Goal: Task Accomplishment & Management: Use online tool/utility

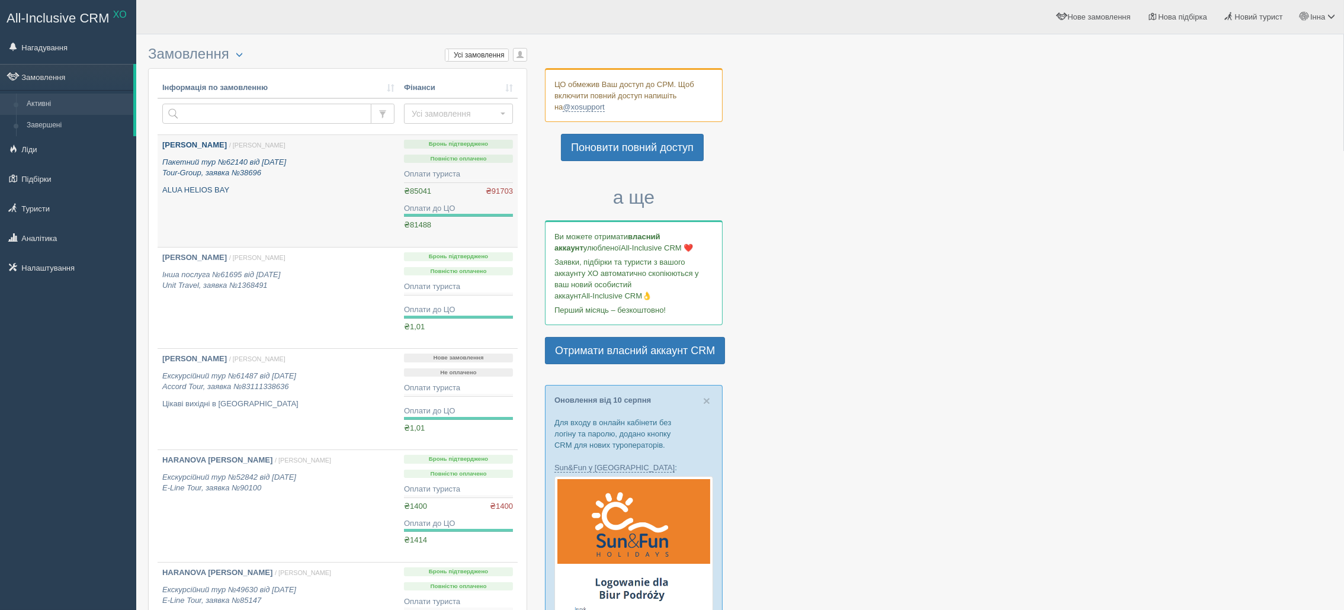
click at [217, 145] on b "[PERSON_NAME]" at bounding box center [194, 144] width 65 height 9
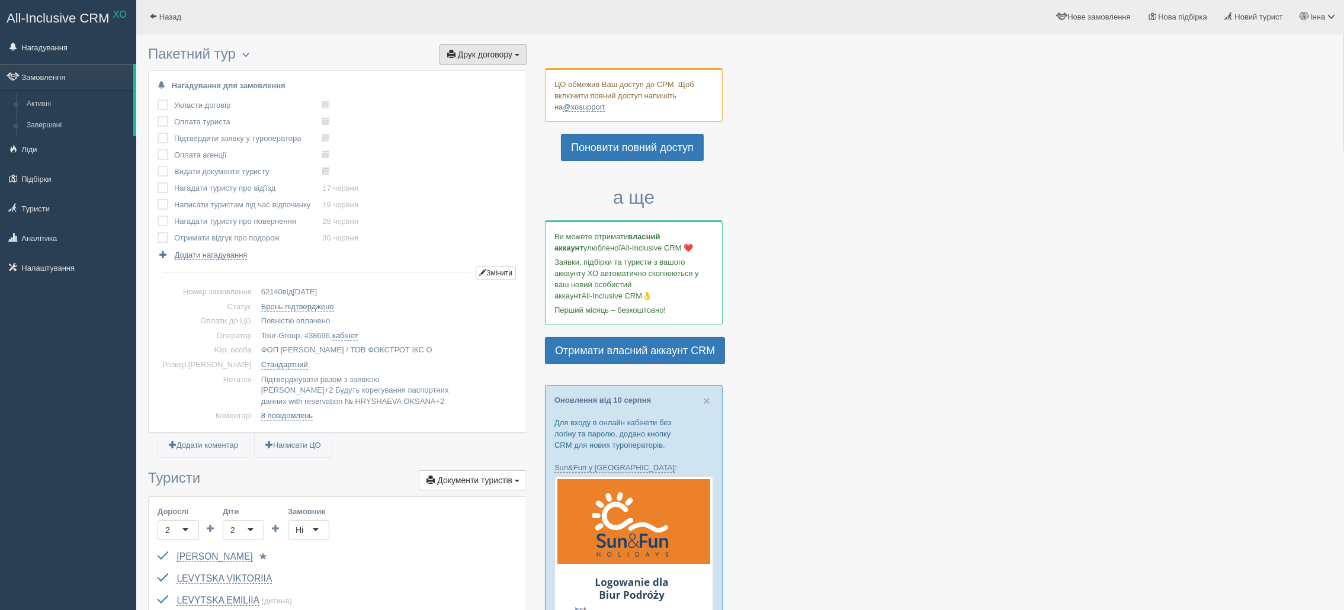
click at [516, 60] on button "Друк договору Друк" at bounding box center [484, 54] width 88 height 20
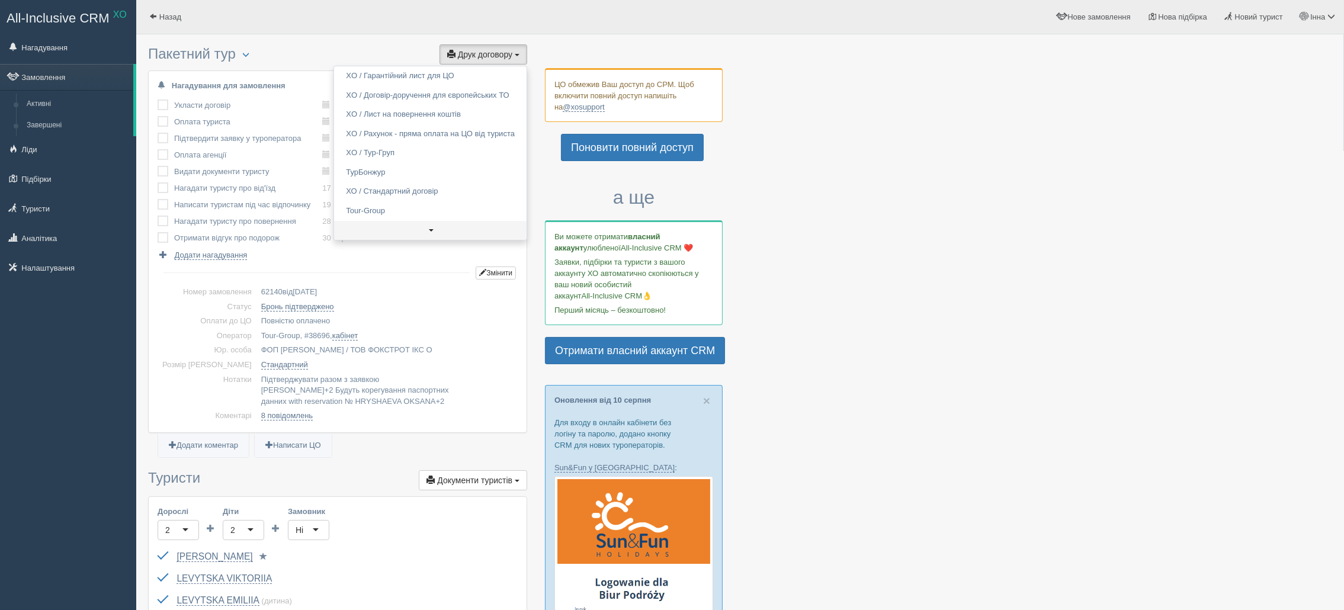
click at [427, 227] on link at bounding box center [430, 231] width 193 height 20
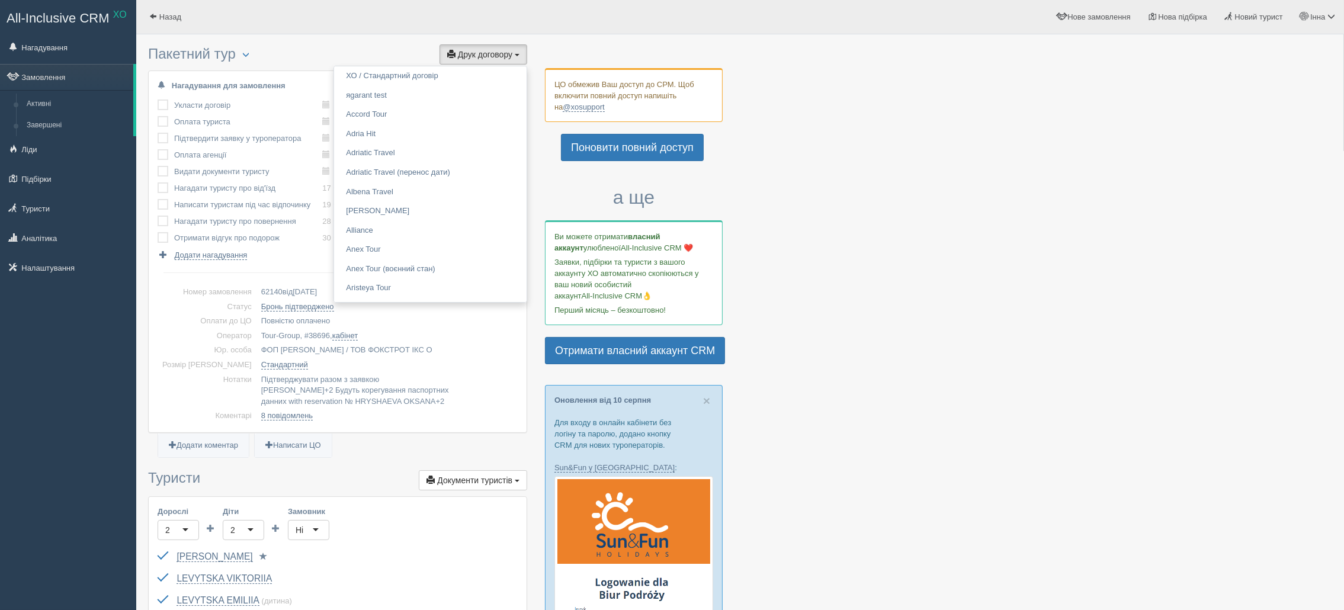
scroll to position [810, 0]
click at [386, 134] on link "Accord Tour" at bounding box center [430, 134] width 193 height 20
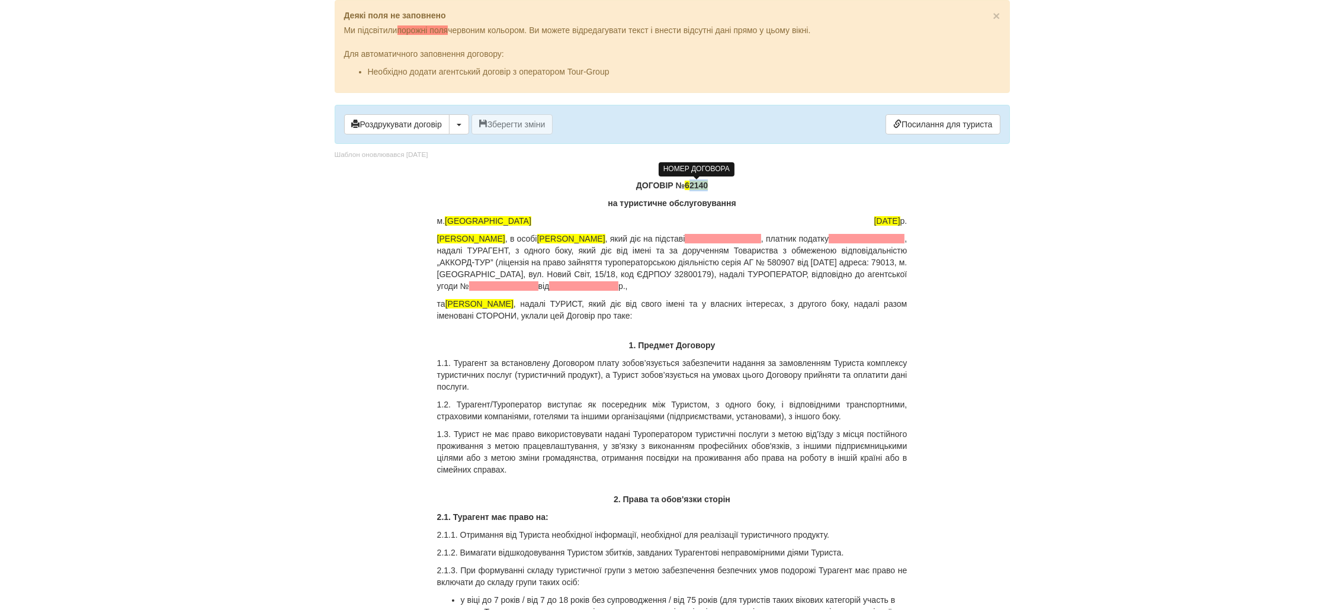
drag, startPoint x: 717, startPoint y: 190, endPoint x: 691, endPoint y: 185, distance: 26.6
click at [691, 185] on p "ДОГОВІР № 62140" at bounding box center [672, 180] width 470 height 24
click at [719, 185] on p "ДОГОВІР № 62140" at bounding box center [672, 180] width 470 height 24
drag, startPoint x: 712, startPoint y: 184, endPoint x: 687, endPoint y: 185, distance: 25.5
click at [687, 185] on p "ДОГОВІР № 62140" at bounding box center [672, 180] width 470 height 24
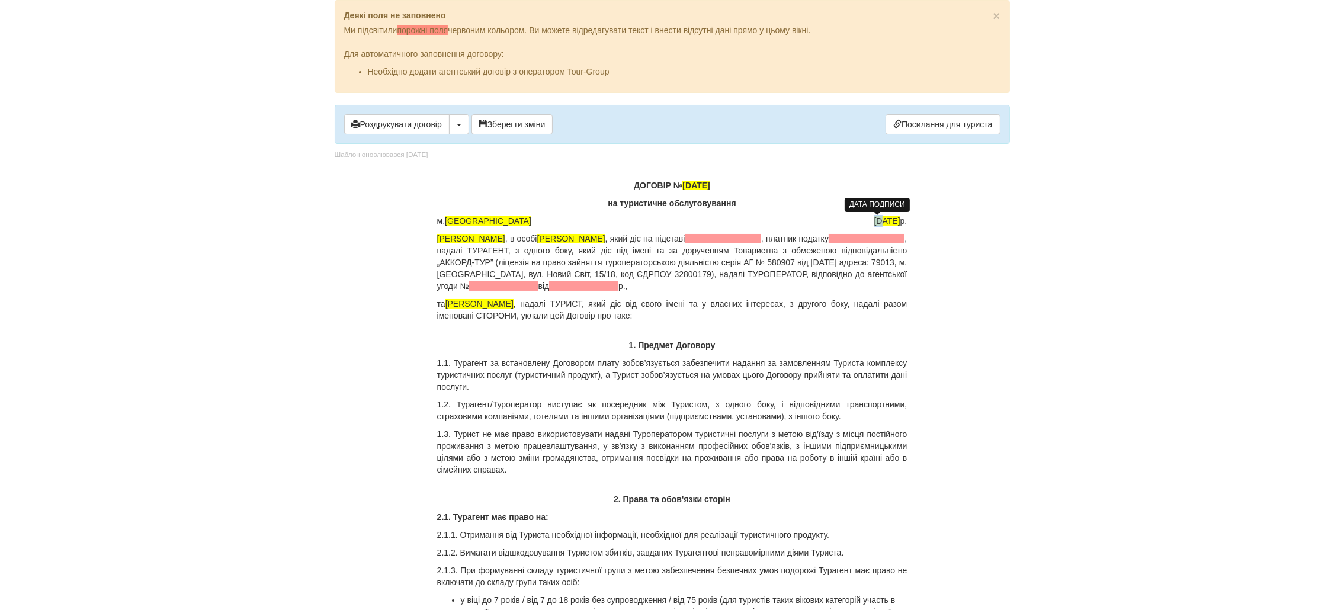
drag, startPoint x: 864, startPoint y: 222, endPoint x: 857, endPoint y: 222, distance: 7.1
click at [874, 222] on span "30.10.2024" at bounding box center [887, 220] width 26 height 9
drag, startPoint x: 878, startPoint y: 222, endPoint x: 870, endPoint y: 222, distance: 8.9
click at [874, 222] on span "18.10.2024" at bounding box center [887, 220] width 26 height 9
click at [751, 235] on span at bounding box center [723, 238] width 76 height 9
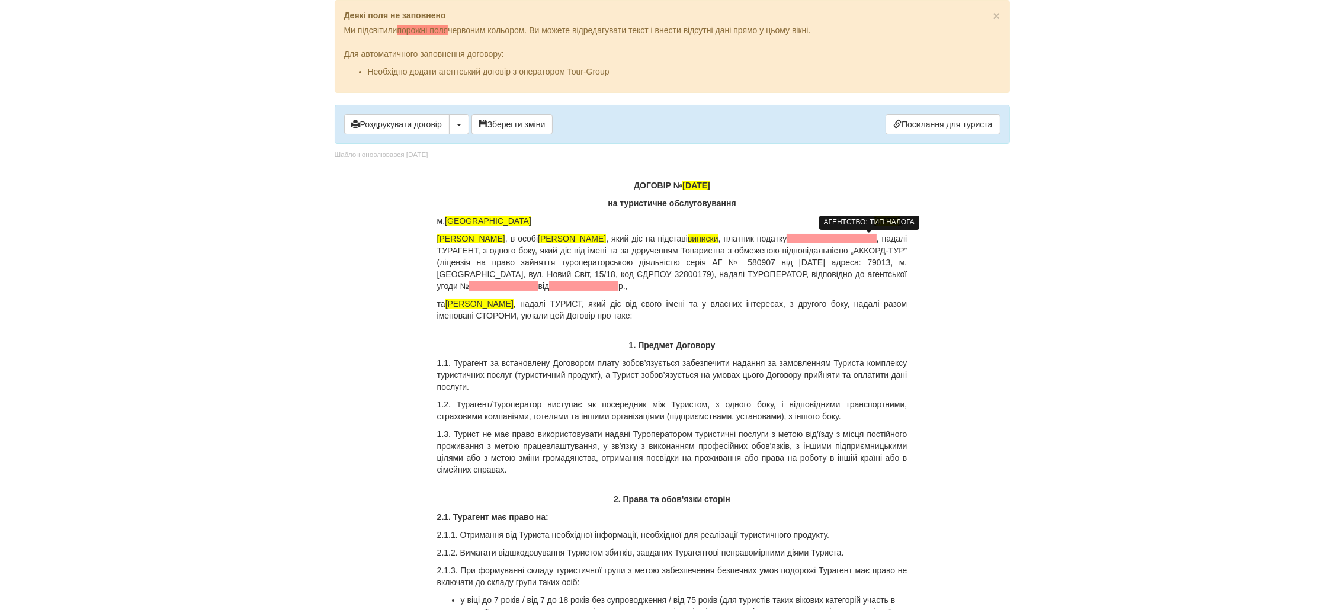
click at [844, 235] on span at bounding box center [831, 238] width 89 height 9
click at [647, 284] on p "ФОП Сосновська Інна Ігорівна , в особі Сосновська Інна , який діє на підставі в…" at bounding box center [672, 262] width 470 height 59
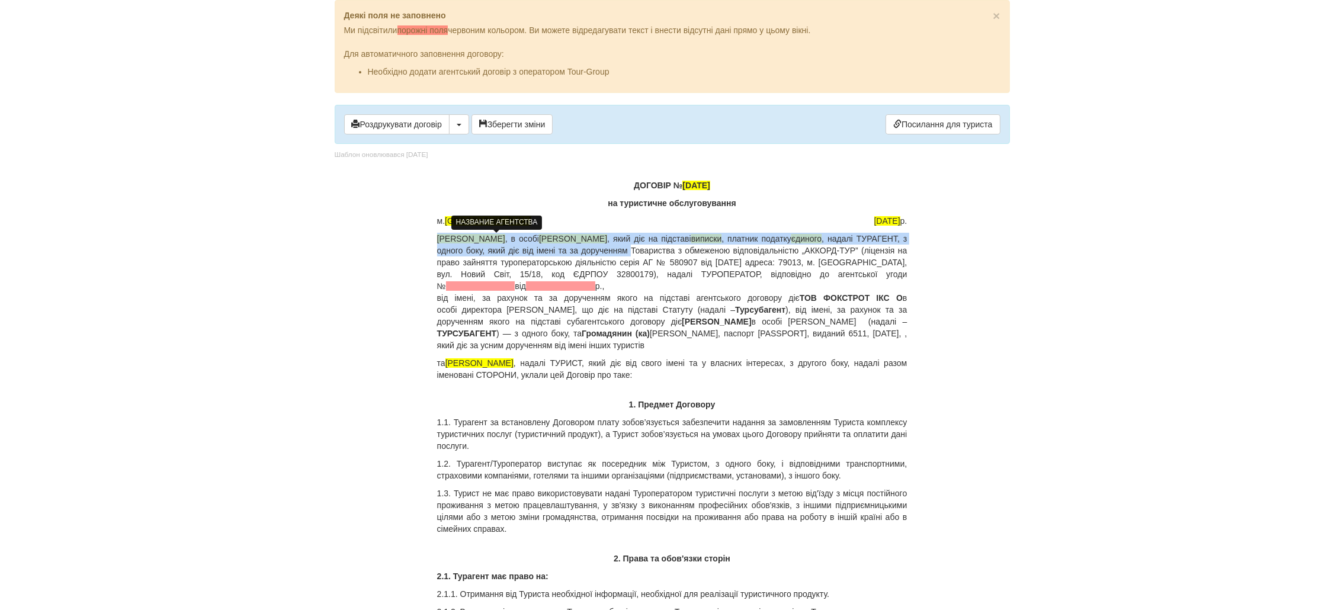
drag, startPoint x: 680, startPoint y: 251, endPoint x: 437, endPoint y: 242, distance: 243.6
click at [437, 242] on p "ФОП Сосновська Інна Ігорівна , в особі Сосновська Інна , який діє на підставі в…" at bounding box center [672, 292] width 470 height 118
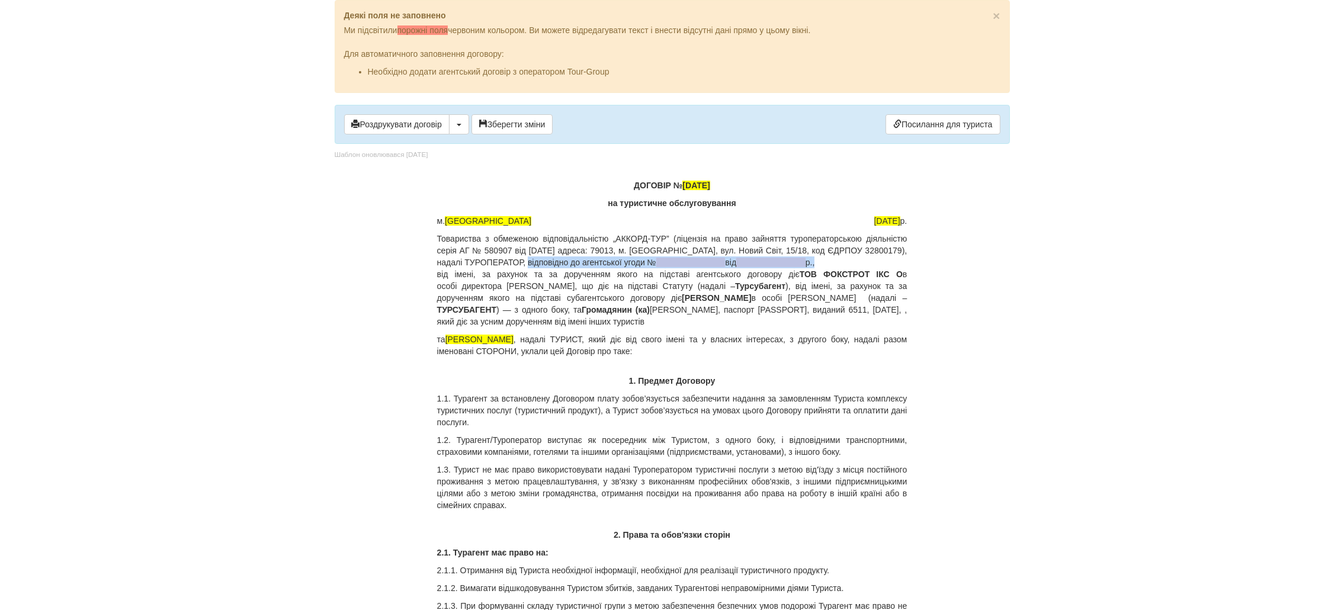
drag, startPoint x: 807, startPoint y: 261, endPoint x: 501, endPoint y: 263, distance: 306.9
click at [501, 263] on p "Товариства з обмеженою відповідальністю „АККОРД-ТУР” (ліцензія на право зайнятт…" at bounding box center [672, 280] width 470 height 95
click at [457, 275] on p "Товариства з обмеженою відповідальністю „АККОРД-ТУР” (ліцензія на право зайнятт…" at bounding box center [672, 280] width 470 height 95
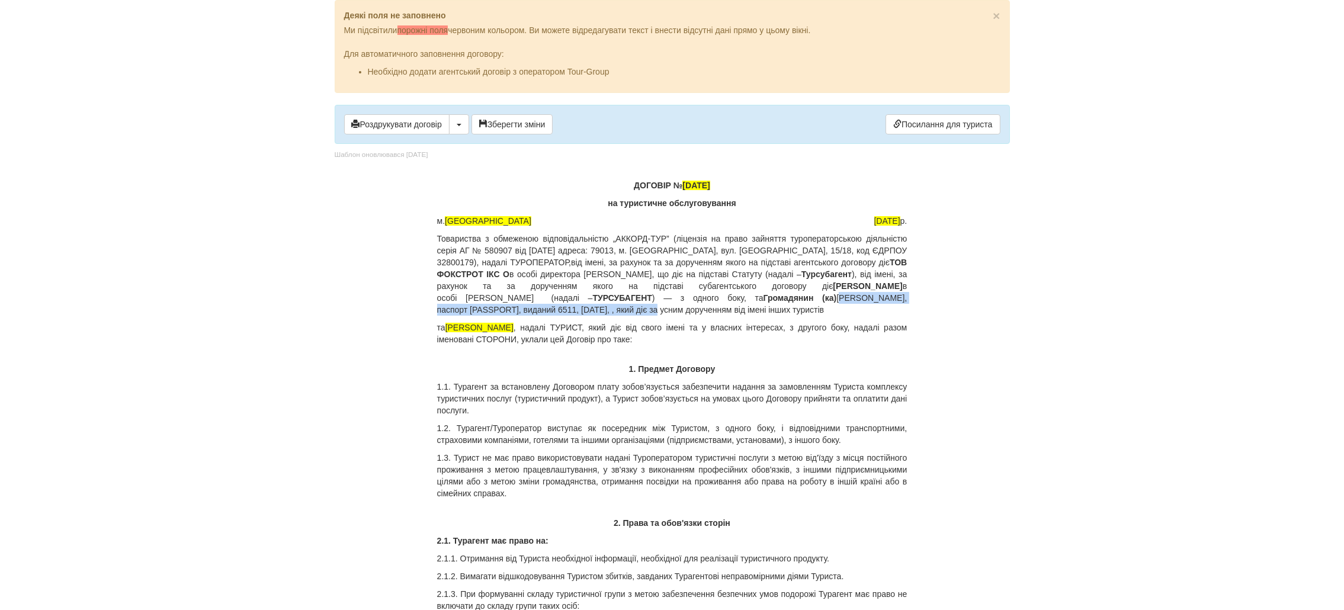
drag, startPoint x: 801, startPoint y: 297, endPoint x: 612, endPoint y: 308, distance: 189.3
click at [612, 308] on p "Товариства з обмеженою відповідальністю „АККОРД-ТУР” (ліцензія на право зайнятт…" at bounding box center [672, 274] width 470 height 83
drag, startPoint x: 537, startPoint y: 329, endPoint x: 802, endPoint y: 297, distance: 266.7
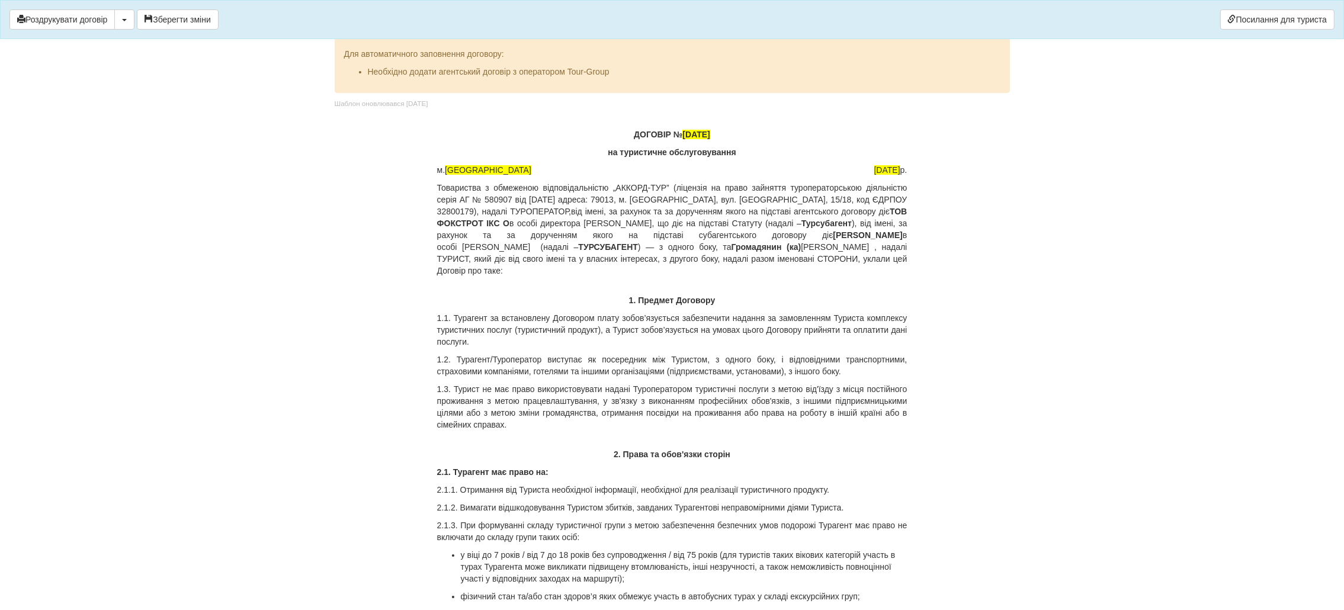
scroll to position [178, 0]
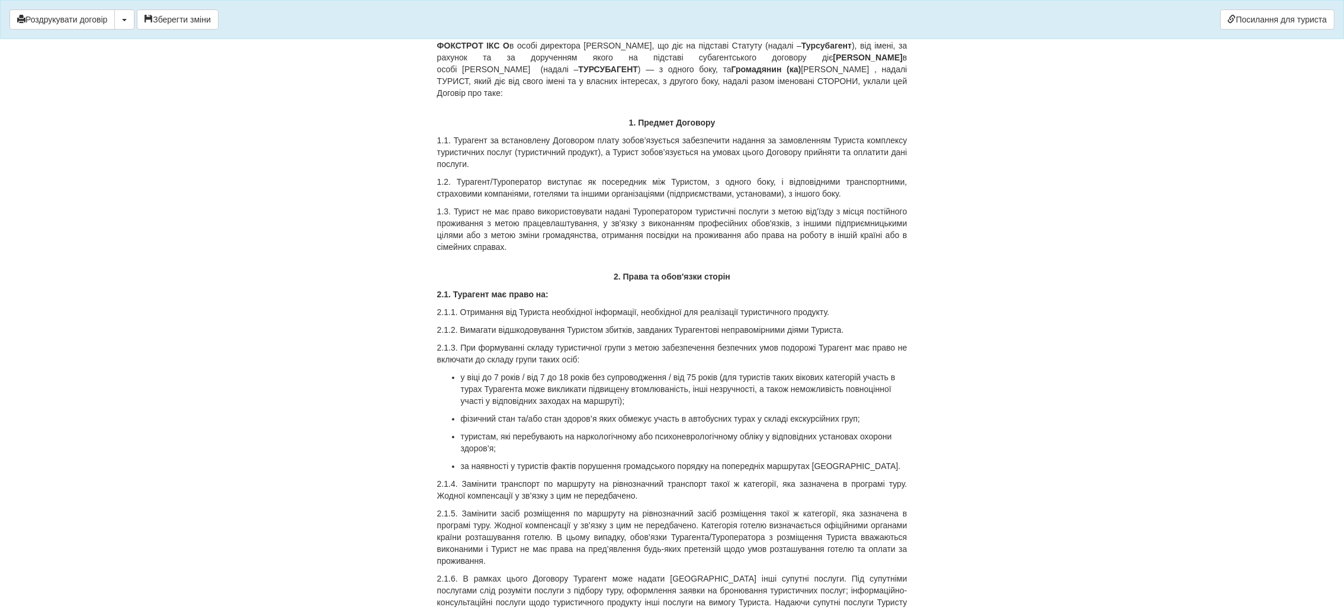
drag, startPoint x: 486, startPoint y: 141, endPoint x: 477, endPoint y: 144, distance: 9.4
click at [486, 141] on p "1.1. Турагент за встановлену Договором плату зобов’язується забезпечити надання…" at bounding box center [672, 152] width 470 height 36
drag, startPoint x: 488, startPoint y: 140, endPoint x: 469, endPoint y: 140, distance: 19.5
click at [469, 140] on p "1.1. Турагент за встановлену Договором плату зобов’язується забезпечити надання…" at bounding box center [672, 152] width 470 height 36
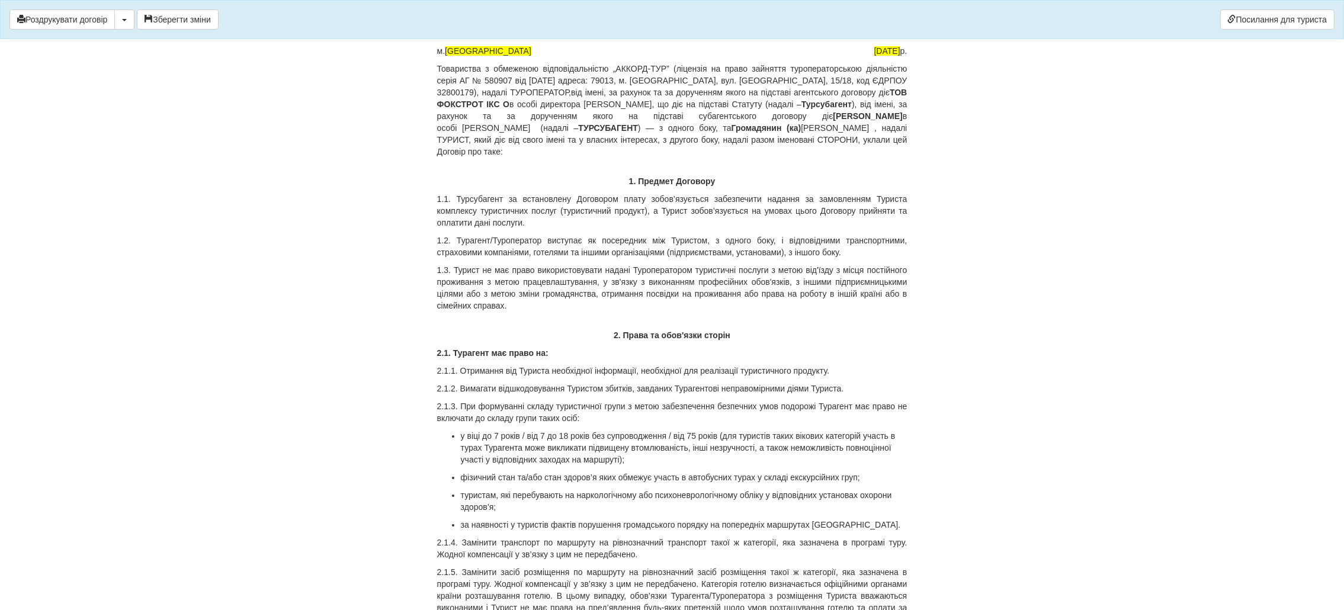
scroll to position [89, 0]
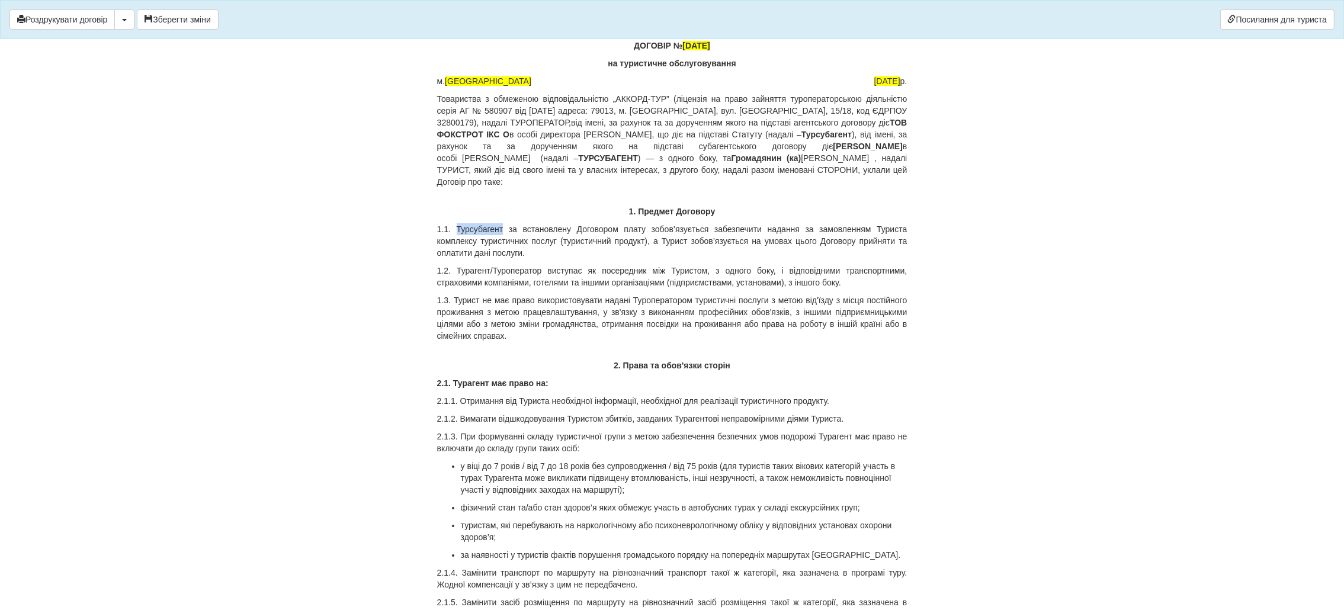
drag, startPoint x: 502, startPoint y: 227, endPoint x: 457, endPoint y: 230, distance: 45.7
click at [457, 230] on p "1.1. Турсубагент за встановлену Договором плату зобов’язується забезпечити нада…" at bounding box center [672, 241] width 470 height 36
copy p "Турсубагент"
drag, startPoint x: 489, startPoint y: 271, endPoint x: 457, endPoint y: 272, distance: 32.6
click at [457, 272] on p "1.2. Турагент/Туроператор виступає як посередник між Туристом, з одного боку, і…" at bounding box center [672, 277] width 470 height 24
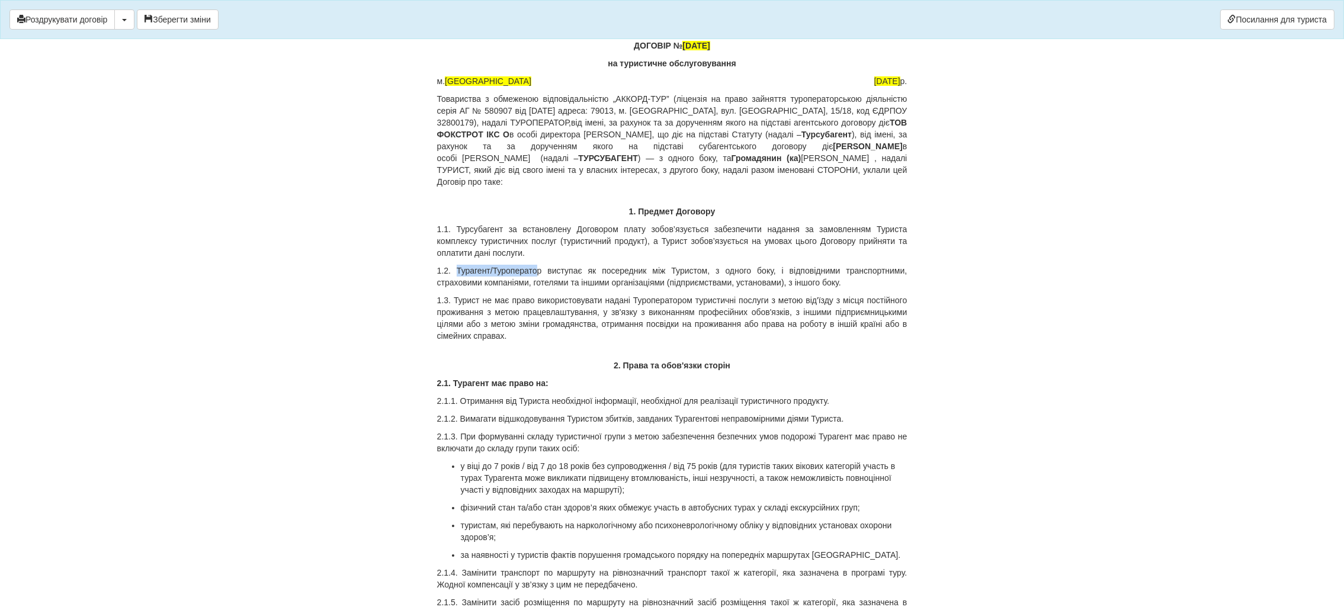
drag, startPoint x: 538, startPoint y: 270, endPoint x: 458, endPoint y: 270, distance: 80.0
click at [458, 270] on p "1.2. Турагент/Туроператор виступає як посередник між Туристом, з одного боку, і…" at bounding box center [672, 277] width 470 height 24
click at [506, 272] on p "1.2. Турсубагент р виступає як посередник між Туристом, з одного боку, і відпов…" at bounding box center [672, 277] width 470 height 24
drag, startPoint x: 488, startPoint y: 381, endPoint x: 453, endPoint y: 380, distance: 34.4
click at [453, 380] on strong "2.1. Турагент має право на:" at bounding box center [492, 383] width 111 height 9
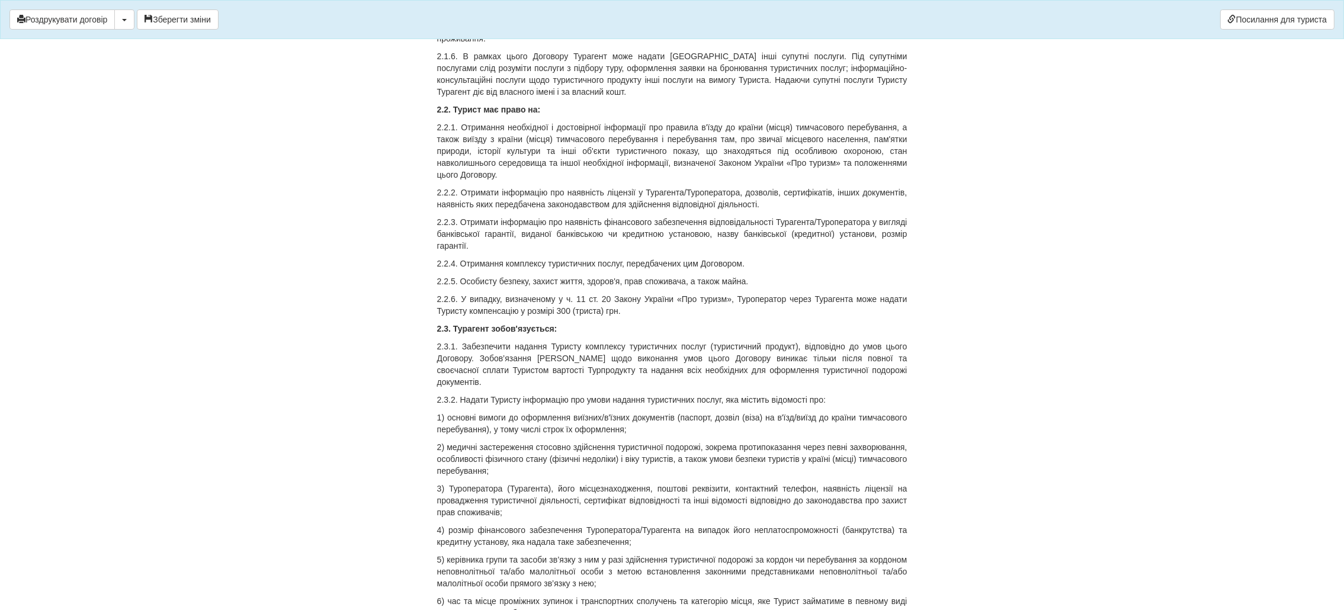
scroll to position [711, 0]
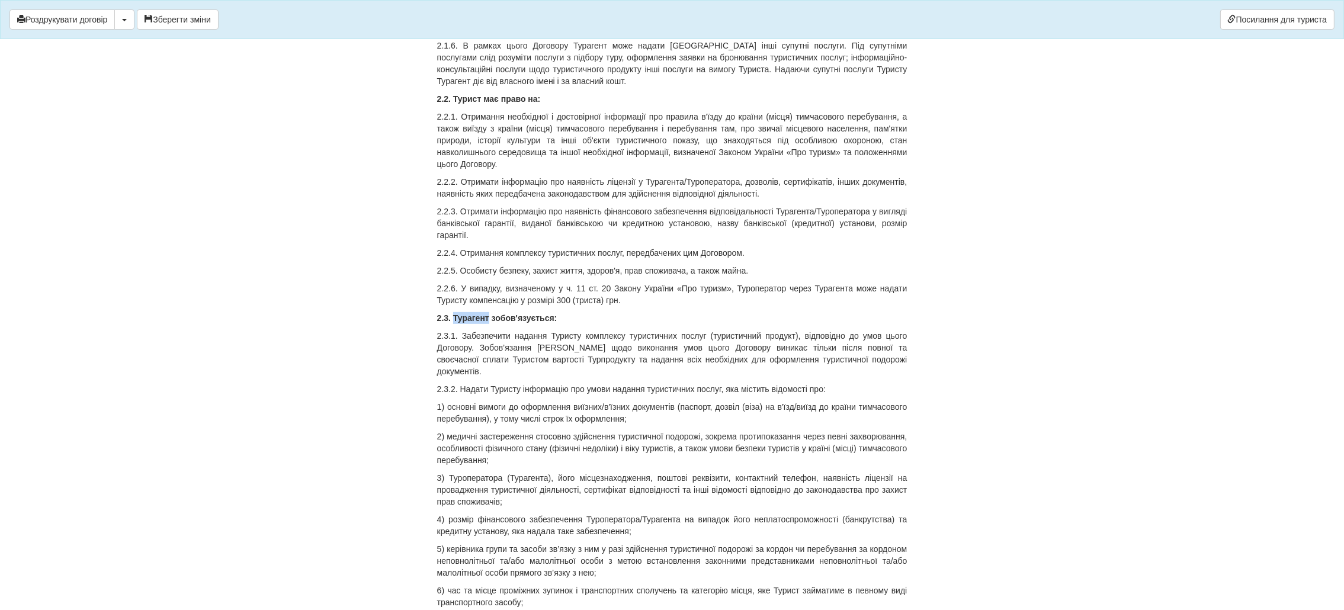
drag, startPoint x: 489, startPoint y: 318, endPoint x: 454, endPoint y: 320, distance: 35.0
click at [454, 320] on strong "2.3. Турагент зобов'язується:" at bounding box center [497, 317] width 120 height 9
click at [454, 320] on p "2.3. Турсубагент зобов'язується:" at bounding box center [672, 318] width 470 height 12
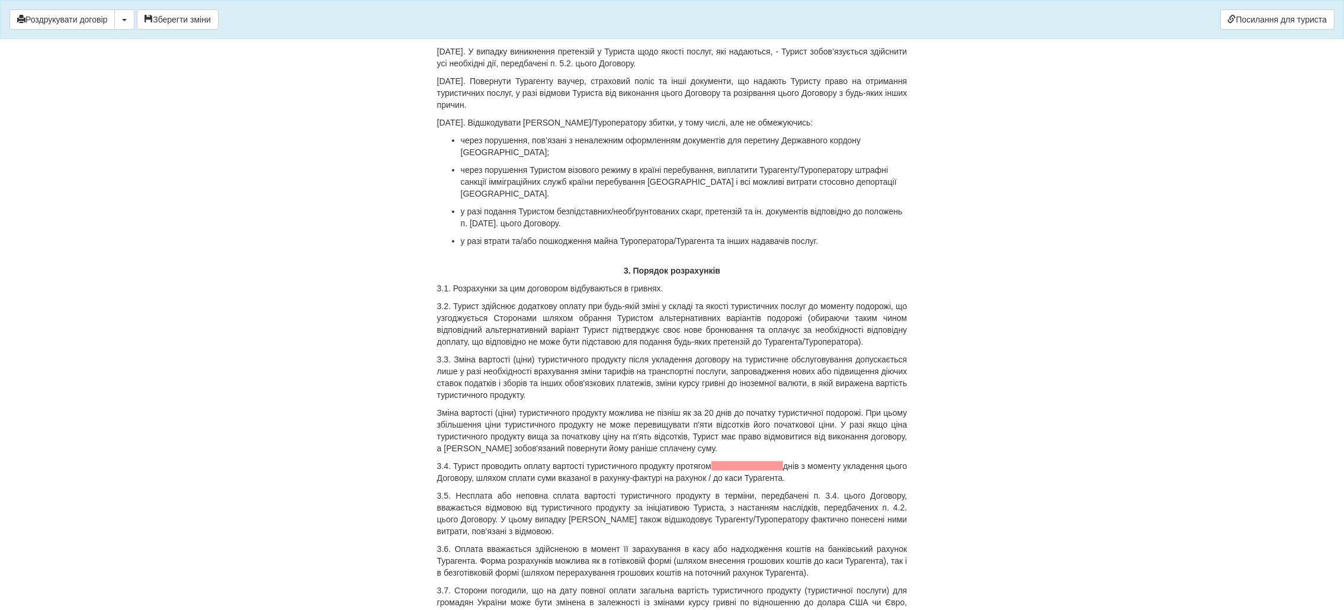
scroll to position [2843, 0]
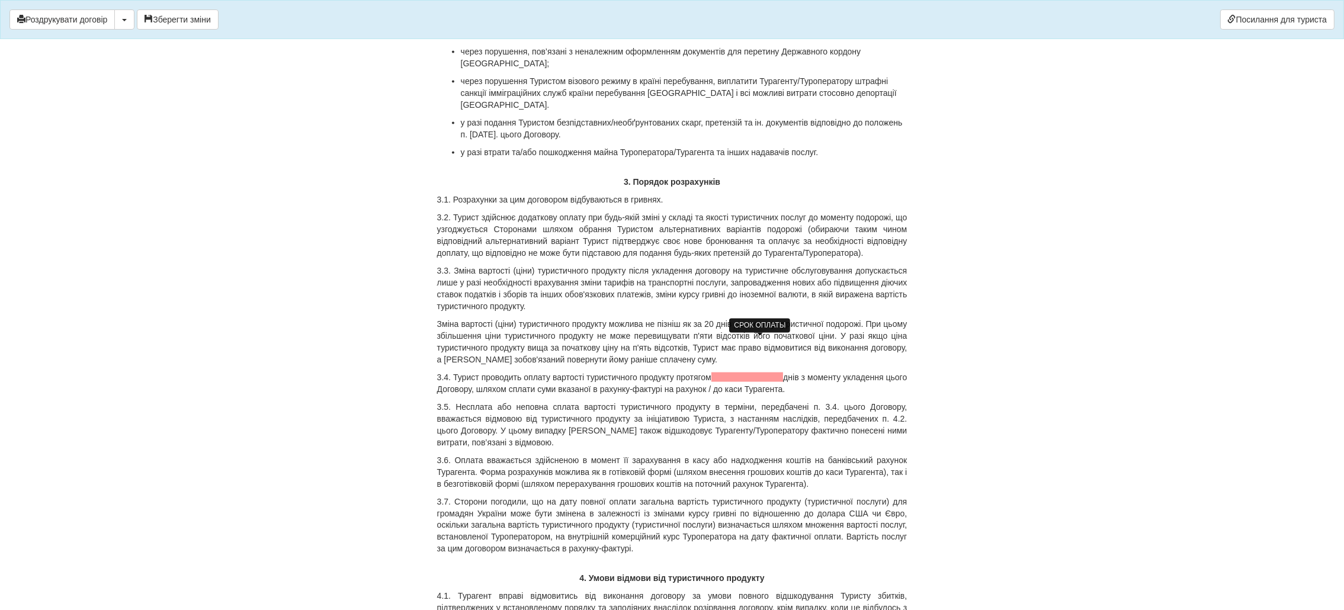
click at [735, 373] on span at bounding box center [747, 377] width 72 height 9
drag, startPoint x: 742, startPoint y: 354, endPoint x: 707, endPoint y: 354, distance: 35.0
click at [707, 371] on p "3.4. Турист проводить оплату вартості туристичного продукту протягом 3 днів з м…" at bounding box center [672, 383] width 470 height 24
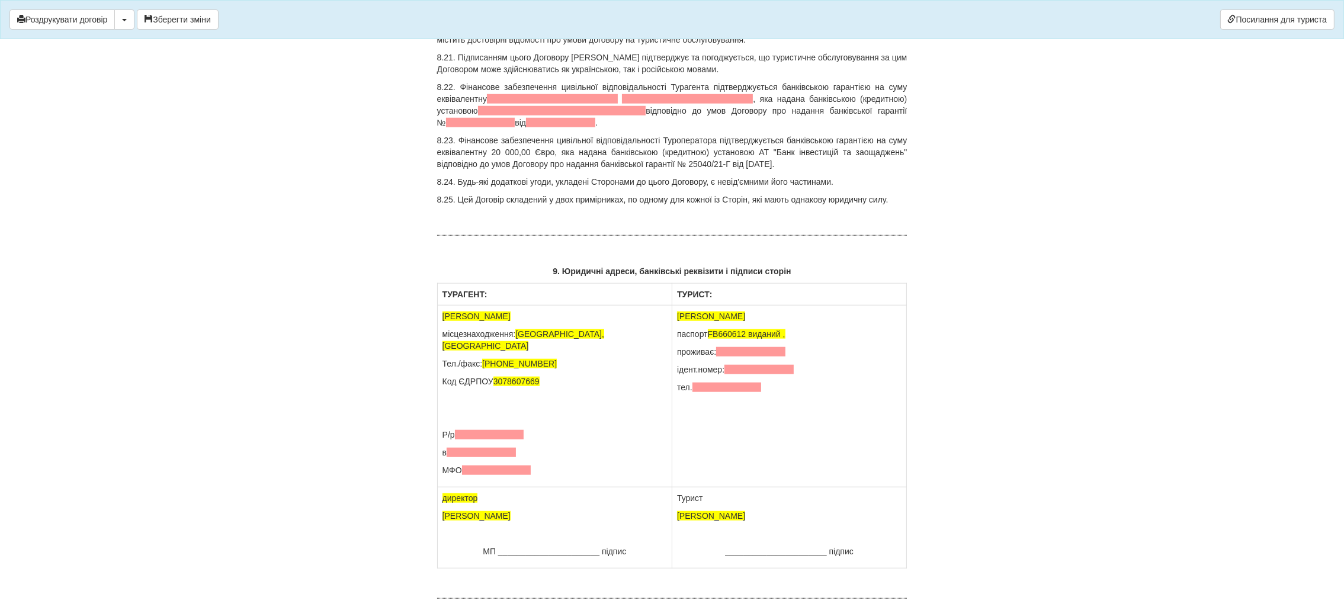
scroll to position [8441, 0]
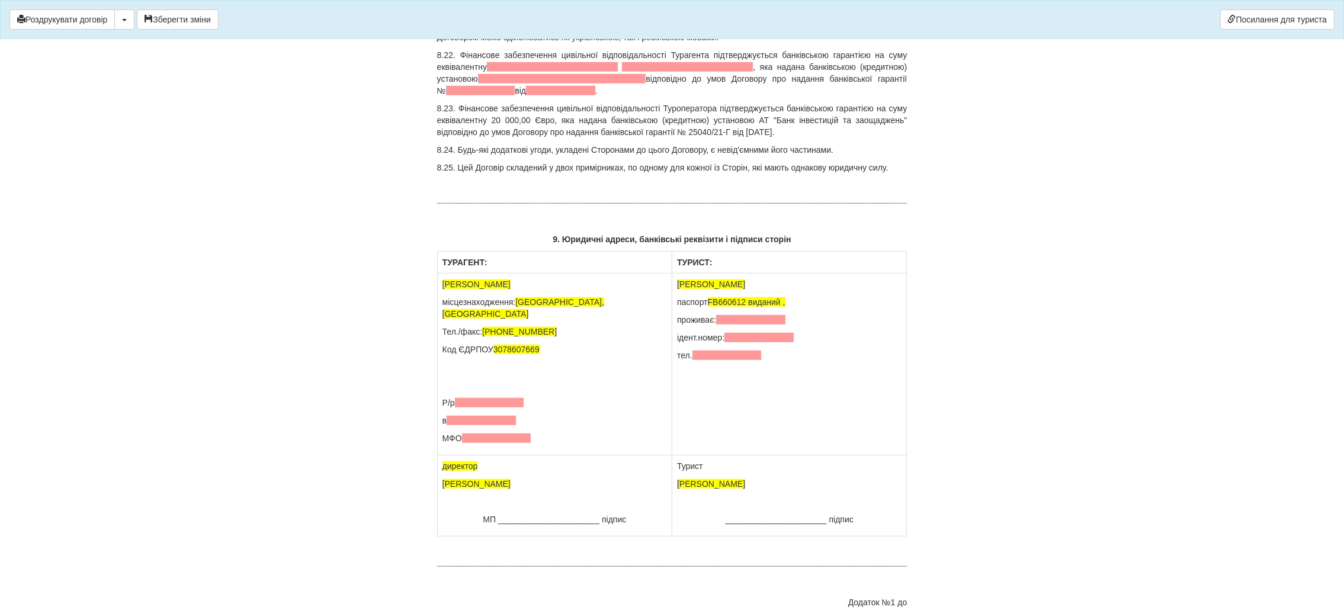
drag, startPoint x: 483, startPoint y: 190, endPoint x: 460, endPoint y: 191, distance: 22.6
click at [460, 252] on th "ТУРАГЕНТ:" at bounding box center [554, 263] width 235 height 22
click at [457, 252] on th "ТУРАГЕНТ:" at bounding box center [554, 263] width 235 height 22
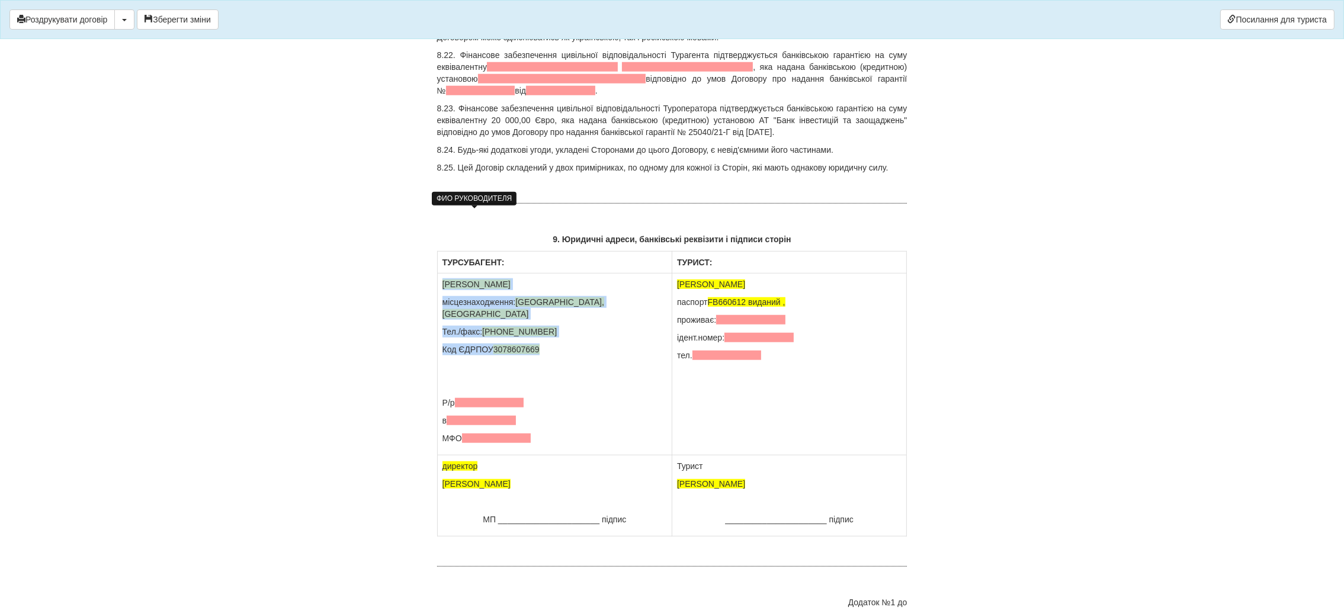
drag, startPoint x: 548, startPoint y: 267, endPoint x: 443, endPoint y: 216, distance: 116.8
click at [443, 274] on td "Сосновська Інна місцезнаходження: Київ, Київ Тел./факс: +380939957437 Код ЄДРПО…" at bounding box center [554, 365] width 235 height 182
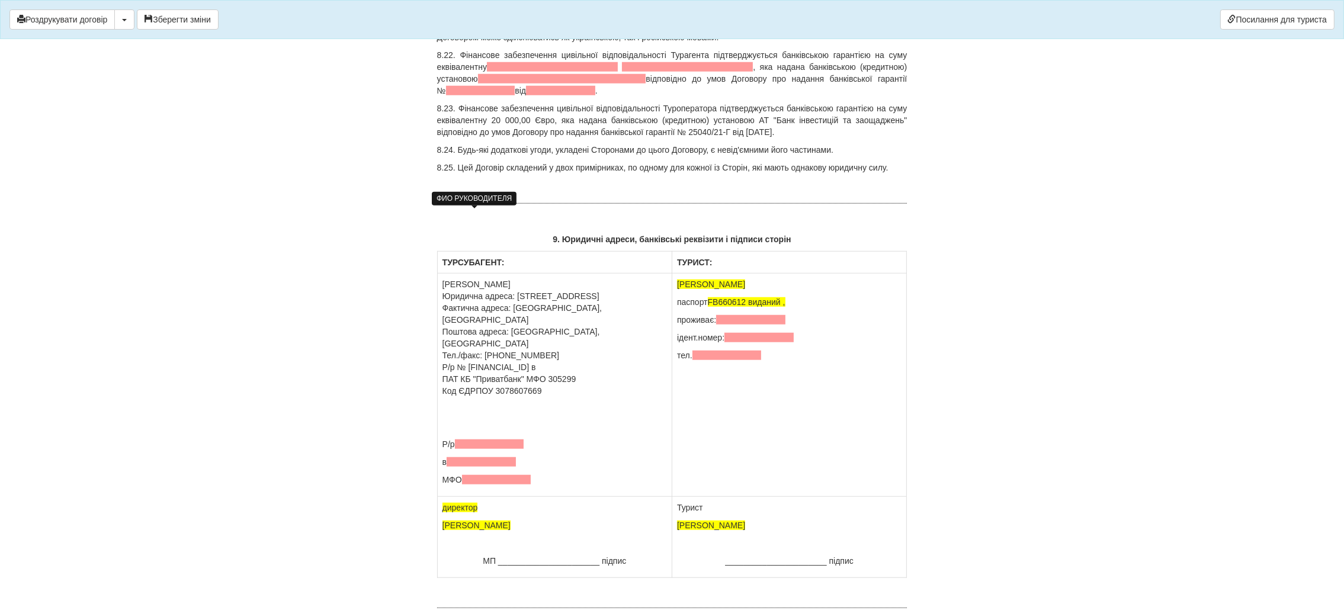
click at [453, 278] on p "ФОП Сосновська Інна Ігорівна Юридична адреса: м.Київ, вул Ахматової 23-13 Факти…" at bounding box center [555, 337] width 225 height 118
drag, startPoint x: 541, startPoint y: 392, endPoint x: 438, endPoint y: 329, distance: 120.7
click at [438, 329] on td "ФОП Сосновська Інна Ігорівна Юридична адреса: м.Київ, вул Ахматової 23-13 Факти…" at bounding box center [554, 385] width 235 height 223
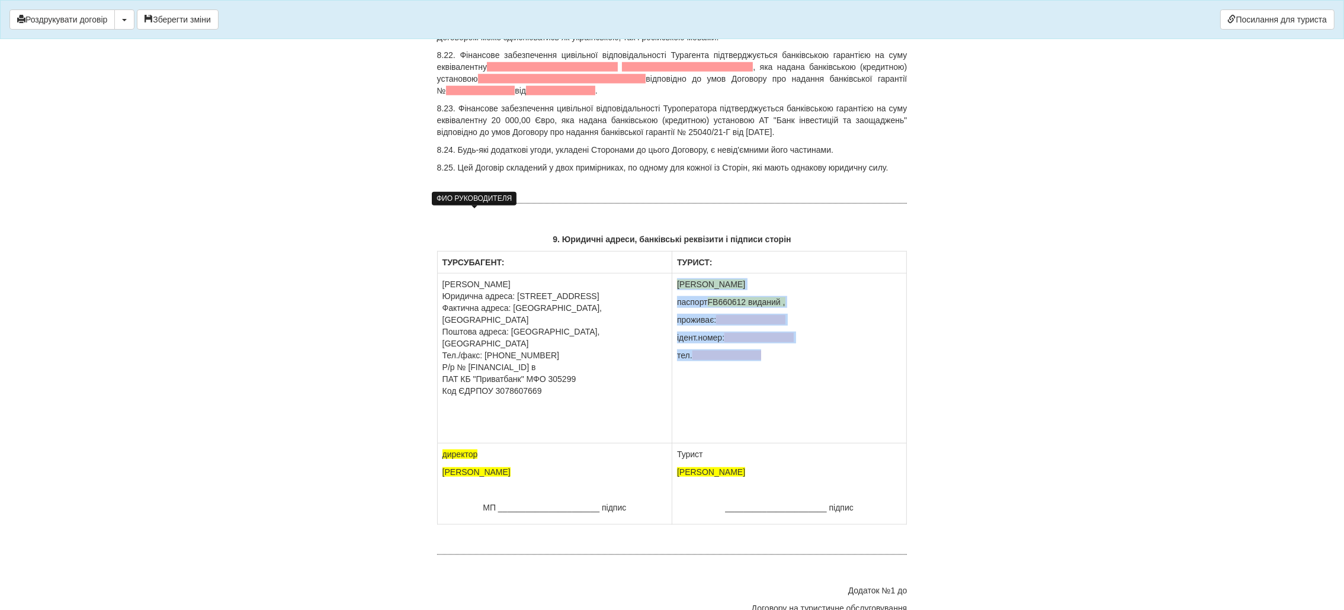
drag, startPoint x: 779, startPoint y: 287, endPoint x: 676, endPoint y: 216, distance: 125.1
click at [676, 274] on td "HRYSHAIEVA MARYNA паспорт FB660612 виданий , проживає: ідент.номер: тел." at bounding box center [789, 359] width 235 height 170
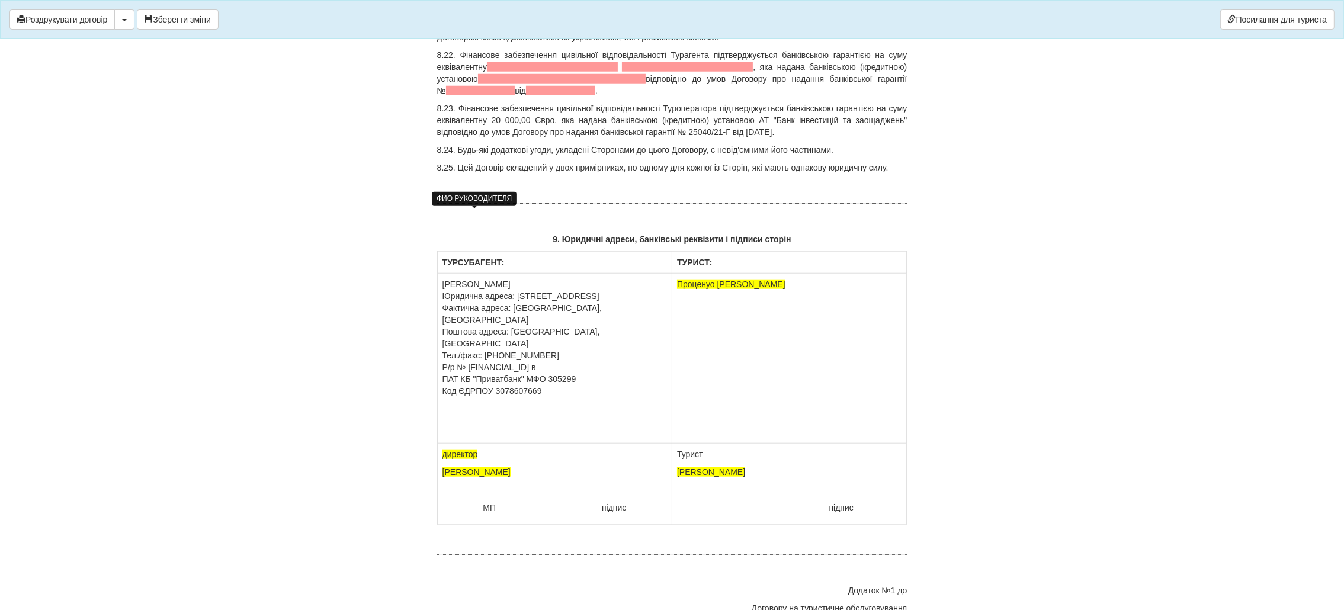
click at [710, 280] on span "Проценуо Олена Валентинівна" at bounding box center [731, 284] width 108 height 9
click at [803, 278] on p "Проценко Олена Валентинівна" at bounding box center [789, 284] width 225 height 12
drag, startPoint x: 806, startPoint y: 209, endPoint x: 679, endPoint y: 216, distance: 127.0
click at [679, 278] on p "Проценко Олена Валентинівна FX568687 тел" at bounding box center [789, 296] width 225 height 36
copy span "Проценко Олена Валентинівна"
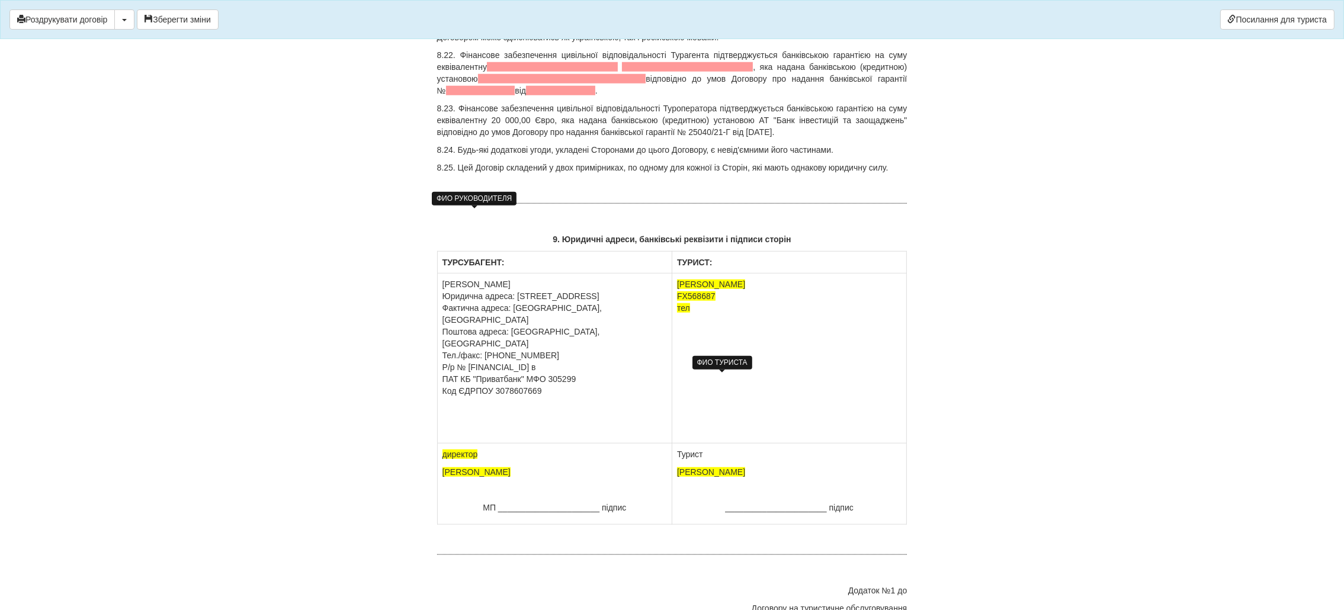
drag, startPoint x: 770, startPoint y: 376, endPoint x: 679, endPoint y: 375, distance: 90.6
click at [679, 466] on p "HRYSHAIEVA MARYNA" at bounding box center [789, 472] width 225 height 12
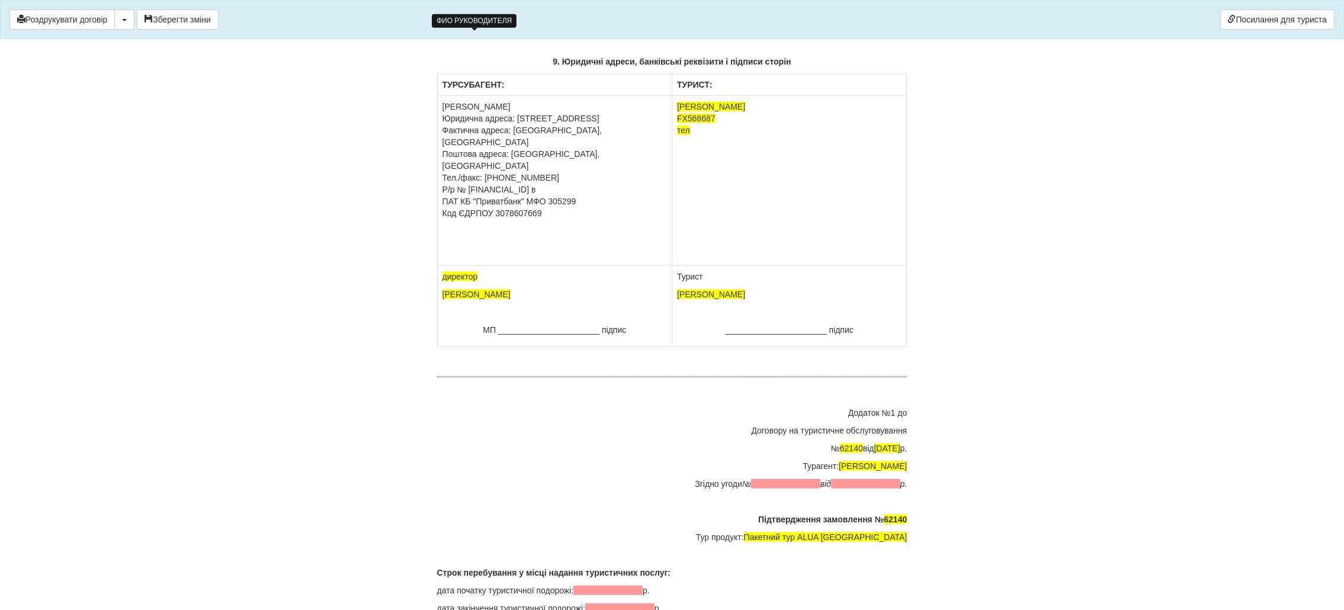
scroll to position [8707, 0]
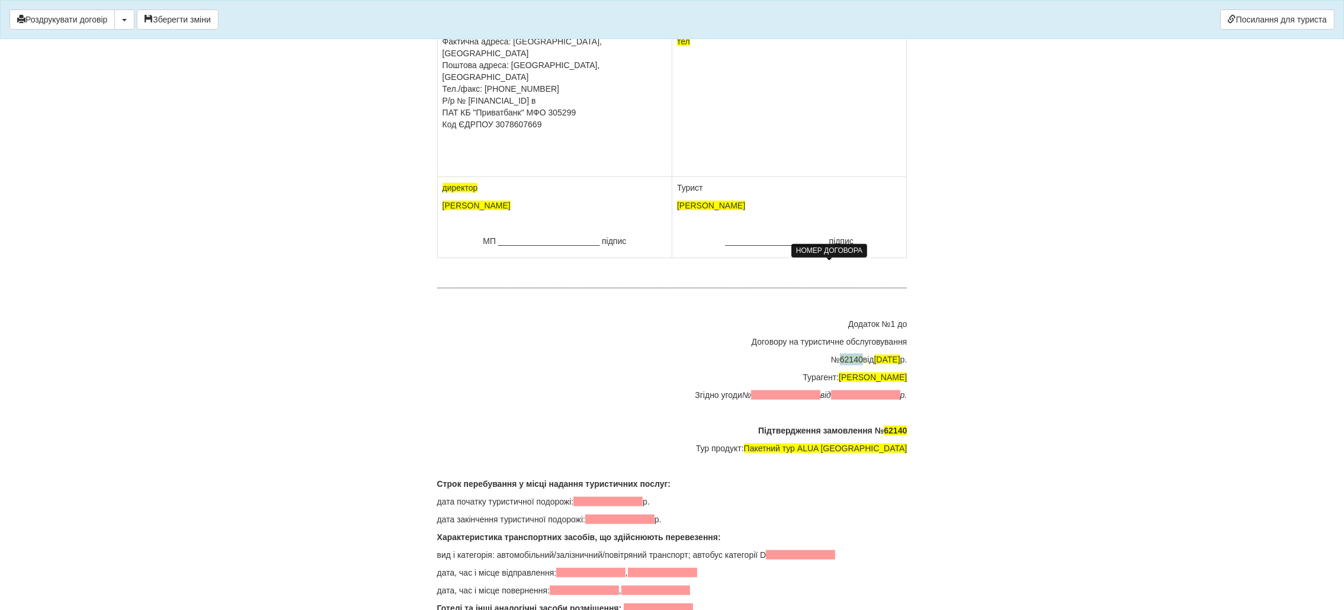
drag, startPoint x: 840, startPoint y: 262, endPoint x: 819, endPoint y: 268, distance: 22.1
click at [840, 355] on span "62140" at bounding box center [851, 359] width 23 height 9
drag, startPoint x: 864, startPoint y: 266, endPoint x: 858, endPoint y: 267, distance: 6.5
click at [874, 355] on span "30.10.2024" at bounding box center [887, 359] width 26 height 9
drag, startPoint x: 877, startPoint y: 266, endPoint x: 869, endPoint y: 268, distance: 7.9
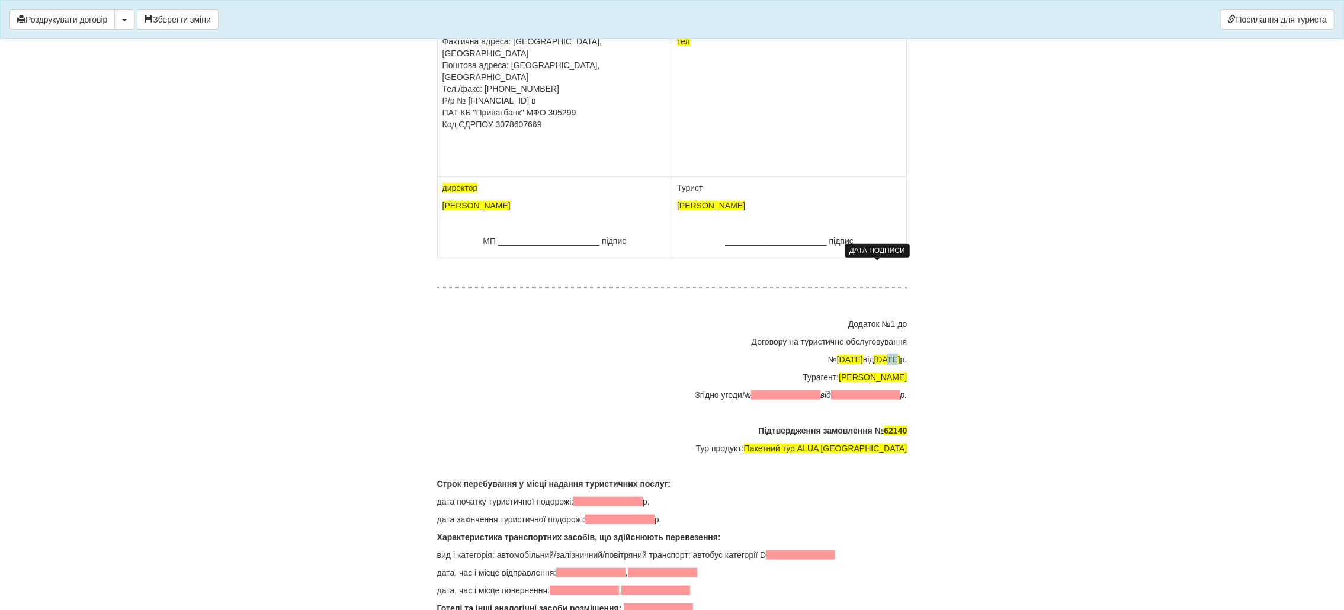
click at [874, 355] on span "18.10.2024" at bounding box center [887, 359] width 26 height 9
drag, startPoint x: 685, startPoint y: 303, endPoint x: 809, endPoint y: 314, distance: 124.9
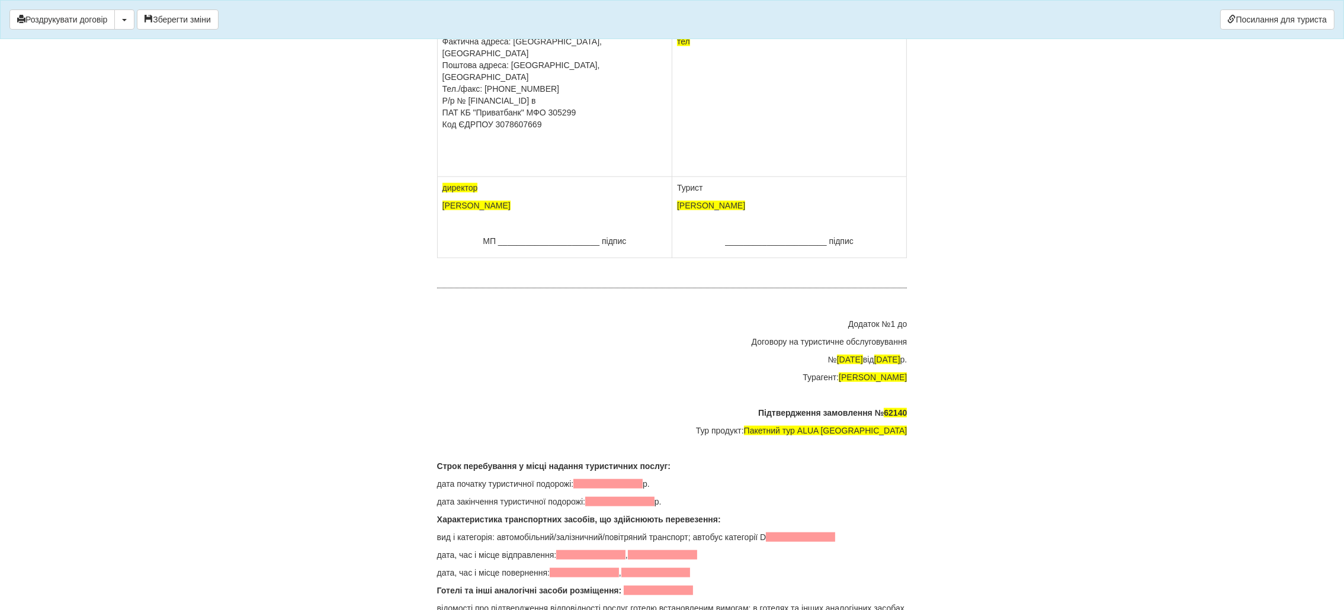
click at [767, 389] on p at bounding box center [672, 395] width 470 height 12
drag, startPoint x: 886, startPoint y: 320, endPoint x: 909, endPoint y: 320, distance: 23.1
drag, startPoint x: 783, startPoint y: 336, endPoint x: 891, endPoint y: 344, distance: 108.7
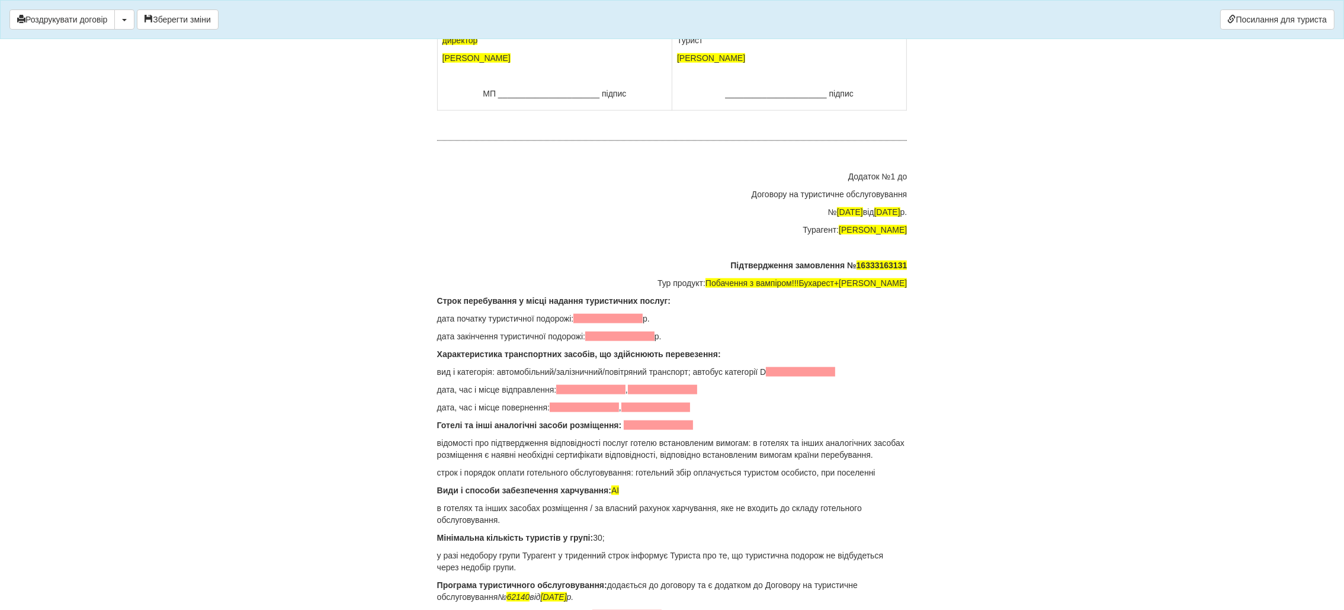
scroll to position [8885, 0]
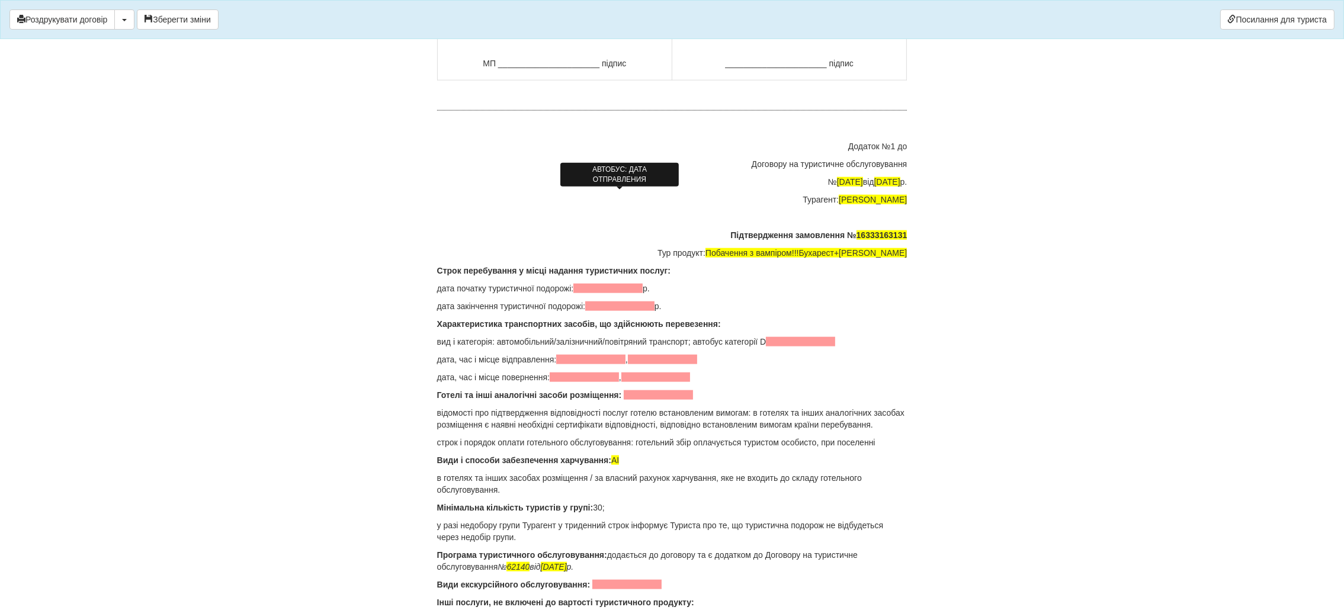
click at [598, 284] on span at bounding box center [607, 288] width 69 height 9
click at [608, 302] on span at bounding box center [619, 306] width 69 height 9
click at [793, 337] on span at bounding box center [800, 341] width 69 height 9
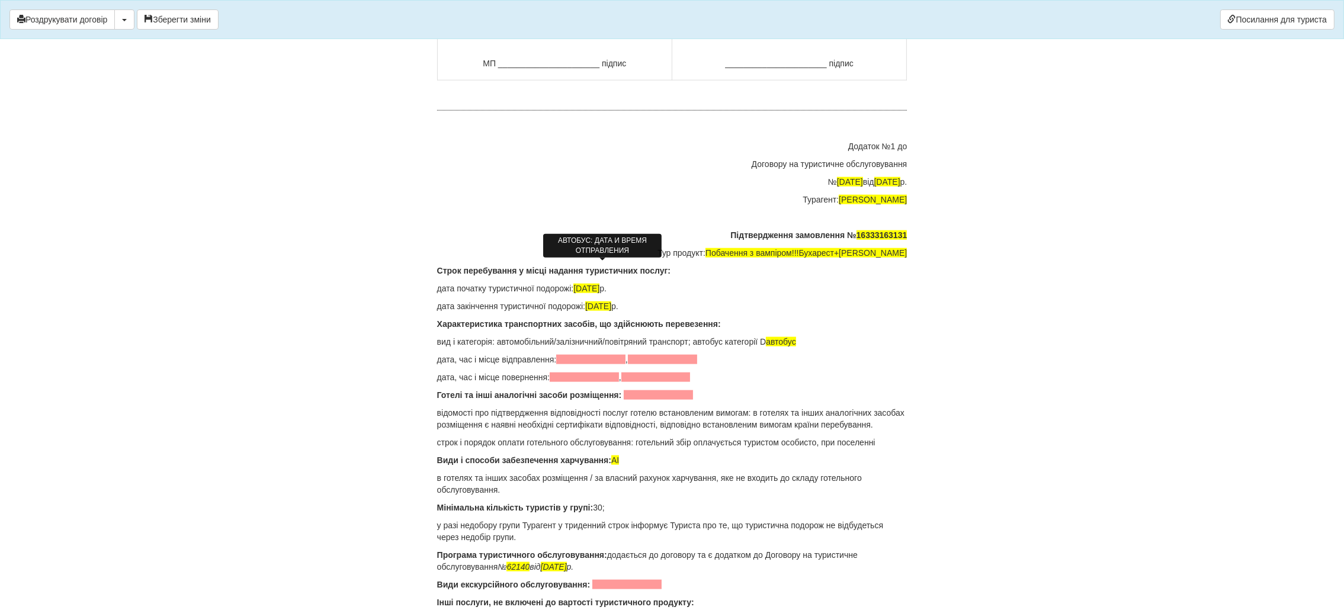
click at [589, 355] on span at bounding box center [590, 359] width 69 height 9
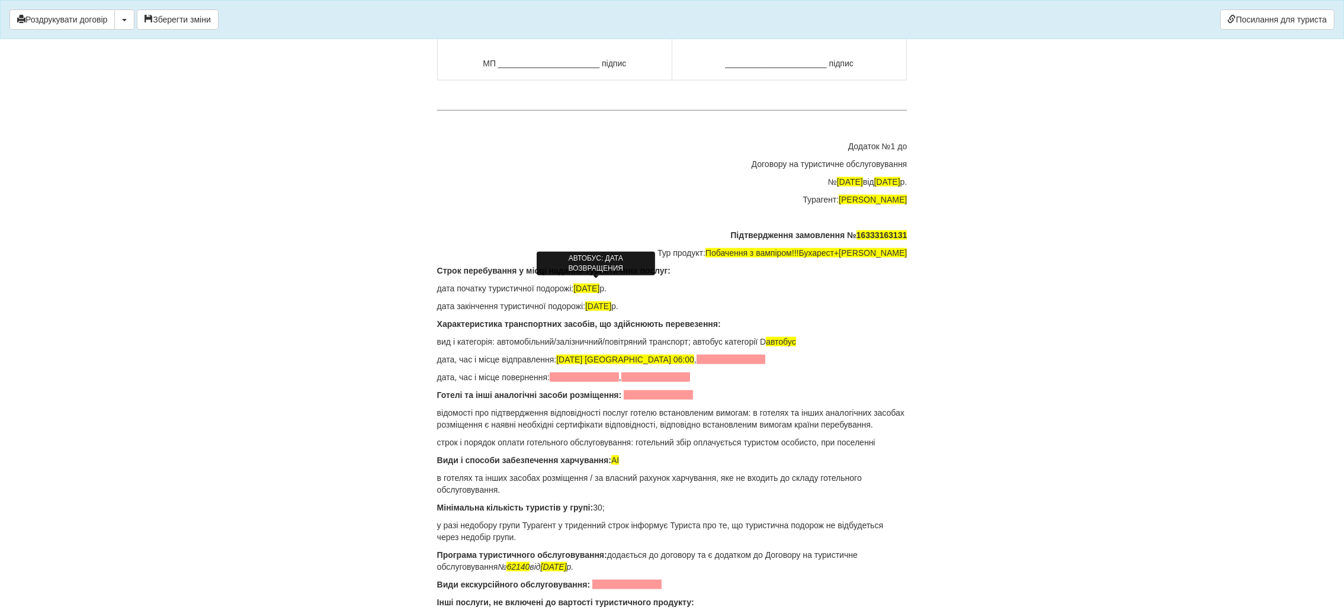
click at [578, 373] on span at bounding box center [584, 377] width 69 height 9
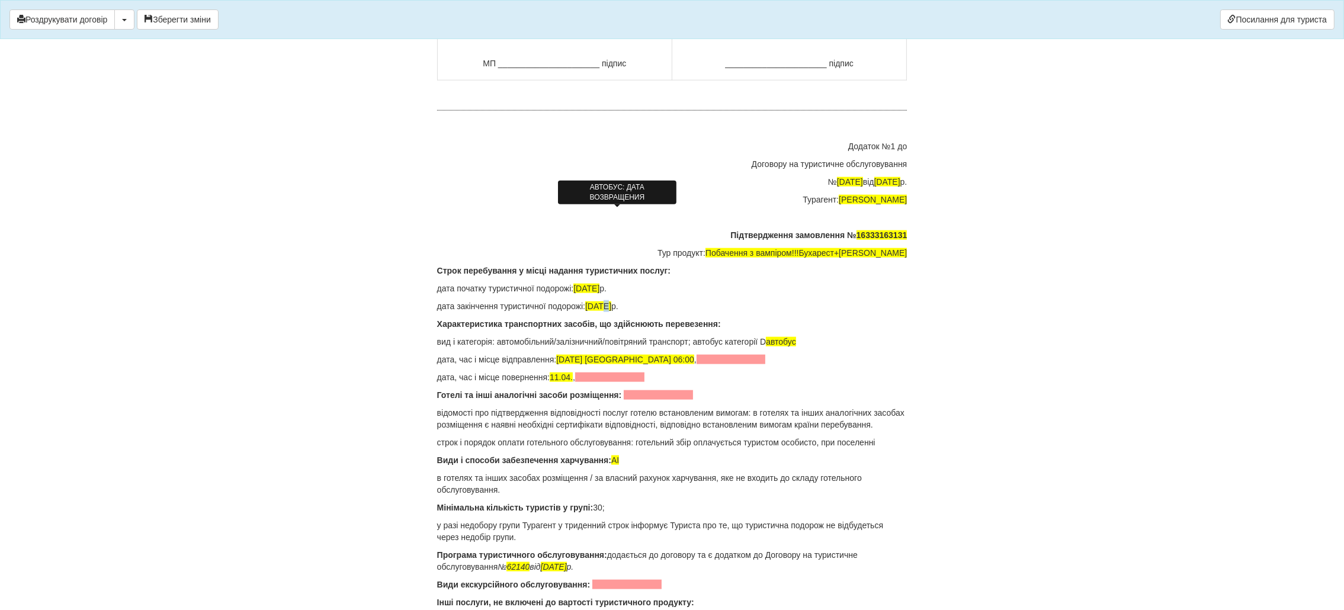
click at [611, 302] on span "11.04.2024" at bounding box center [598, 306] width 26 height 9
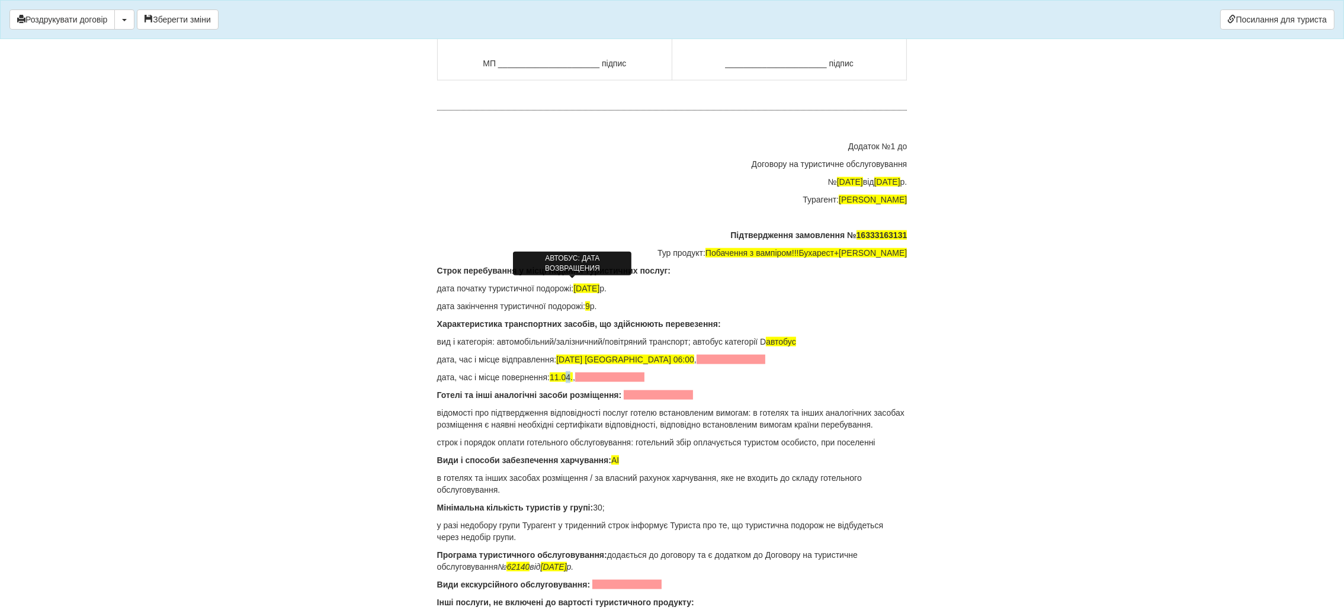
click at [573, 373] on span "11.04." at bounding box center [561, 377] width 23 height 9
drag, startPoint x: 573, startPoint y: 284, endPoint x: 557, endPoint y: 284, distance: 15.4
click at [557, 371] on p "дата, час і місце повернення: 9 ," at bounding box center [672, 377] width 470 height 12
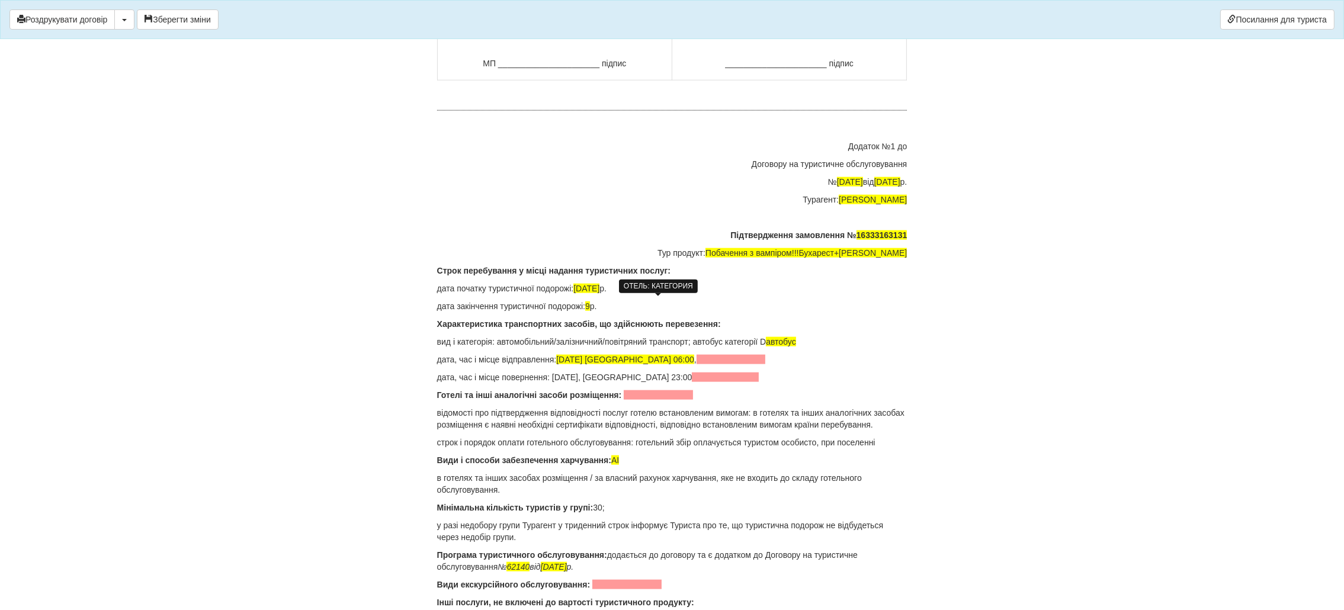
click at [630, 390] on span at bounding box center [658, 394] width 69 height 9
drag, startPoint x: 624, startPoint y: 369, endPoint x: 614, endPoint y: 368, distance: 10.1
click at [614, 454] on p "Види і способи забезпечення харчування: AI" at bounding box center [672, 460] width 470 height 12
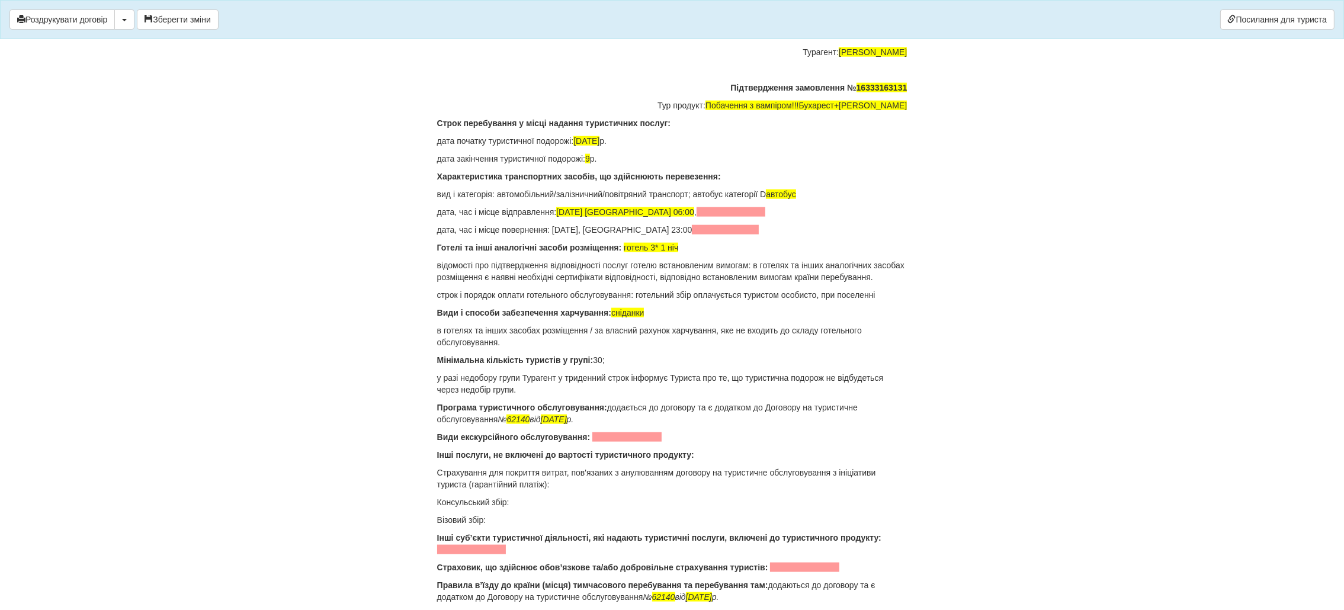
scroll to position [9063, 0]
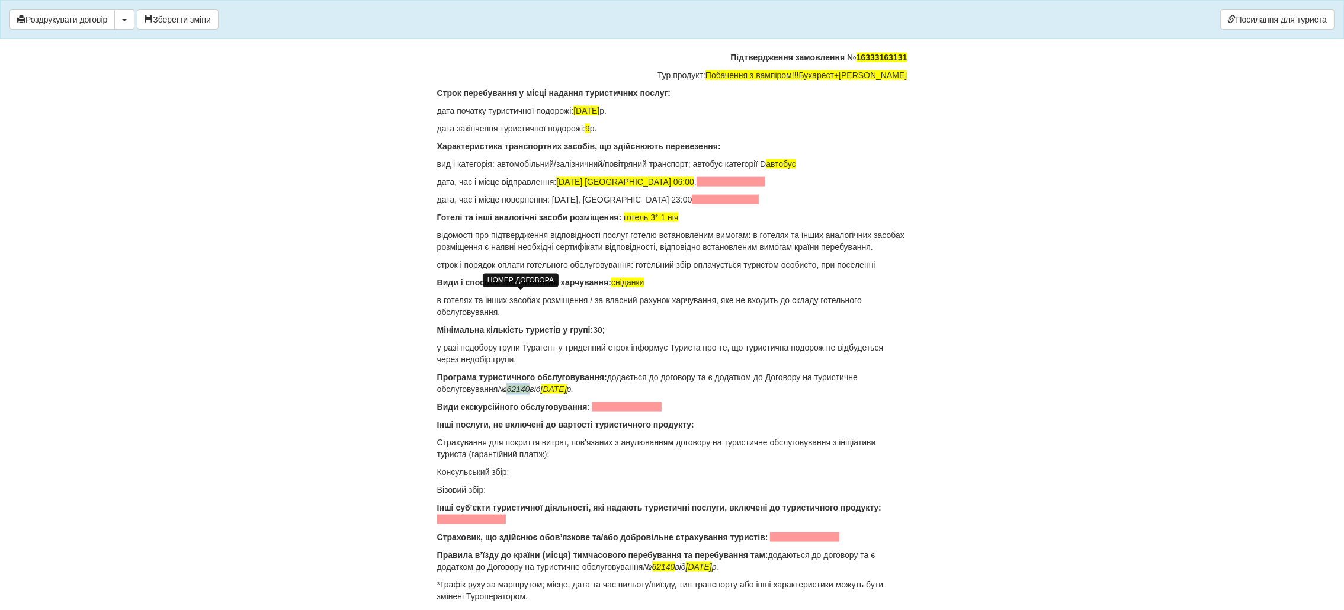
drag, startPoint x: 531, startPoint y: 298, endPoint x: 509, endPoint y: 298, distance: 21.9
click at [509, 384] on span "62140" at bounding box center [517, 388] width 23 height 9
drag, startPoint x: 576, startPoint y: 296, endPoint x: 557, endPoint y: 297, distance: 19.6
click at [557, 384] on span "30.10.2024" at bounding box center [557, 388] width 26 height 9
click at [610, 402] on span at bounding box center [626, 406] width 69 height 9
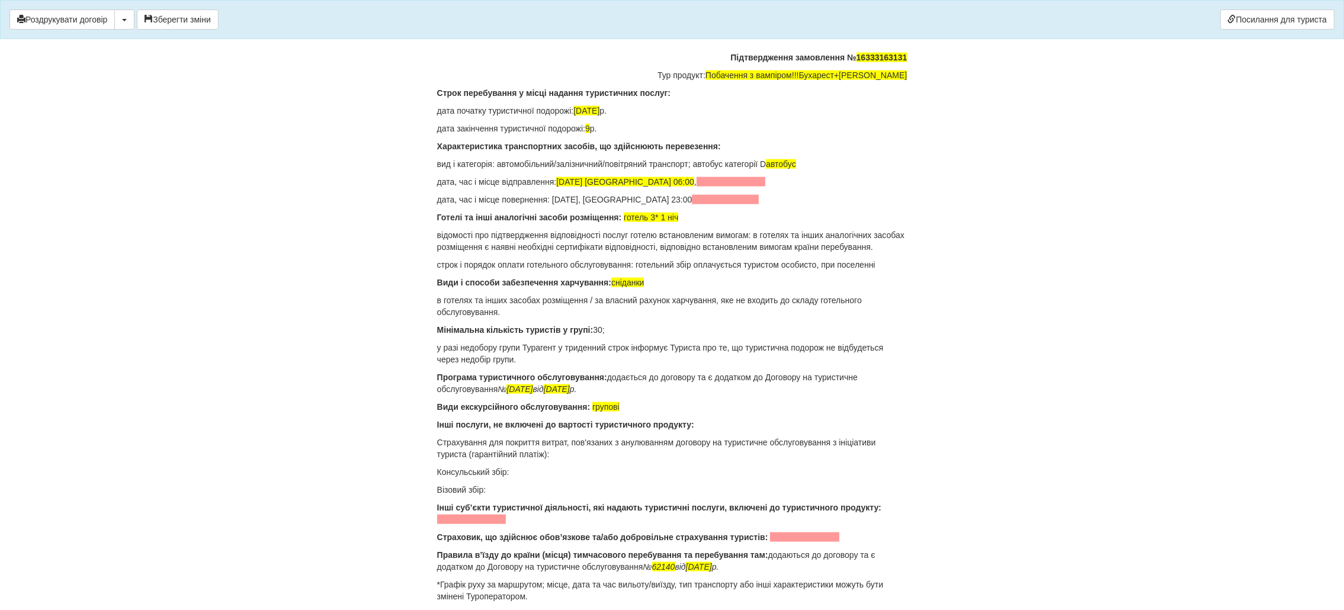
click at [581, 437] on p "Страхування для покриття витрат, пов'язаних з анулюванням договору на туристичн…" at bounding box center [672, 449] width 470 height 24
click at [525, 466] on p "Консульський збір:" at bounding box center [672, 472] width 470 height 12
click at [501, 484] on p "Візовий збір:" at bounding box center [672, 490] width 470 height 12
click at [772, 533] on span at bounding box center [804, 537] width 69 height 9
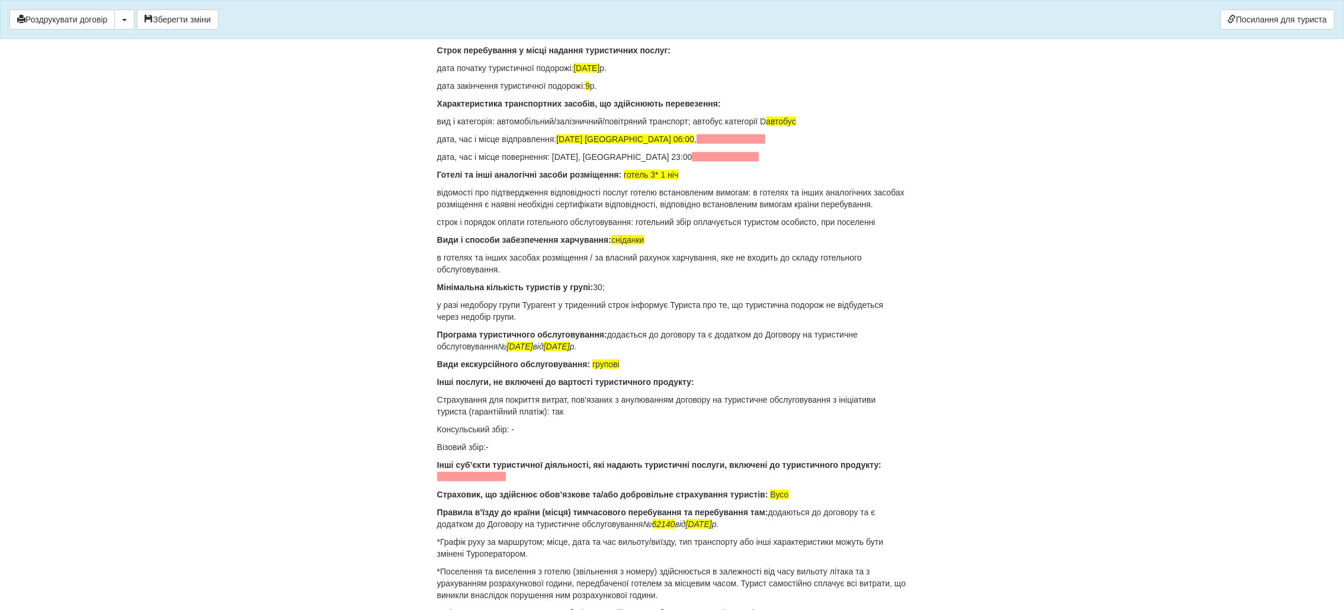
scroll to position [9129, 0]
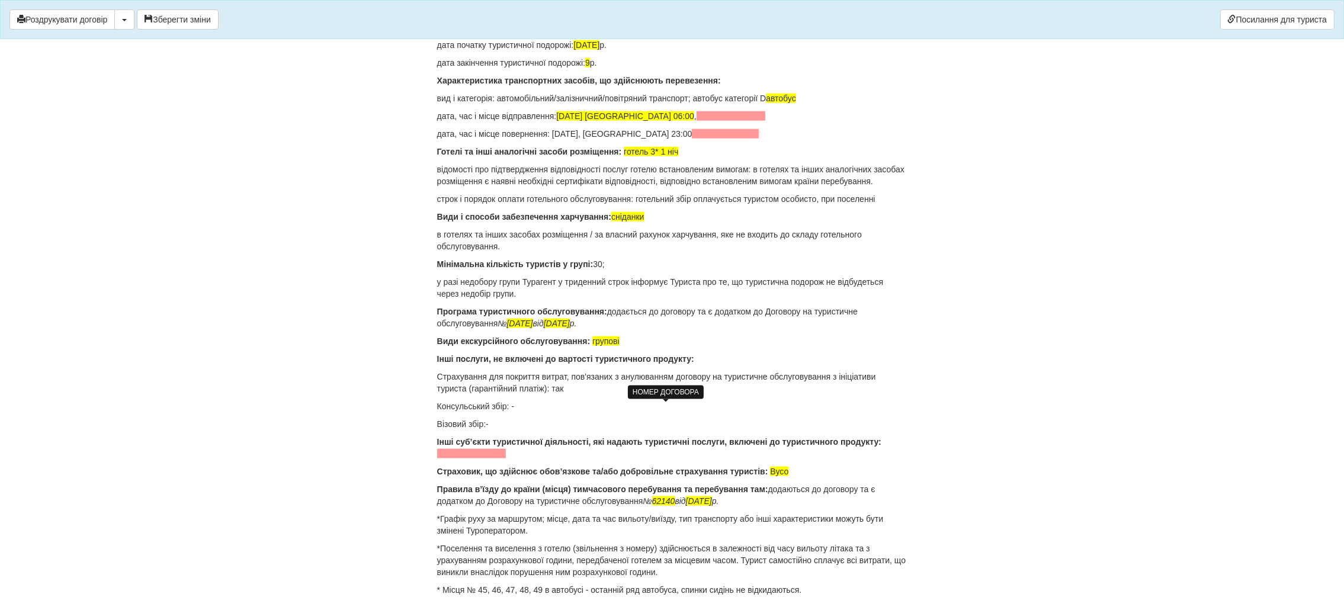
click at [674, 496] on span "62140" at bounding box center [663, 500] width 23 height 9
drag, startPoint x: 676, startPoint y: 406, endPoint x: 655, endPoint y: 408, distance: 22.0
click at [655, 496] on span "62140" at bounding box center [663, 500] width 23 height 9
drag, startPoint x: 726, startPoint y: 409, endPoint x: 702, endPoint y: 410, distance: 23.7
click at [702, 496] on span "30.10.2024" at bounding box center [702, 500] width 26 height 9
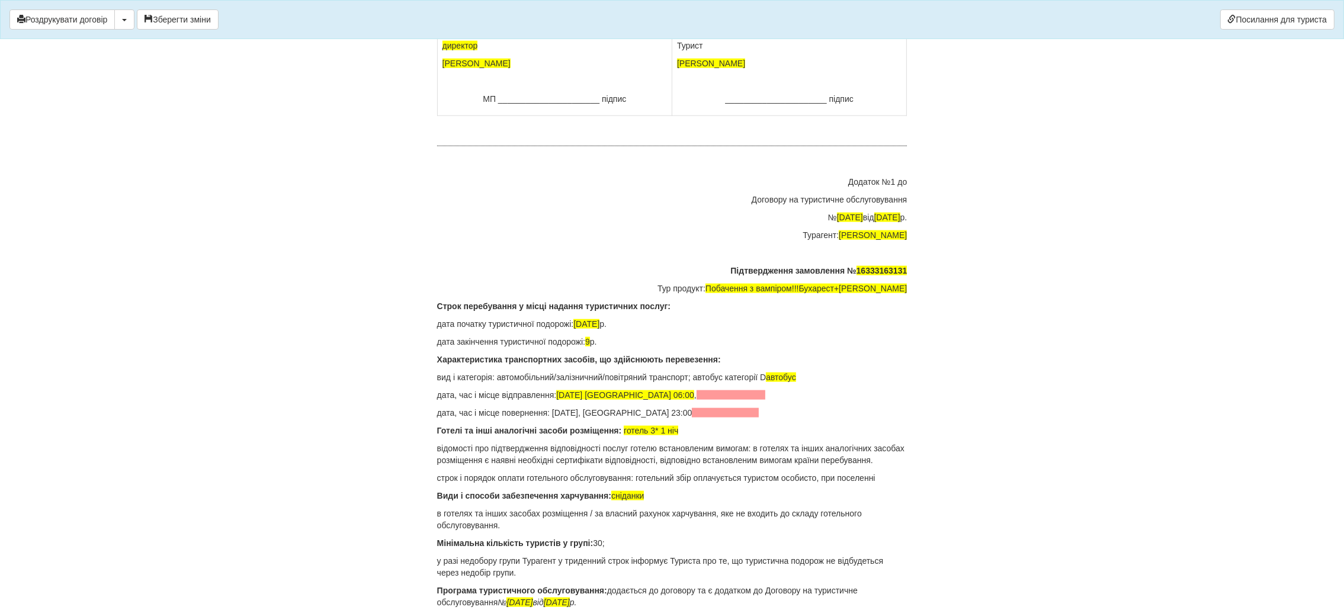
scroll to position [8951, 0]
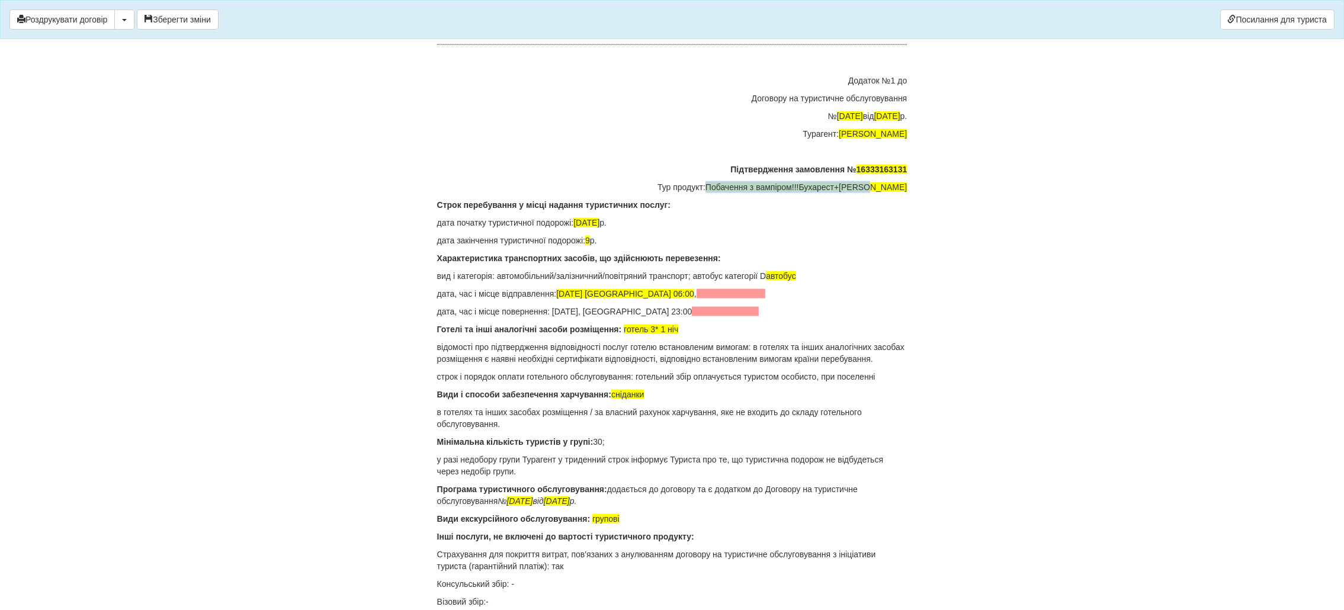
drag, startPoint x: 742, startPoint y: 92, endPoint x: 911, endPoint y: 95, distance: 168.9
click at [601, 235] on p "дата закінчення туристичної подорожі: 9 р." at bounding box center [672, 241] width 470 height 12
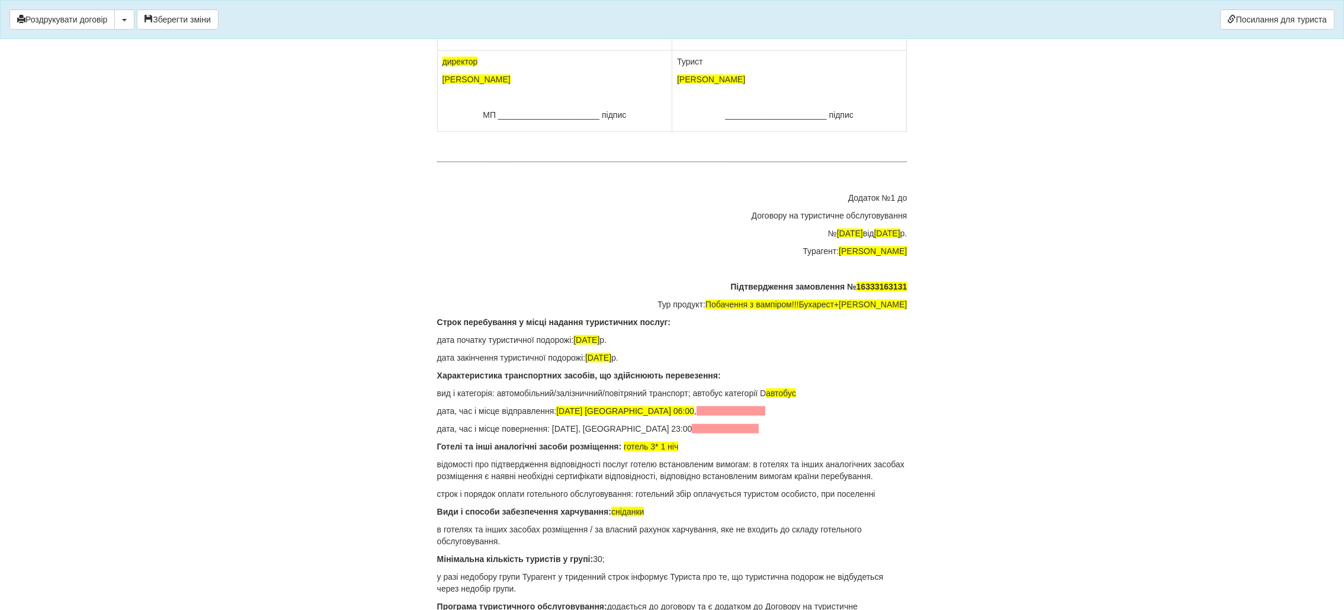
scroll to position [9129, 0]
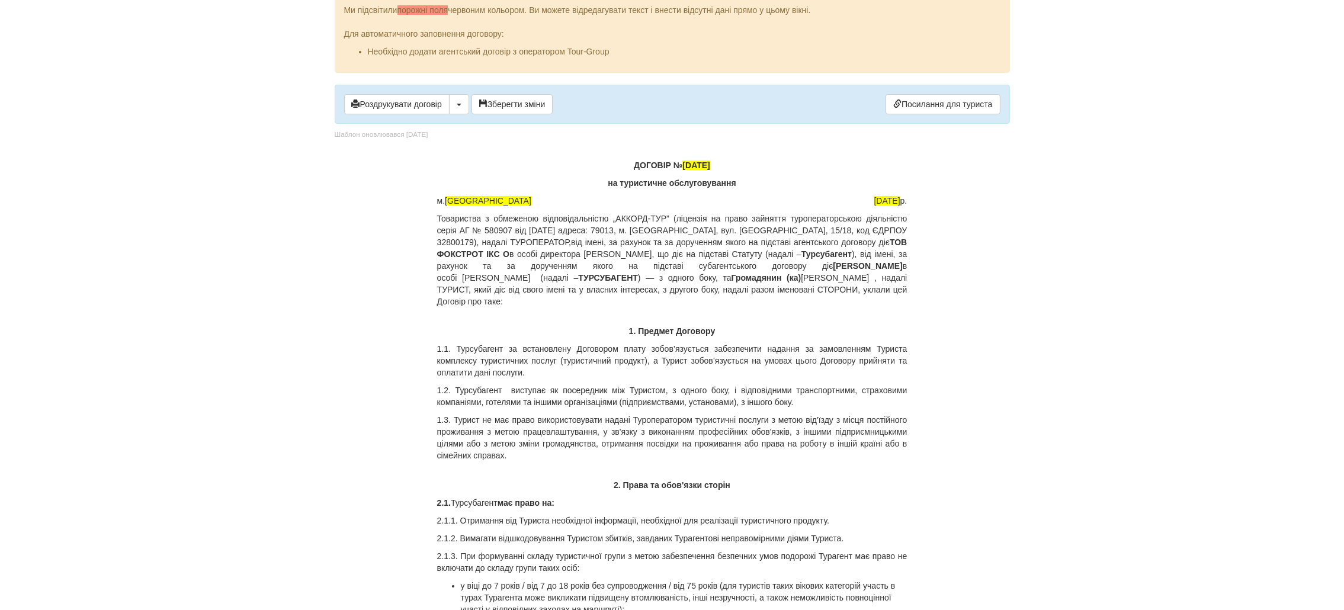
scroll to position [0, 0]
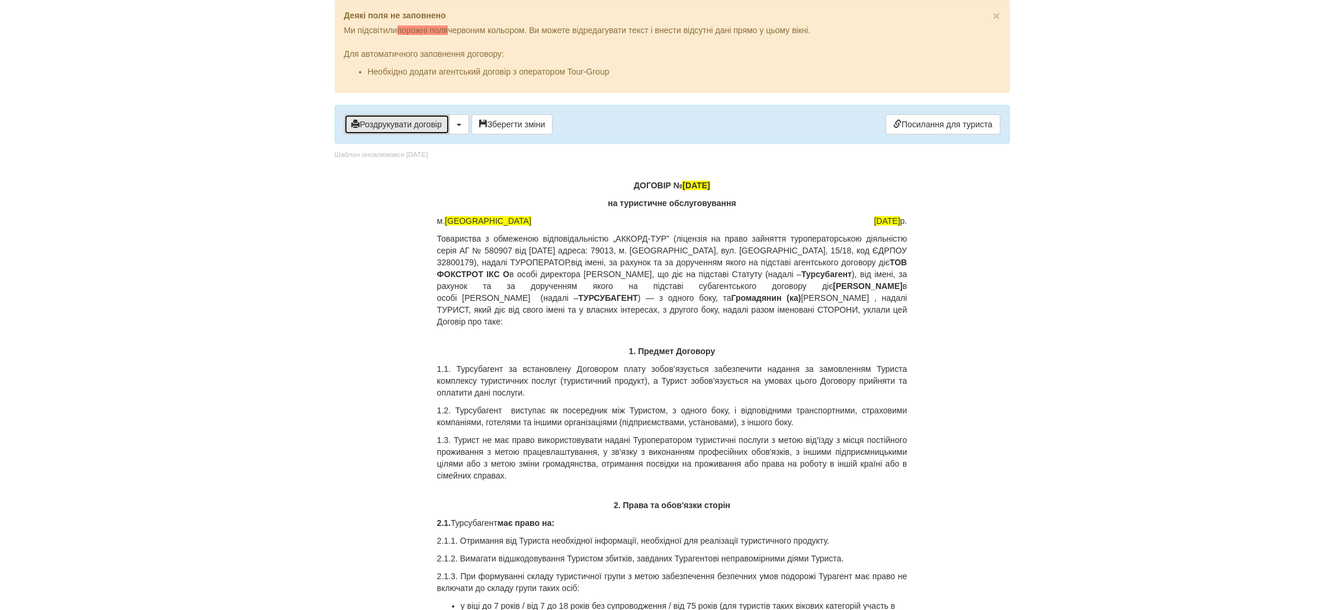
click at [424, 127] on button "Роздрукувати договір" at bounding box center [396, 124] width 105 height 20
click at [399, 128] on button "Роздрукувати договір" at bounding box center [396, 124] width 105 height 20
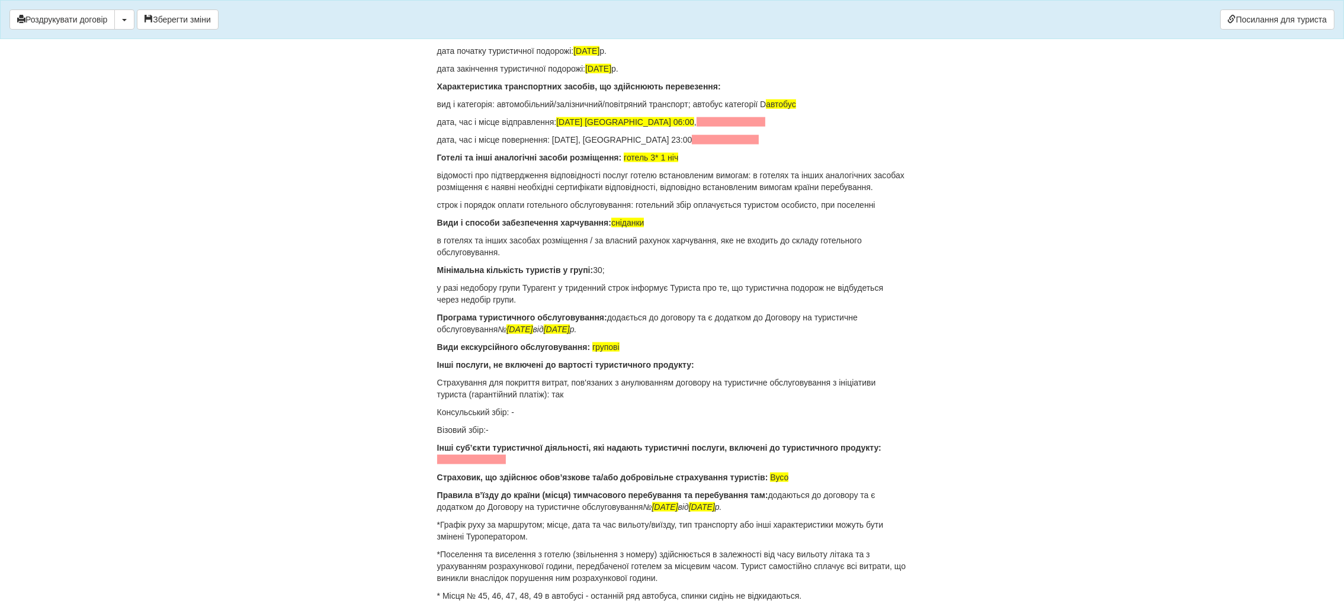
scroll to position [9129, 0]
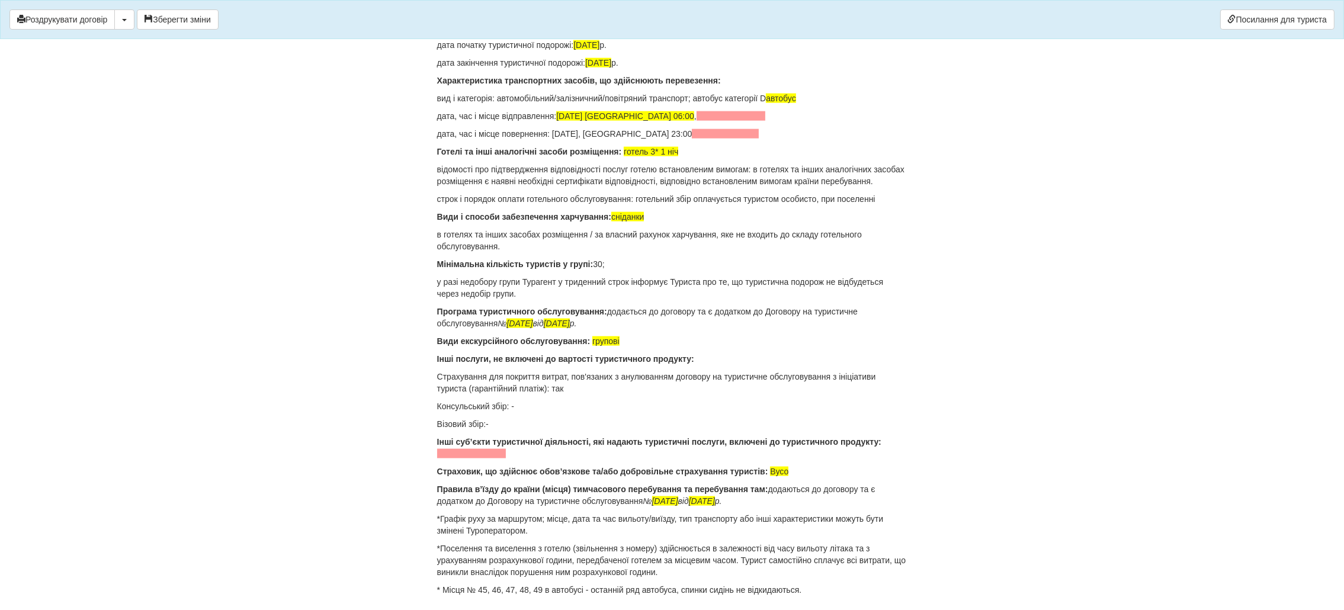
click at [803, 584] on p "* Місця № 45, 46, 47, 48, 49 в автобусі - останній ряд автобуса, спинки сидінь …" at bounding box center [672, 590] width 470 height 12
drag, startPoint x: 453, startPoint y: 521, endPoint x: 438, endPoint y: 527, distance: 16.5
drag, startPoint x: 812, startPoint y: 519, endPoint x: 844, endPoint y: 521, distance: 32.6
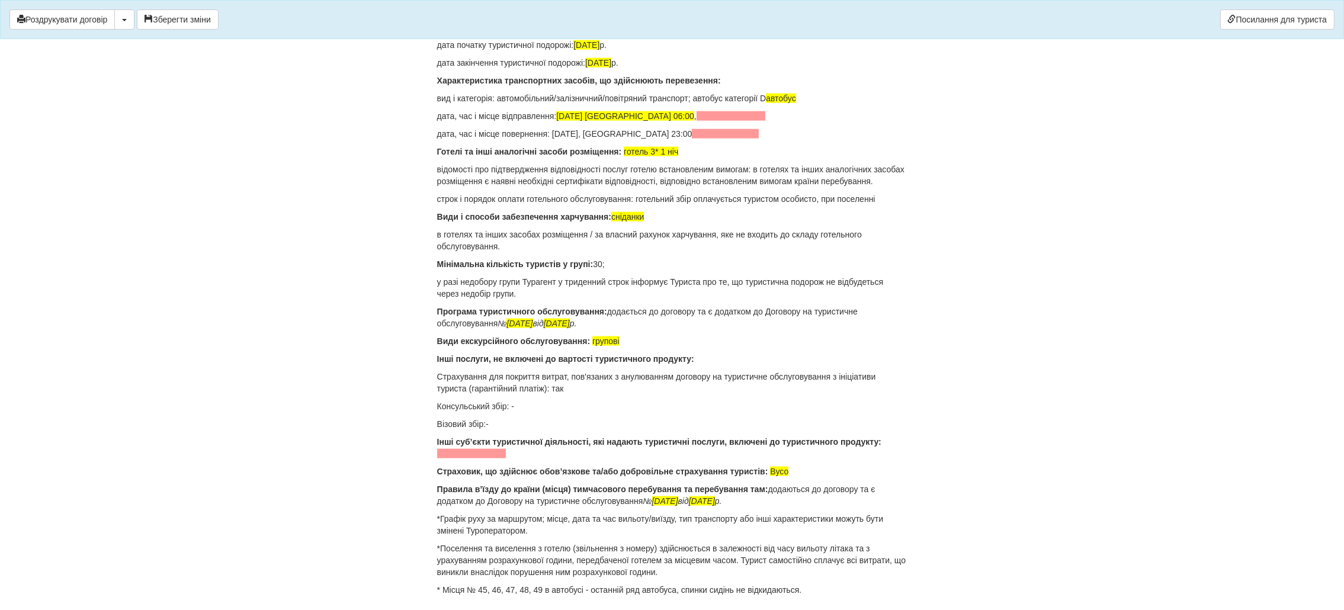
drag, startPoint x: 463, startPoint y: 531, endPoint x: 492, endPoint y: 531, distance: 29.0
drag, startPoint x: 605, startPoint y: 533, endPoint x: 710, endPoint y: 556, distance: 107.4
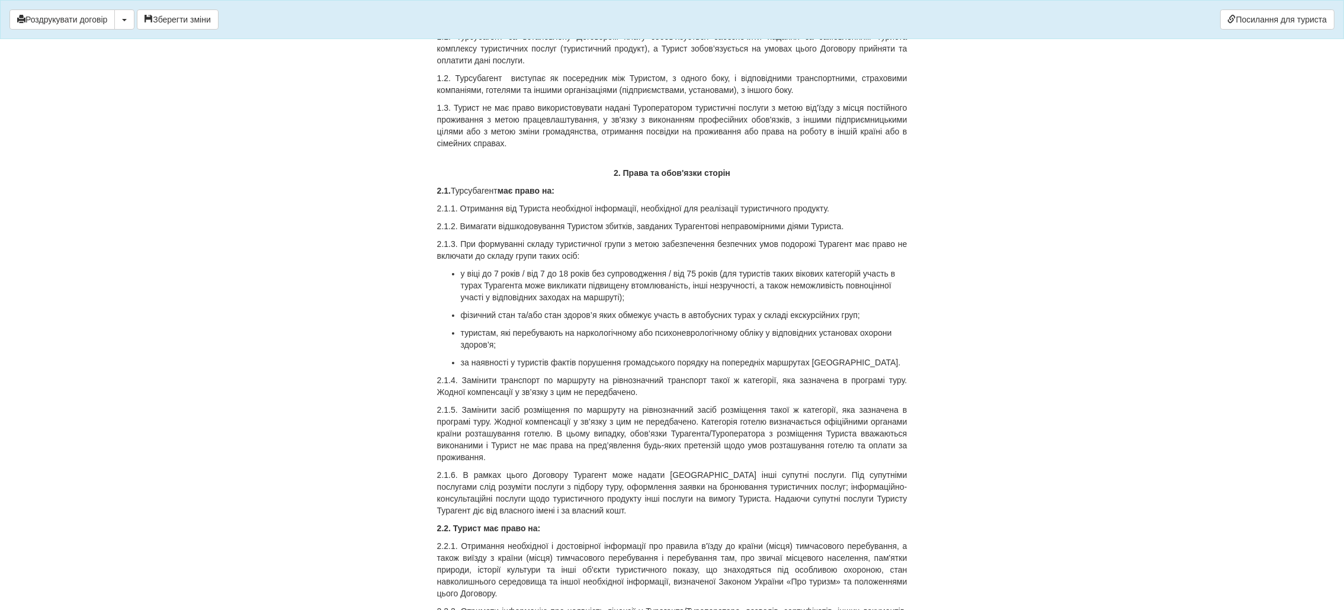
scroll to position [0, 0]
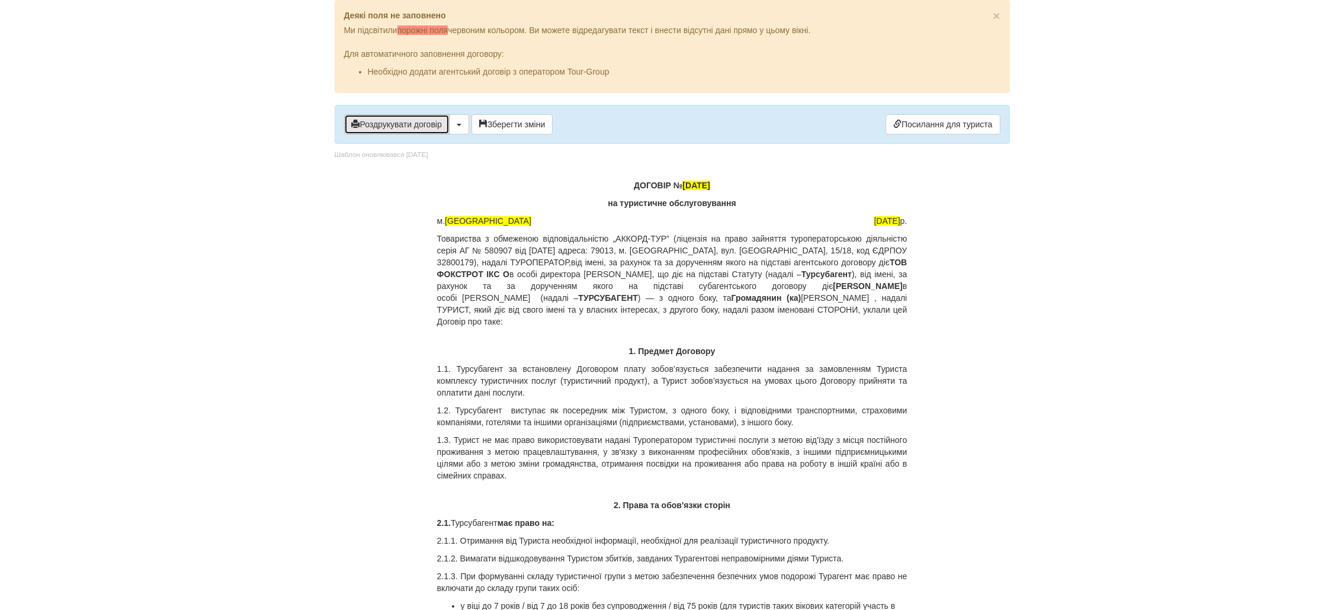
click at [422, 127] on button "Роздрукувати договір" at bounding box center [396, 124] width 105 height 20
click at [425, 127] on button "Роздрукувати договір" at bounding box center [396, 124] width 105 height 20
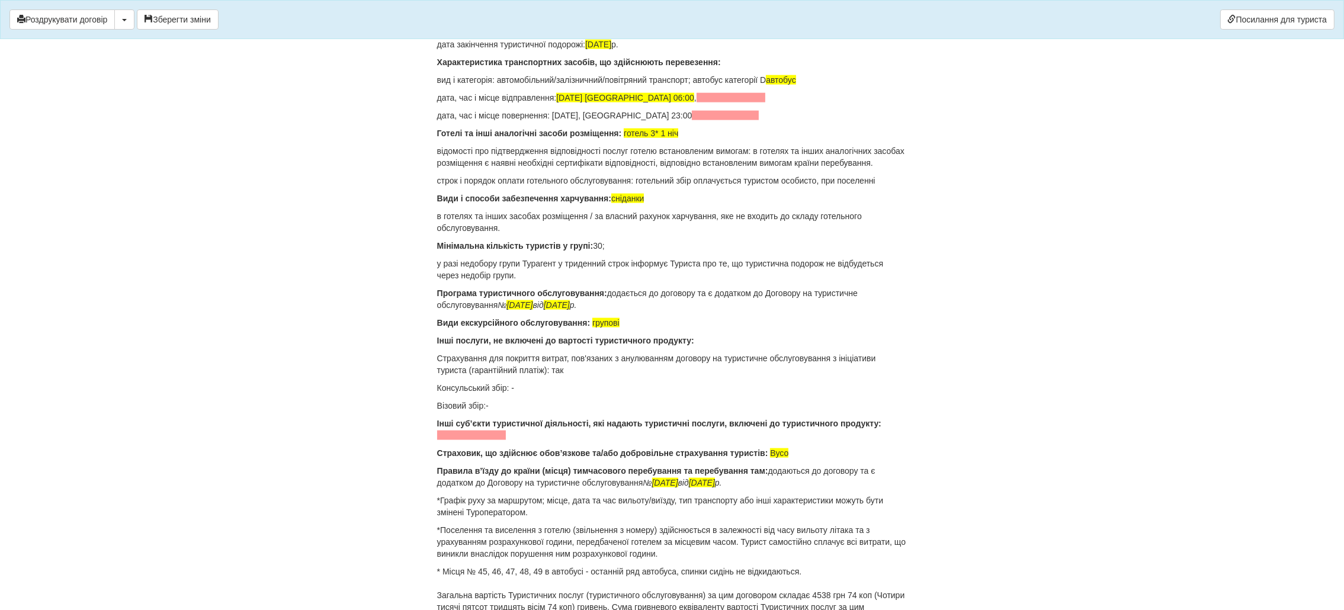
scroll to position [9188, 0]
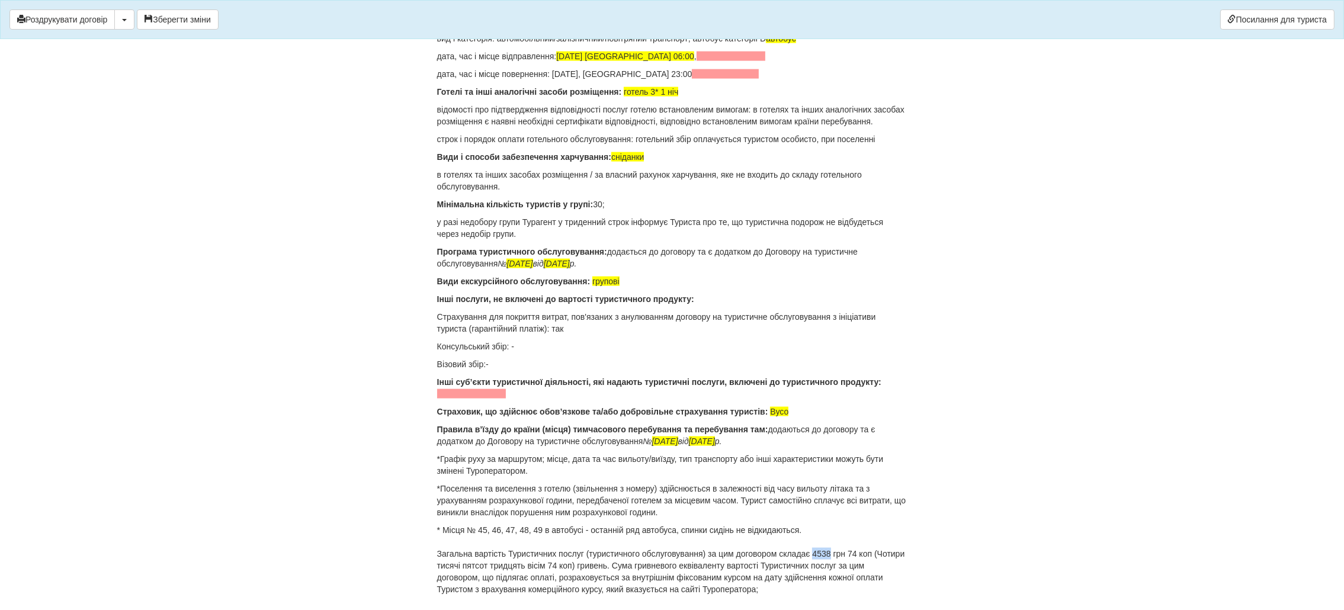
drag, startPoint x: 830, startPoint y: 464, endPoint x: 813, endPoint y: 467, distance: 16.8
click at [813, 524] on p "* Місця № 45, 46, 47, 48, 49 в автобусі - останній ряд автобуса, спинки сидінь …" at bounding box center [672, 559] width 470 height 71
drag, startPoint x: 862, startPoint y: 461, endPoint x: 852, endPoint y: 464, distance: 10.1
click at [852, 524] on p "* Місця № 45, 46, 47, 48, 49 в автобусі - останній ряд автобуса, спинки сидінь …" at bounding box center [672, 559] width 470 height 71
drag, startPoint x: 589, startPoint y: 471, endPoint x: 580, endPoint y: 475, distance: 10.3
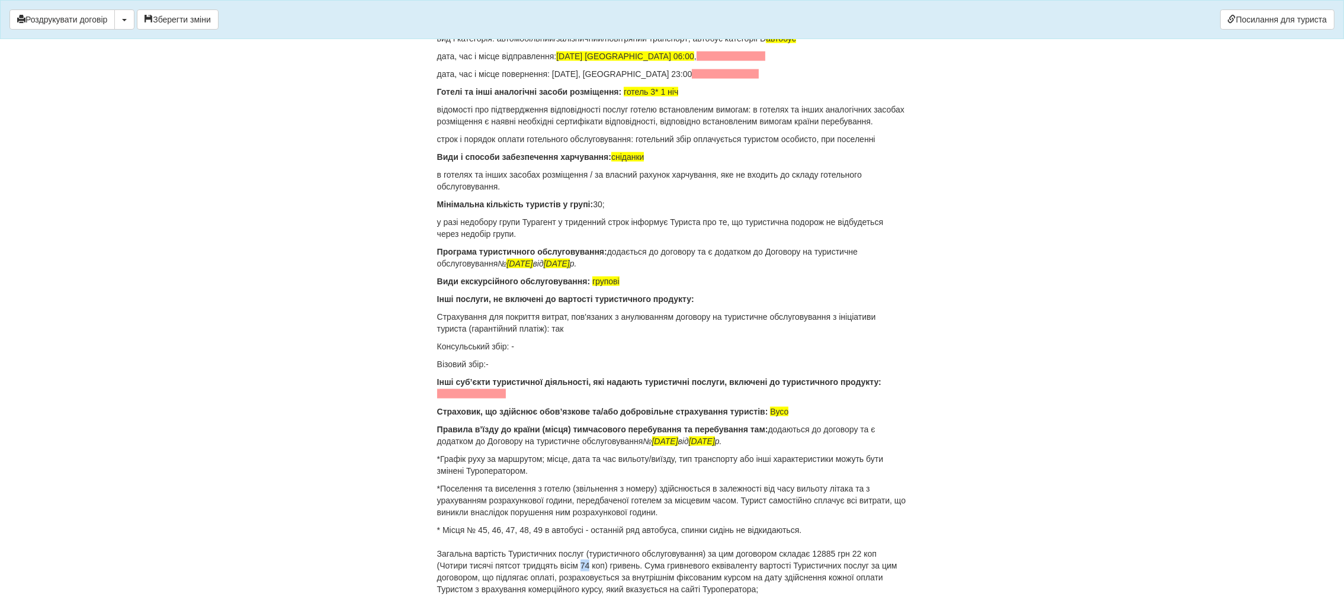
click at [580, 524] on p "* Місця № 45, 46, 47, 48, 49 в автобусі - останній ряд автобуса, спинки сидінь …" at bounding box center [672, 559] width 470 height 71
drag, startPoint x: 559, startPoint y: 475, endPoint x: 441, endPoint y: 474, distance: 117.3
click at [441, 524] on p "* Місця № 45, 46, 47, 48, 49 в автобусі - останній ряд автобуса, спинки сидінь …" at bounding box center [672, 559] width 470 height 71
click at [448, 524] on p "* Місця № 45, 46, 47, 48, 49 в автобусі - останній ряд автобуса, спинки сидінь …" at bounding box center [672, 559] width 470 height 71
click at [531, 524] on p "* Місця № 45, 46, 47, 48, 49 в автобусі - останній ряд автобуса, спинки сидінь …" at bounding box center [672, 559] width 470 height 71
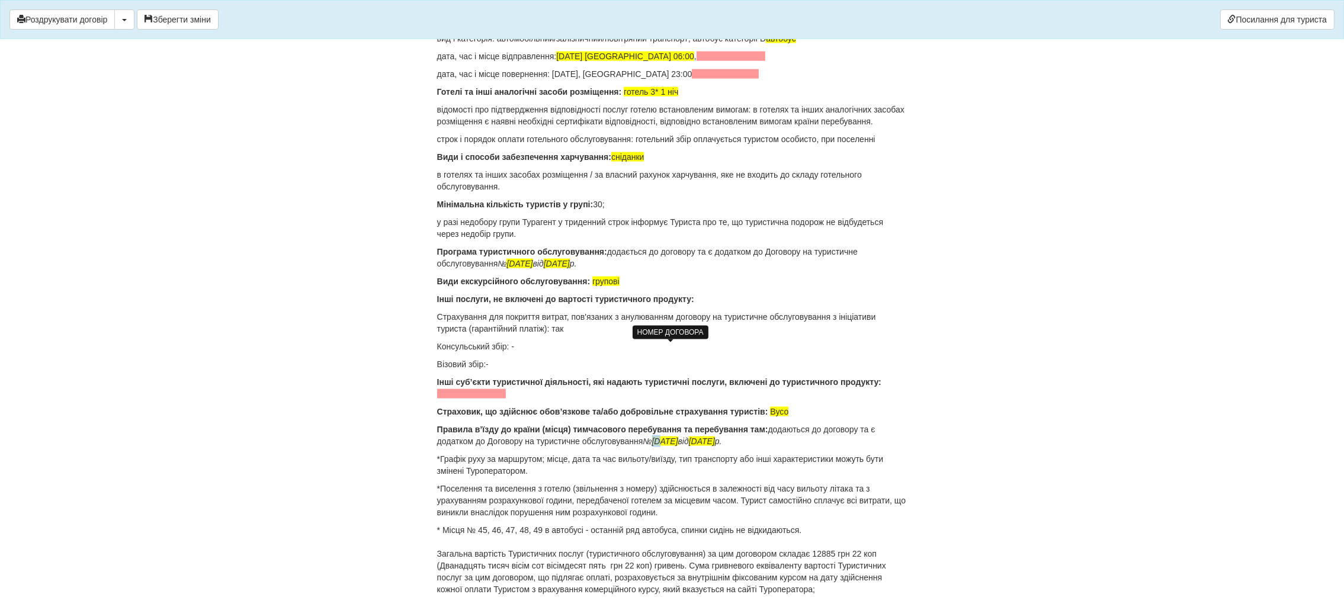
drag, startPoint x: 663, startPoint y: 346, endPoint x: 656, endPoint y: 351, distance: 9.0
click at [656, 437] on span "18/09/24" at bounding box center [665, 441] width 26 height 9
click at [672, 437] on span "15/09/24" at bounding box center [665, 441] width 26 height 9
click at [708, 437] on span "18.09.2024" at bounding box center [702, 441] width 26 height 9
click at [715, 437] on span "15.09.2024" at bounding box center [702, 441] width 26 height 9
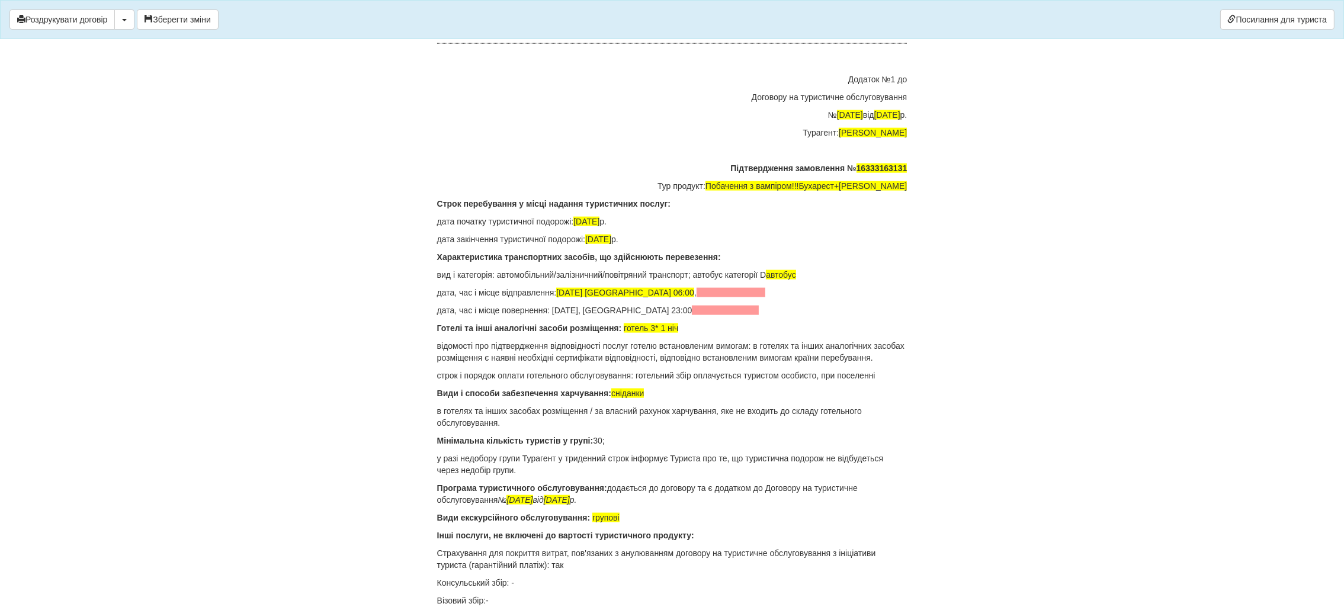
scroll to position [8922, 0]
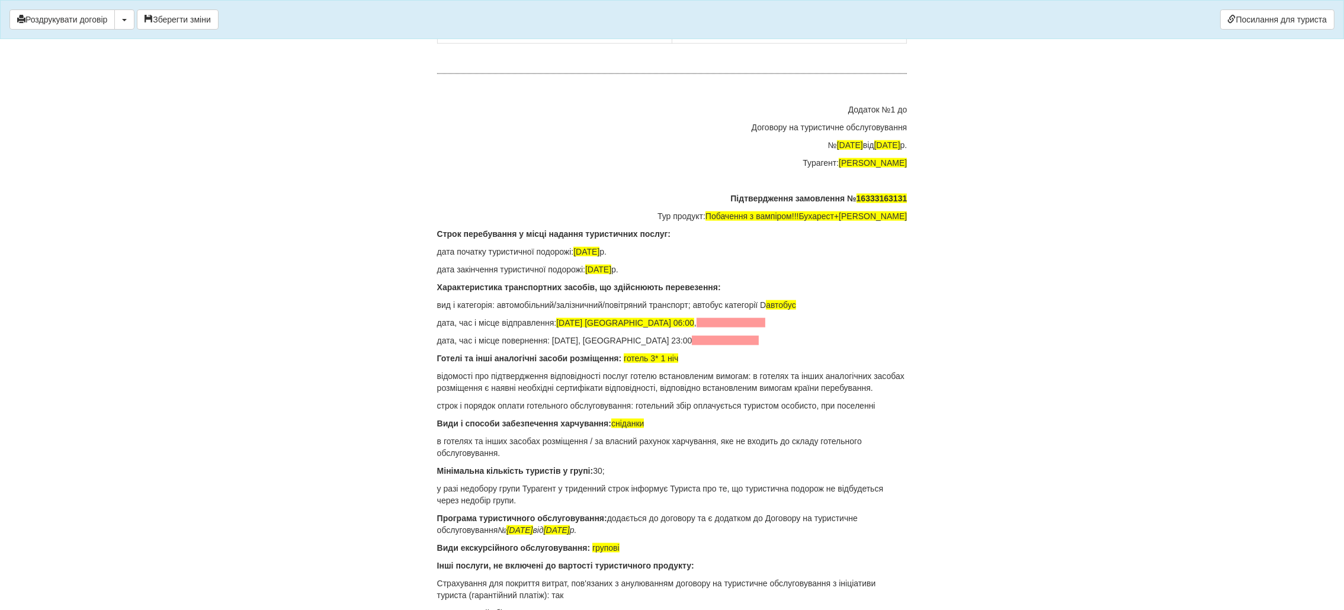
click at [683, 352] on p "Готелі та інші аналогічні засоби розміщення: готель 3* 1 ніч" at bounding box center [672, 358] width 470 height 12
click at [659, 354] on span "готель 3* 1 ніч" at bounding box center [651, 358] width 54 height 9
click at [656, 354] on span "готель 3* 1 ніч" at bounding box center [651, 358] width 54 height 9
click at [661, 354] on span "готель 3* 1 ніч" at bounding box center [651, 358] width 54 height 9
click at [684, 352] on p "Готелі та інші аналогічні засоби розміщення: готель 3* 1 ніч" at bounding box center [672, 358] width 470 height 12
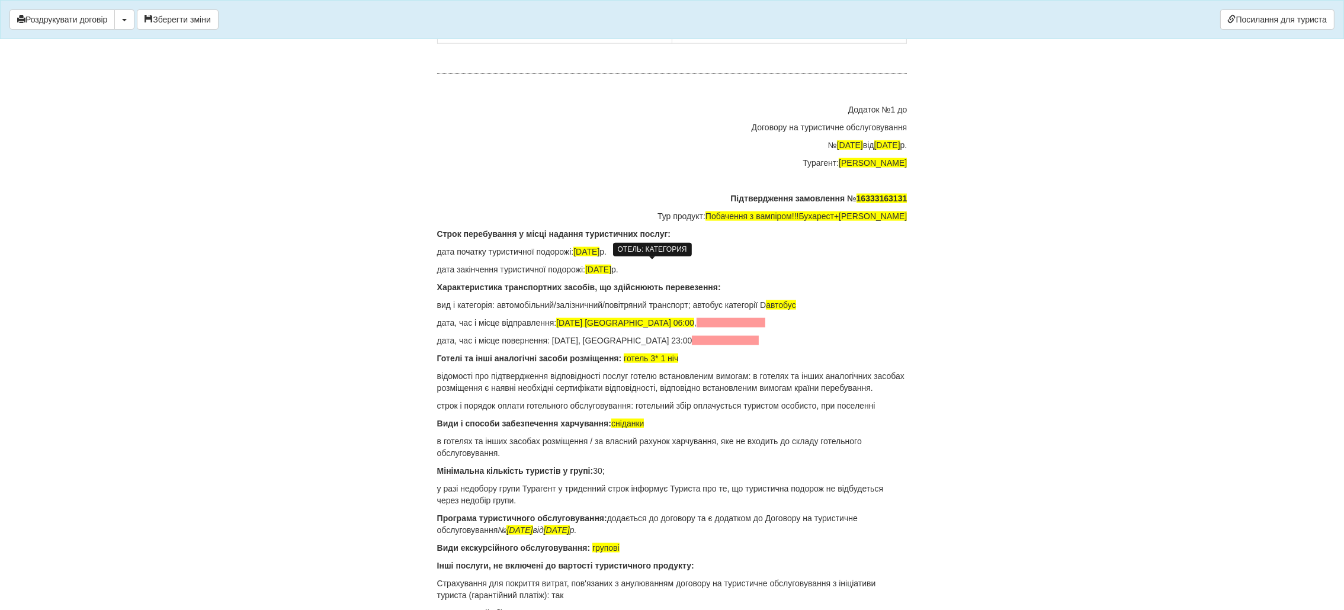
click at [659, 354] on span "готель 3* 1 ніч" at bounding box center [651, 358] width 54 height 9
click at [668, 354] on span "готель 3* 1 ніч" at bounding box center [651, 358] width 54 height 9
click at [664, 354] on span "готель 3* 1 ніч" at bounding box center [651, 358] width 54 height 9
click at [691, 352] on p "Готелі та інші аналогічні засоби розміщення: готель 3* 1 ніч" at bounding box center [672, 358] width 470 height 12
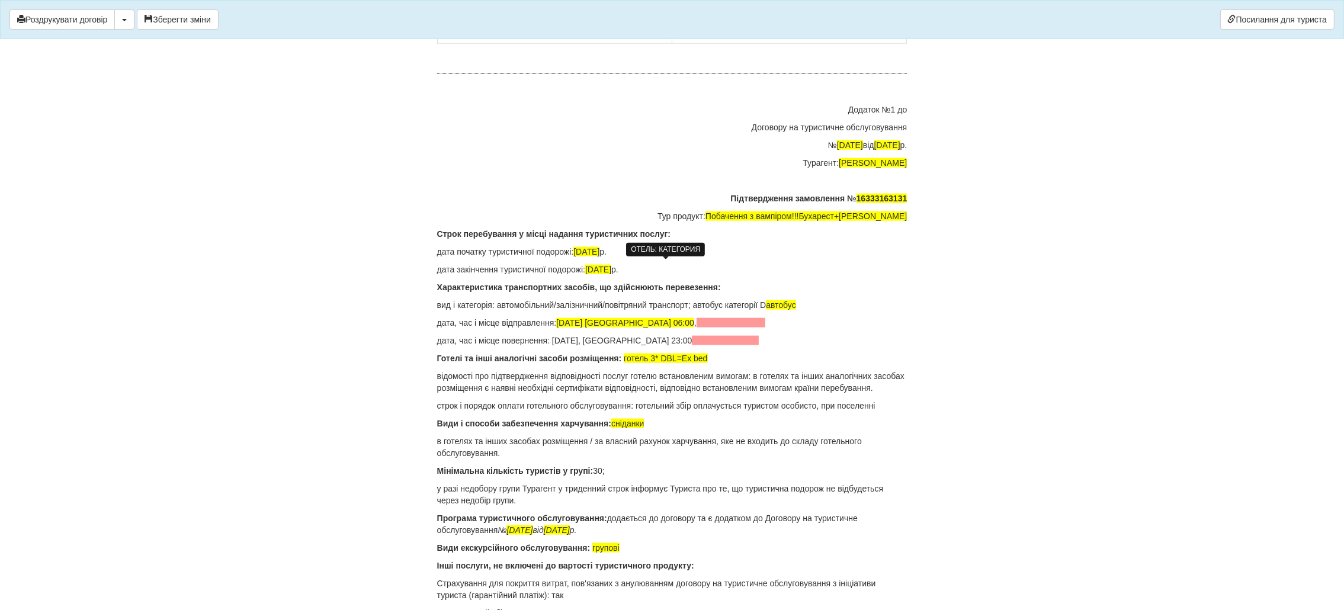
click at [682, 354] on span "готель 3* DBL=Ex bed" at bounding box center [666, 358] width 84 height 9
click at [680, 354] on span "готель 3* DBL=Ex bed" at bounding box center [666, 358] width 84 height 9
click at [681, 354] on span "готель 3* DBL=Ex bed" at bounding box center [666, 358] width 84 height 9
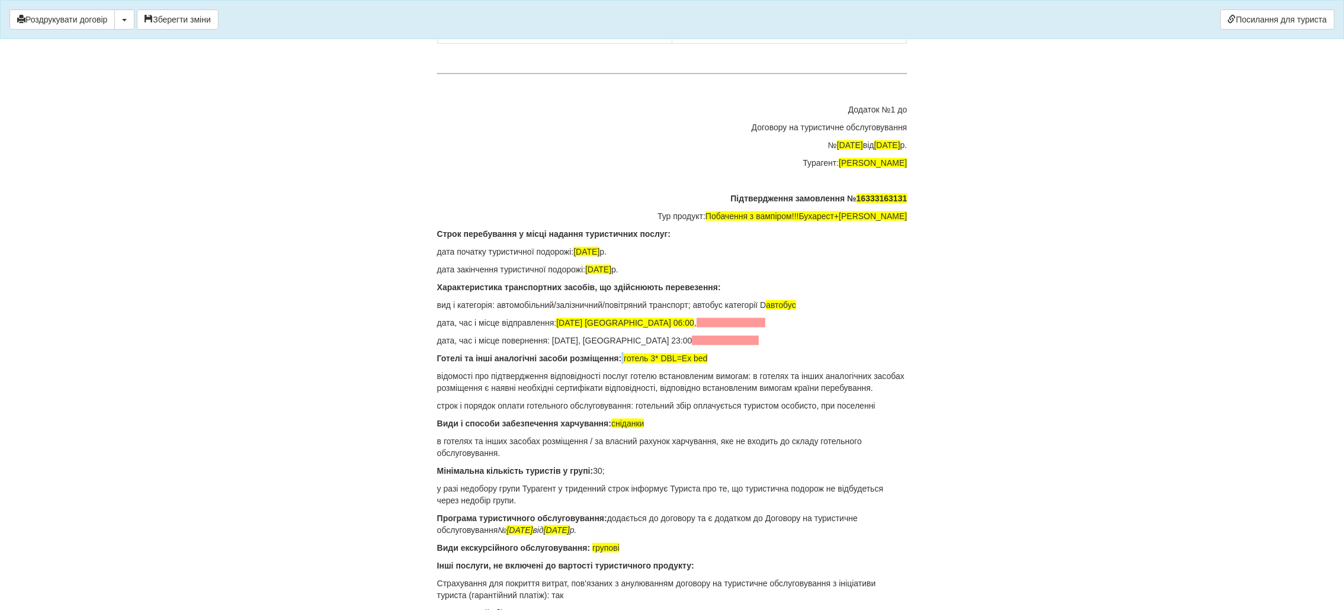
click at [719, 352] on p "Готелі та інші аналогічні засоби розміщення: готель 3* DBL=Ex bed" at bounding box center [672, 358] width 470 height 12
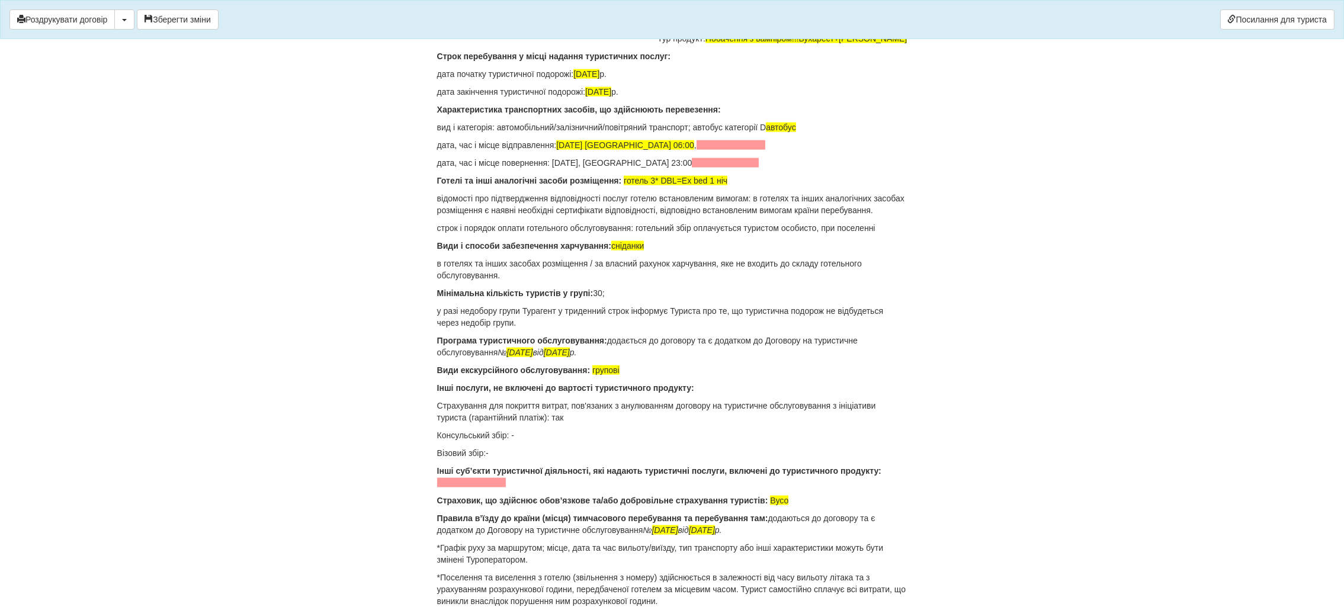
scroll to position [9188, 0]
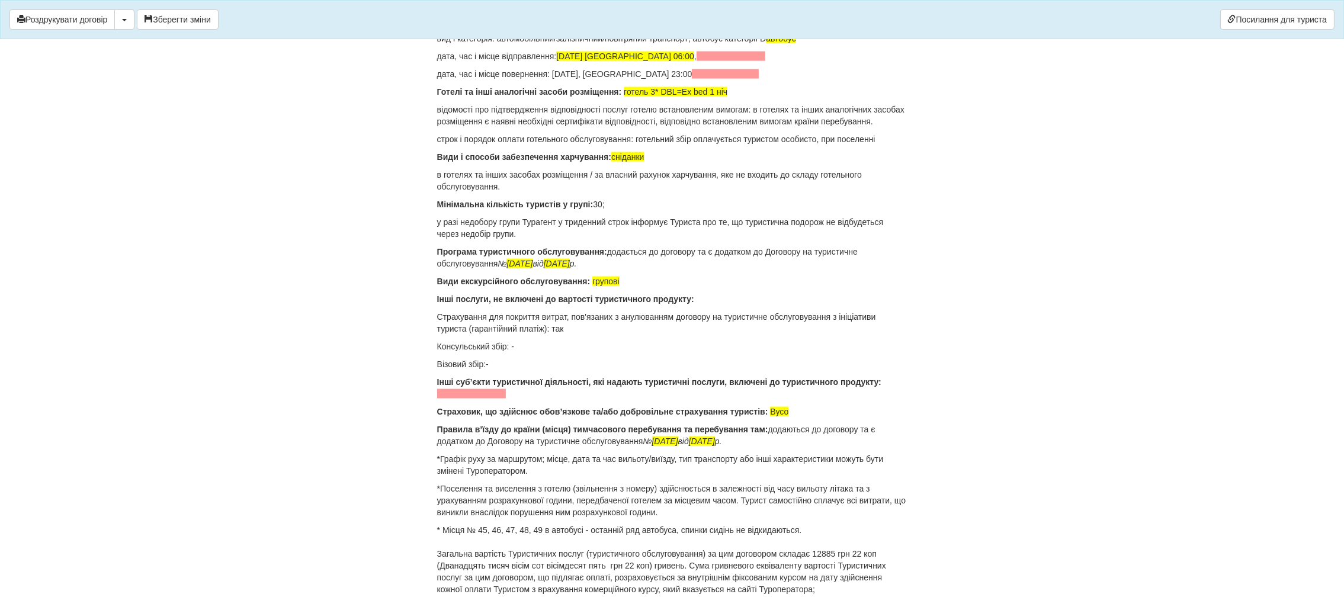
click at [816, 524] on p "* Місця № 45, 46, 47, 48, 49 в автобусі - останній ряд автобуса, спинки сидінь …" at bounding box center [672, 559] width 470 height 71
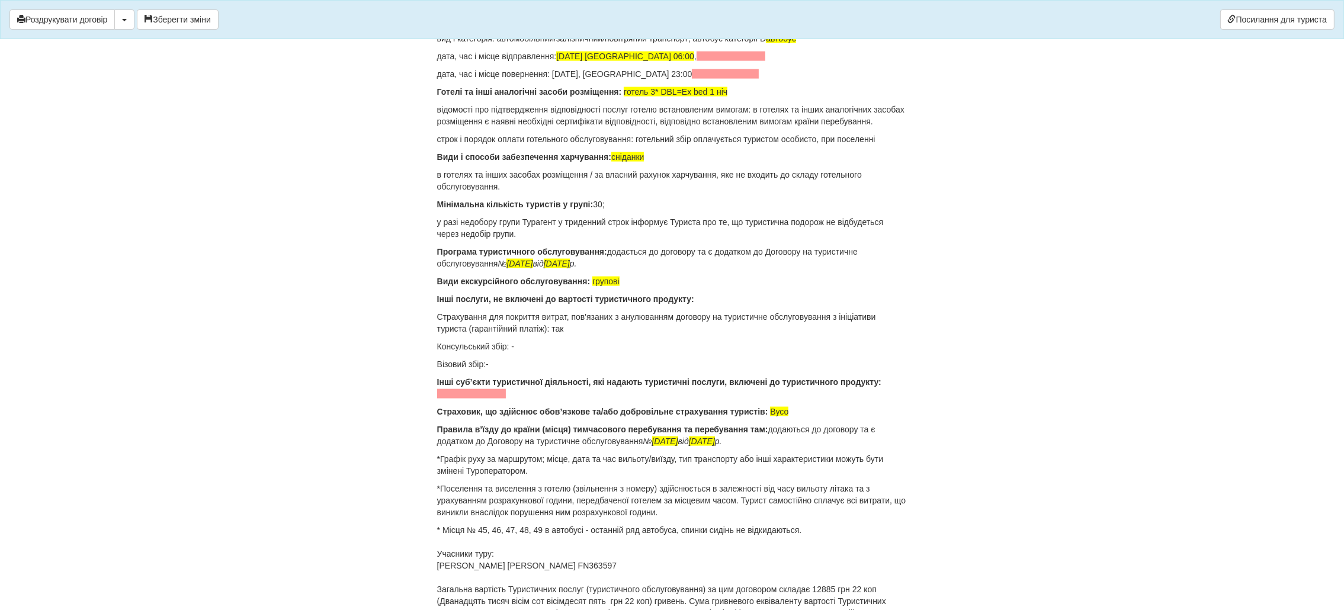
click at [524, 524] on p "* Місця № 45, 46, 47, 48, 49 в автобусі - останній ряд автобуса, спинки сидінь …" at bounding box center [672, 577] width 470 height 107
click at [627, 524] on p "* Місця № 45, 46, 47, 48, 49 в автобусі - останній ряд автобуса, спинки сидінь …" at bounding box center [672, 577] width 470 height 107
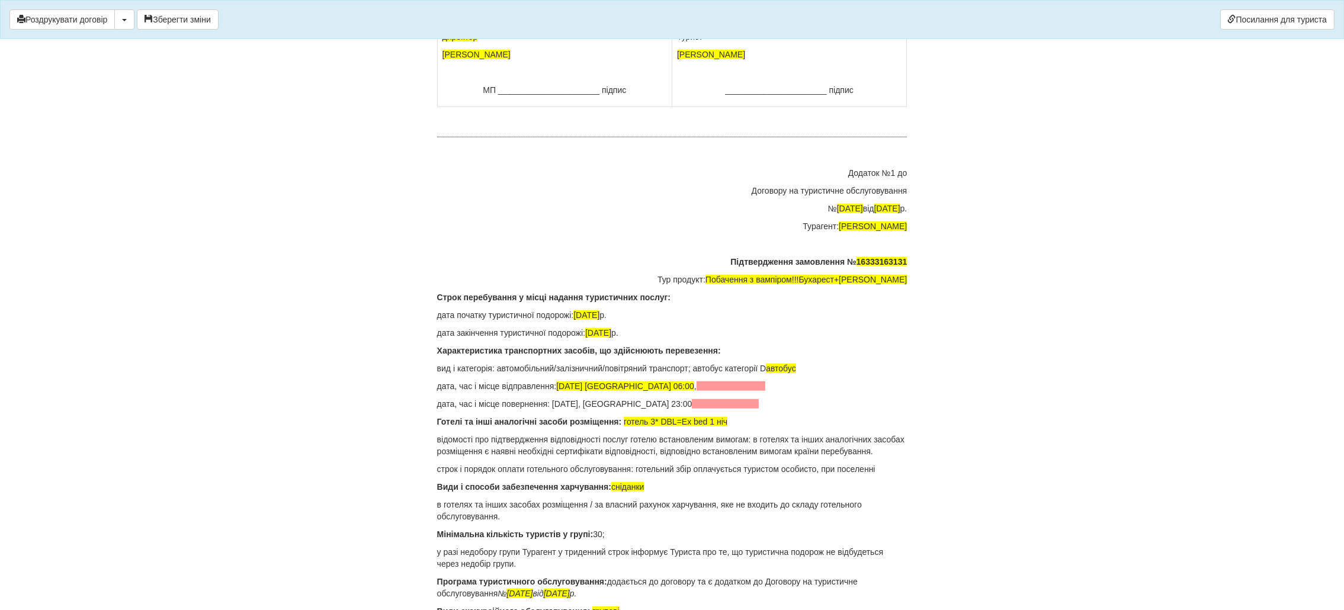
scroll to position [8833, 0]
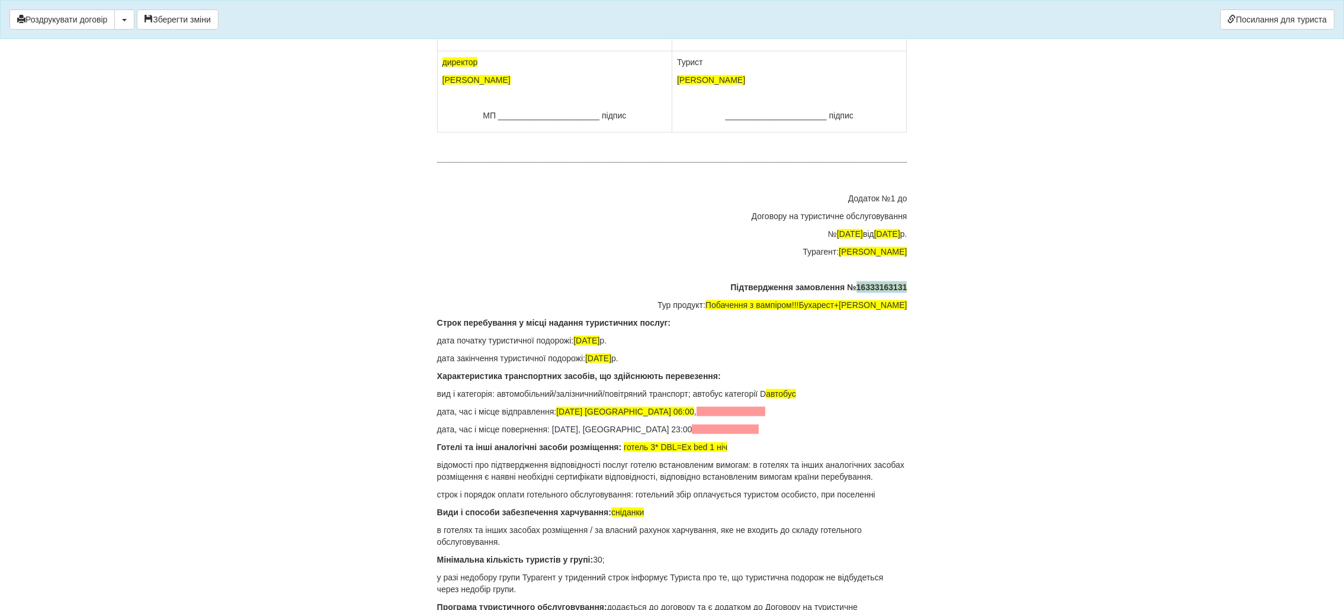
drag, startPoint x: 857, startPoint y: 194, endPoint x: 909, endPoint y: 194, distance: 51.5
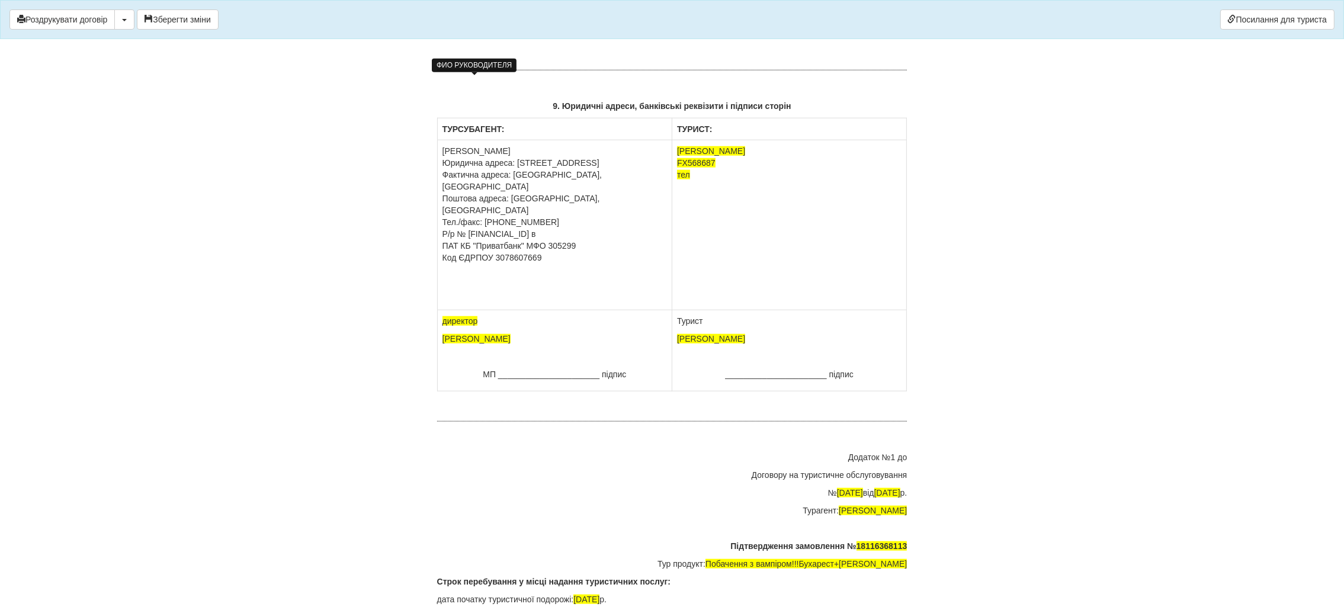
scroll to position [8566, 0]
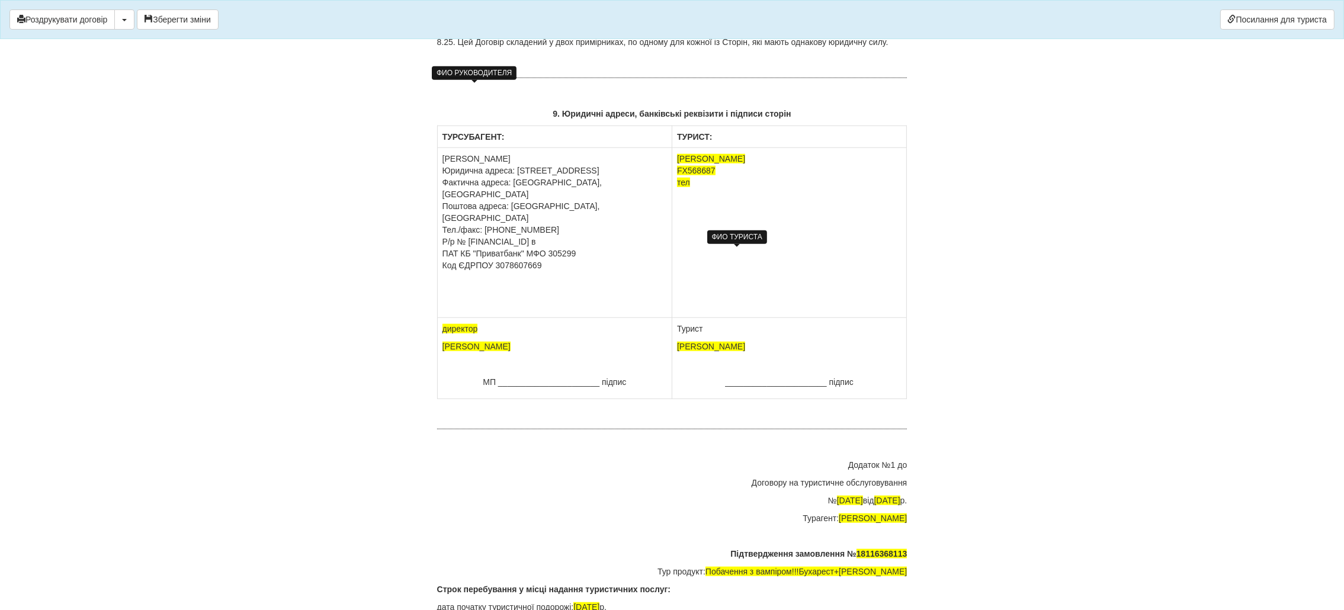
drag, startPoint x: 800, startPoint y: 259, endPoint x: 678, endPoint y: 258, distance: 122.6
click at [678, 341] on p "Проценко Олена Валентинівна" at bounding box center [789, 347] width 225 height 12
drag, startPoint x: 698, startPoint y: 112, endPoint x: 674, endPoint y: 116, distance: 24.5
click at [674, 148] on td "Проценко Олена Валентинівна FX568687 тел" at bounding box center [789, 233] width 235 height 170
drag, startPoint x: 799, startPoint y: 85, endPoint x: 708, endPoint y: 104, distance: 92.6
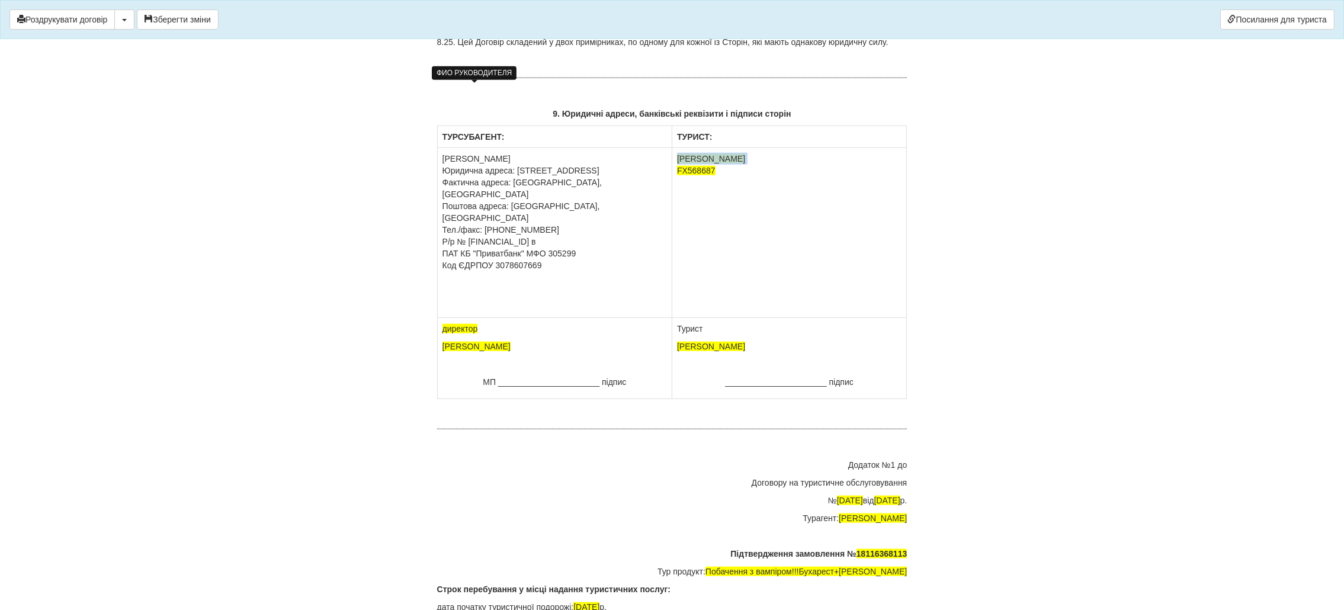
click at [679, 153] on p "Проценко Олена Валентинівна FX568687" at bounding box center [789, 171] width 225 height 36
drag, startPoint x: 727, startPoint y: 101, endPoint x: 677, endPoint y: 92, distance: 50.5
click at [677, 153] on p "Проценко Олена Валентинівна FX568687" at bounding box center [789, 171] width 225 height 36
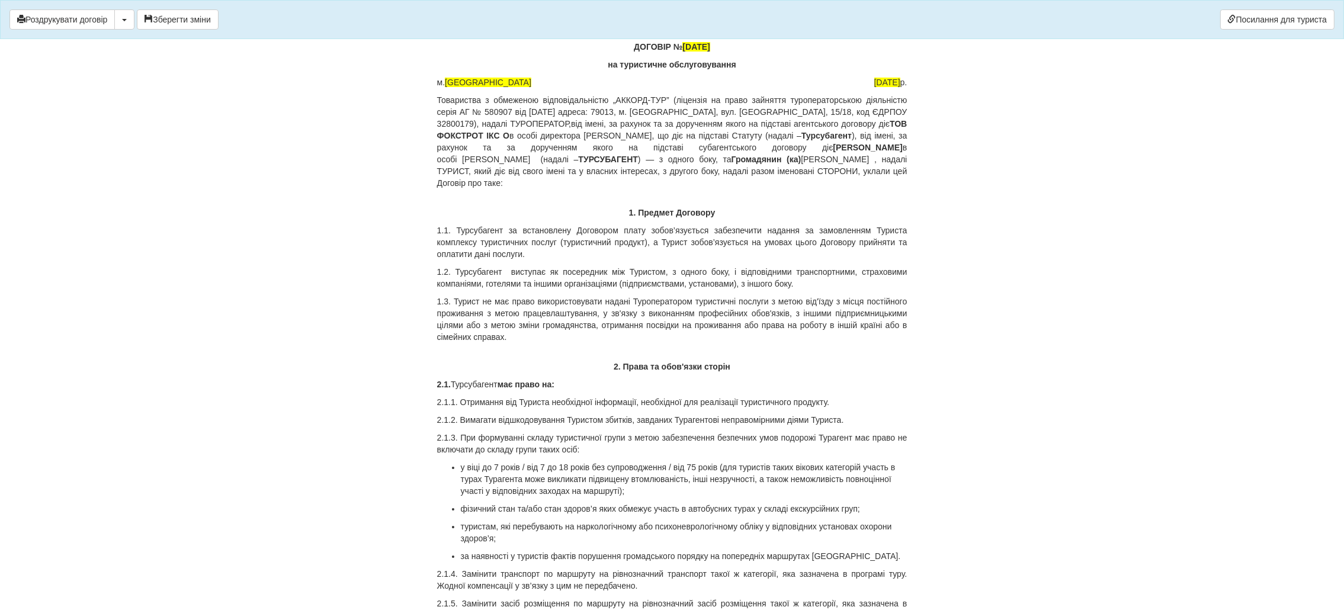
scroll to position [0, 0]
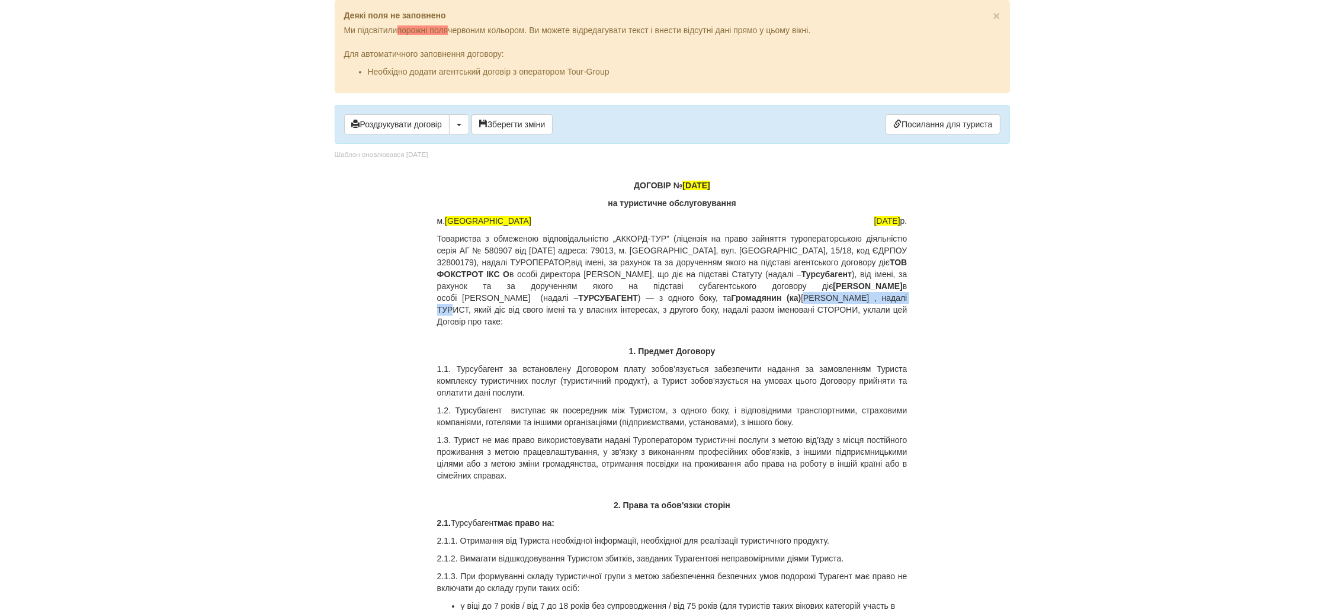
drag, startPoint x: 787, startPoint y: 299, endPoint x: 900, endPoint y: 294, distance: 113.2
click at [900, 294] on p "Товариства з обмеженою відповідальністю „АККОРД-ТУР” (ліцензія на право зайнятт…" at bounding box center [672, 280] width 470 height 95
click at [687, 184] on span "18/09/24" at bounding box center [695, 185] width 27 height 9
click at [700, 187] on span "15/09/24" at bounding box center [695, 185] width 27 height 9
click at [874, 222] on span "18.09.2024" at bounding box center [887, 220] width 26 height 9
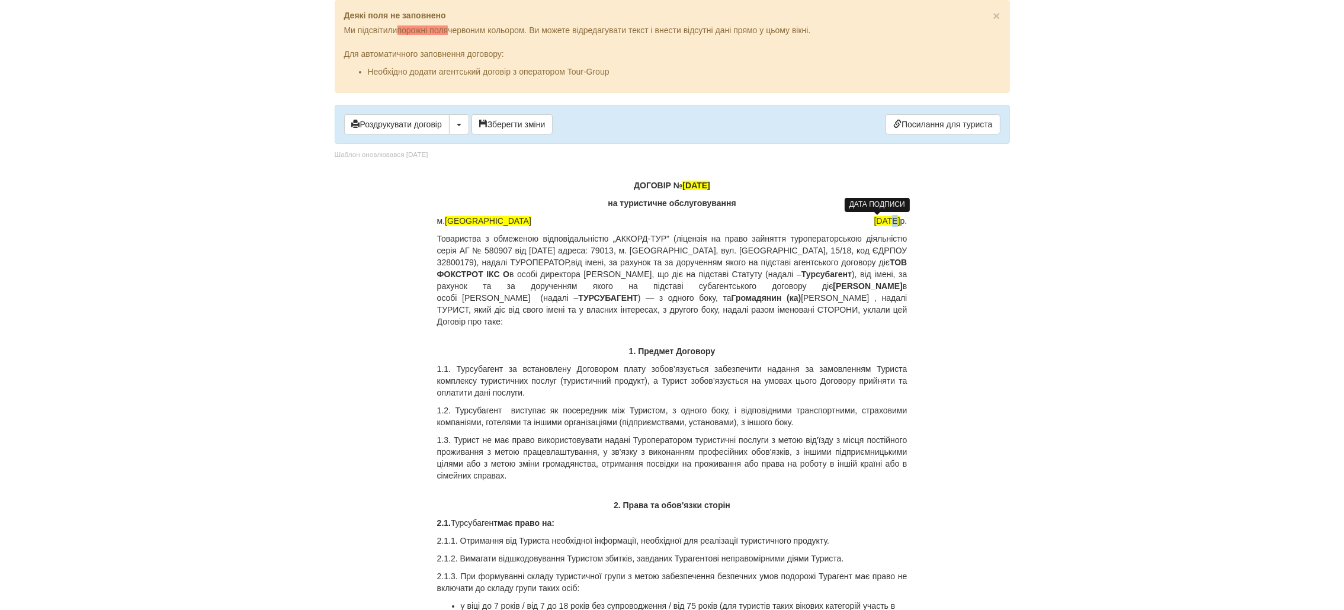
click at [874, 223] on span "15.09.2024" at bounding box center [887, 220] width 26 height 9
click at [405, 127] on button "Роздрукувати договір" at bounding box center [396, 124] width 105 height 20
click at [404, 132] on button "Роздрукувати договір" at bounding box center [396, 124] width 105 height 20
click at [435, 127] on button "Роздрукувати договір" at bounding box center [396, 124] width 105 height 20
click at [438, 134] on button "Роздрукувати договір" at bounding box center [396, 124] width 105 height 20
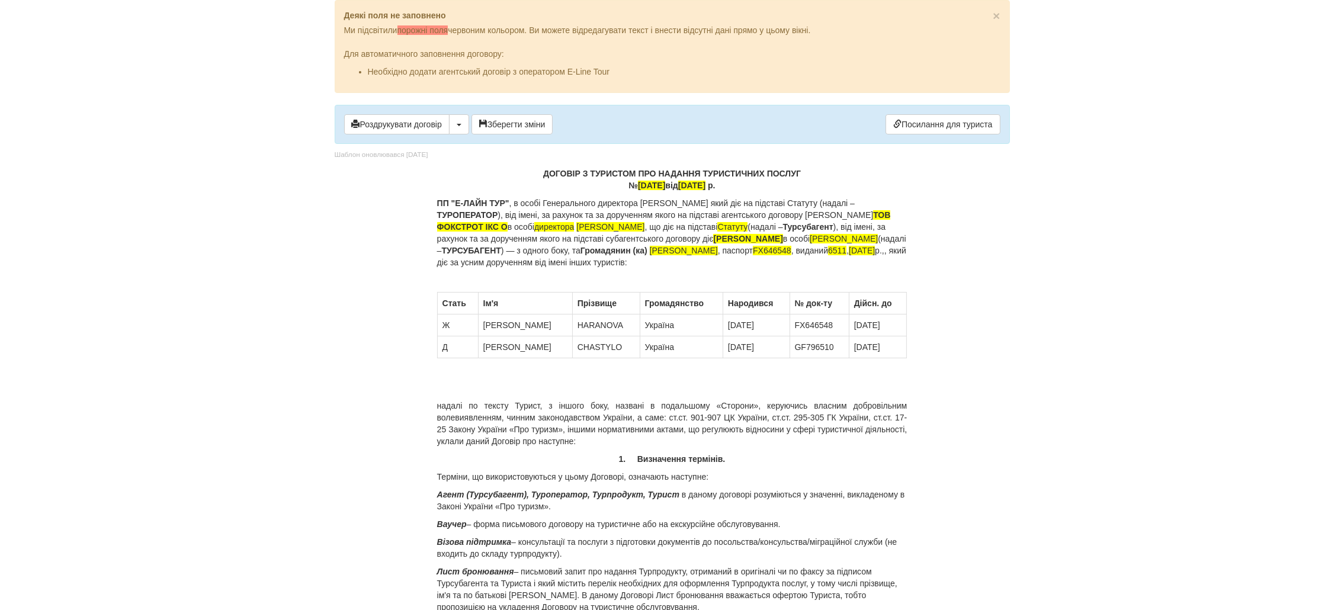
drag, startPoint x: 641, startPoint y: 225, endPoint x: 454, endPoint y: 227, distance: 187.2
click at [454, 227] on p "ПП "Е-ЛАЙН ТУР" , в особі Генерального директора Савчука Руслана Віталійовича я…" at bounding box center [672, 232] width 470 height 71
click at [639, 242] on p "ПП "Е-ЛАЙН ТУР" , в особі Генерального директора Савчука Руслана Віталійовича я…" at bounding box center [672, 232] width 470 height 71
drag, startPoint x: 618, startPoint y: 262, endPoint x: 543, endPoint y: 259, distance: 74.7
click at [543, 259] on p "ПП "Е-ЛАЙН ТУР" , в особі Генерального директора Савчука Руслана Віталійовича я…" at bounding box center [672, 232] width 470 height 71
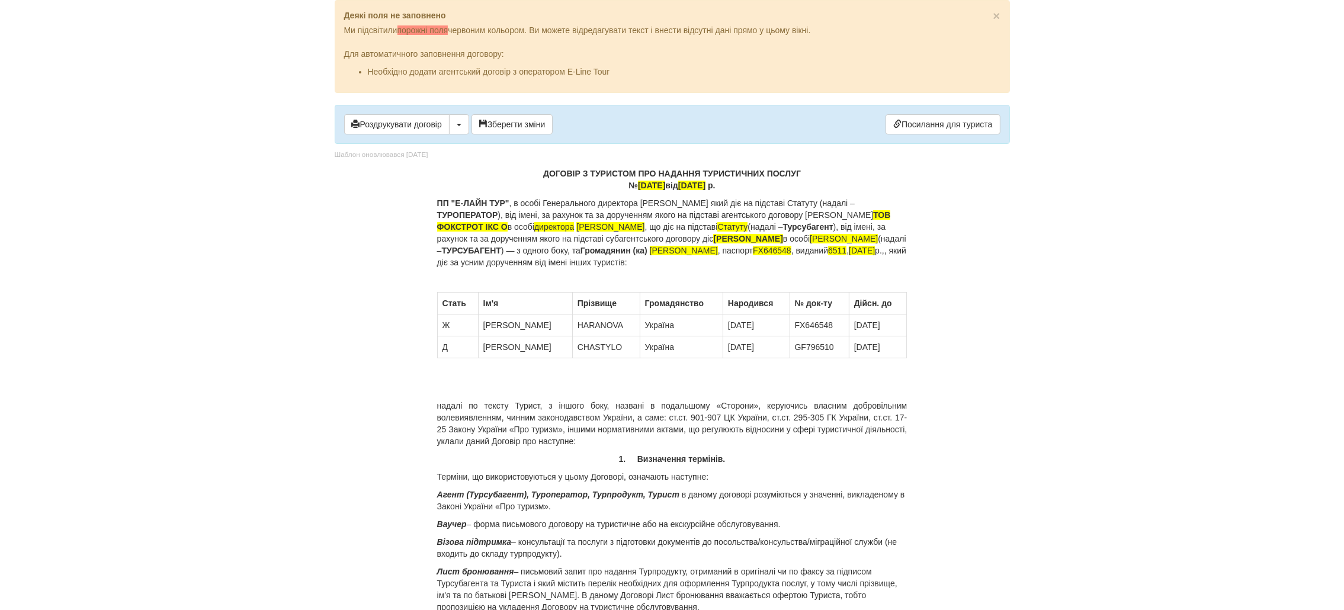
click at [557, 242] on p "ПП "Е-ЛАЙН ТУР" , в особі Генерального директора Савчука Руслана Віталійовича я…" at bounding box center [672, 232] width 470 height 71
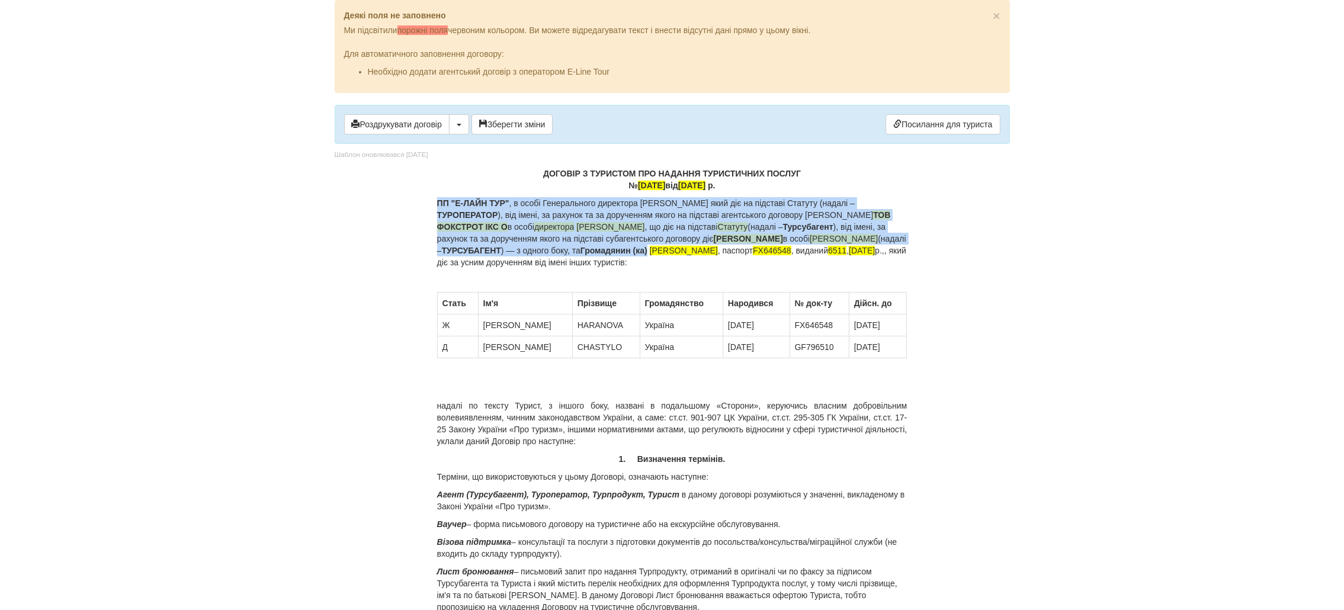
drag, startPoint x: 772, startPoint y: 250, endPoint x: 439, endPoint y: 204, distance: 336.0
click at [439, 204] on p "ПП "Е-ЛАЙН ТУР" , в особі Генерального директора Савчука Руслана Віталійовича я…" at bounding box center [672, 232] width 470 height 71
click at [580, 210] on p "ПП "Е-ЛАЙН ТУР" , в особі Генерального директора Савчука Руслана Віталійовича я…" at bounding box center [672, 232] width 470 height 71
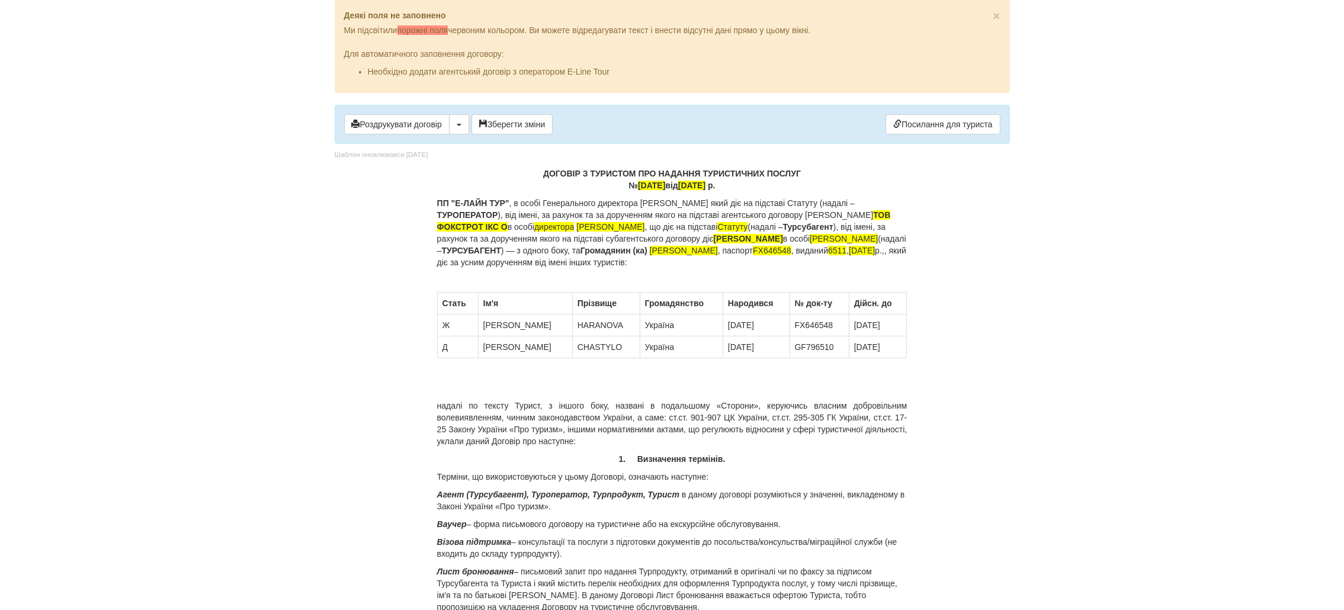
click at [587, 234] on p "ПП "Е-ЛАЙН ТУР" , в особі Генерального директора Савчука Руслана Віталійовича я…" at bounding box center [672, 232] width 470 height 71
click at [507, 211] on p "ПП "Е-ЛАЙН ТУР" , в особі Генерального директора Савчука Руслана Віталійовича я…" at bounding box center [672, 232] width 470 height 71
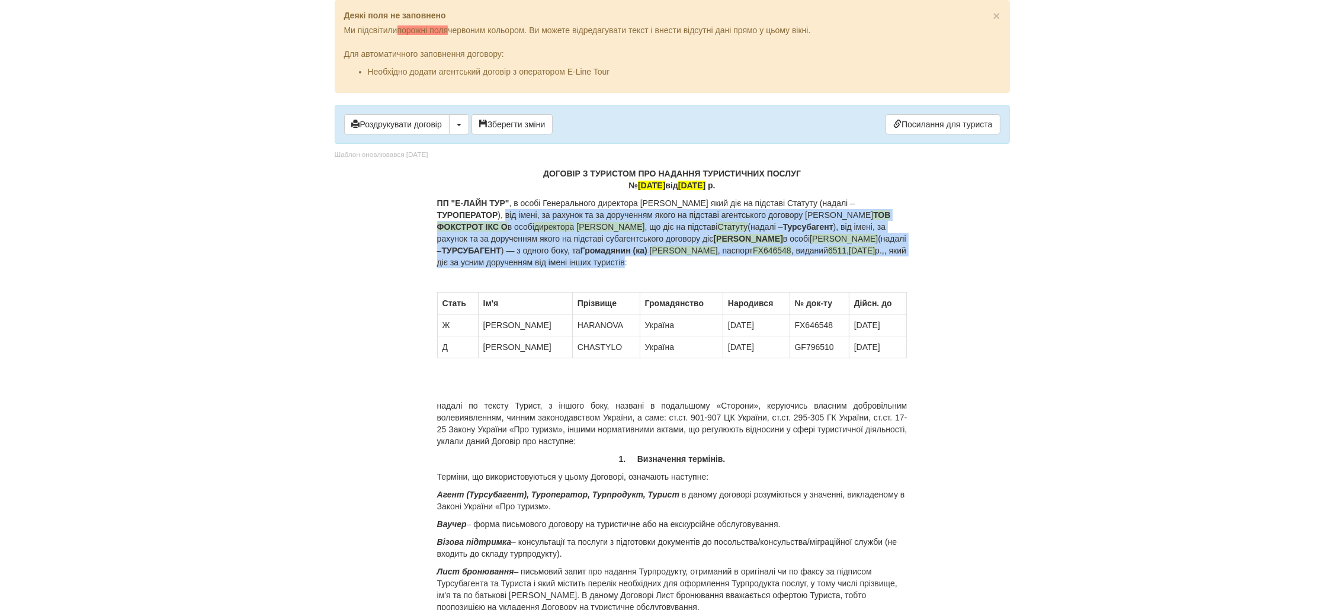
drag, startPoint x: 507, startPoint y: 213, endPoint x: 836, endPoint y: 259, distance: 332.5
click at [836, 259] on p "ПП "Е-ЛАЙН ТУР" , в особі Генерального директора Савчука Руслана Віталійовича я…" at bounding box center [672, 232] width 470 height 71
copy p "від імені, за рахунок та за дорученням якого на підставі агентського договору д…"
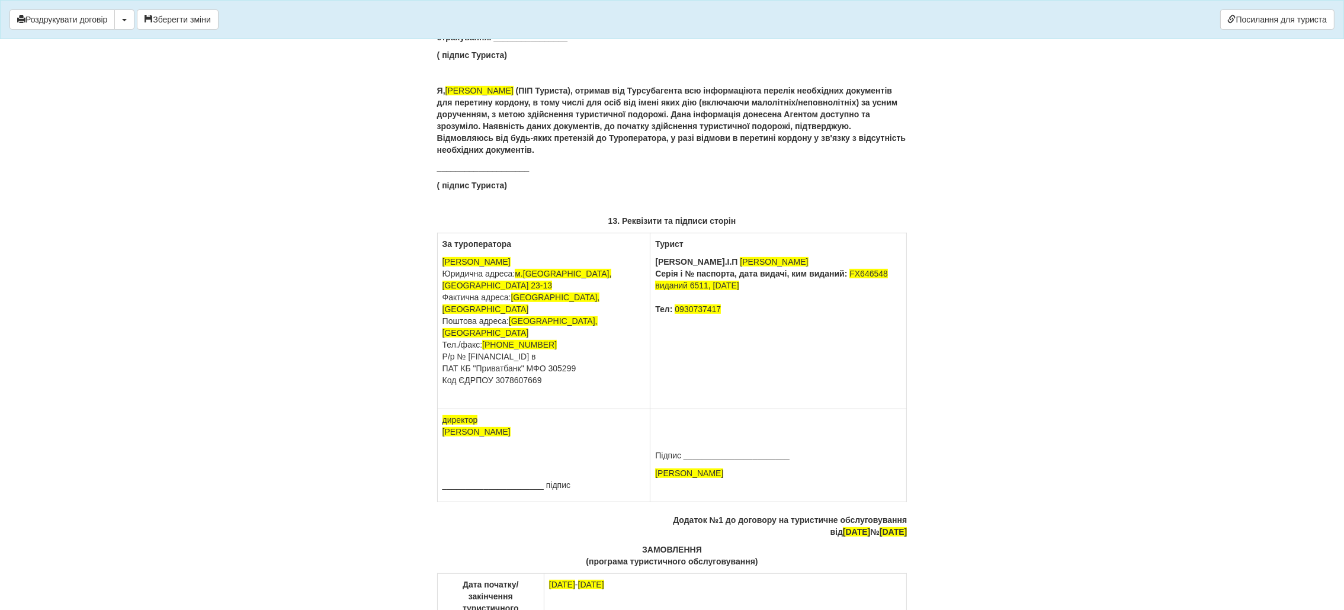
scroll to position [7616, 0]
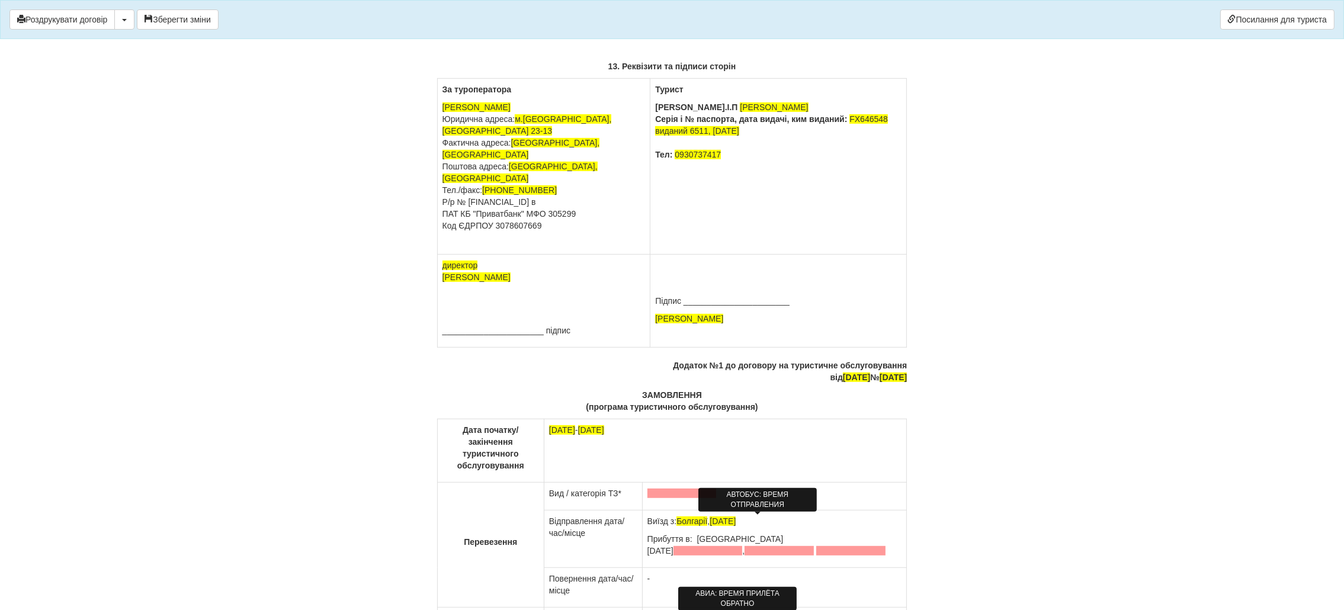
drag, startPoint x: 543, startPoint y: 237, endPoint x: 439, endPoint y: 143, distance: 139.7
click at [439, 143] on td "За туроператора ФОП Сосновська Інна Ігорівна Юридична адреса: м.Київ, вул Ахмат…" at bounding box center [543, 167] width 213 height 176
copy p "ФОП Сосновська Інна Ігорівна Юридична адреса: м.Київ, вул Ахматової 23-13 Факти…"
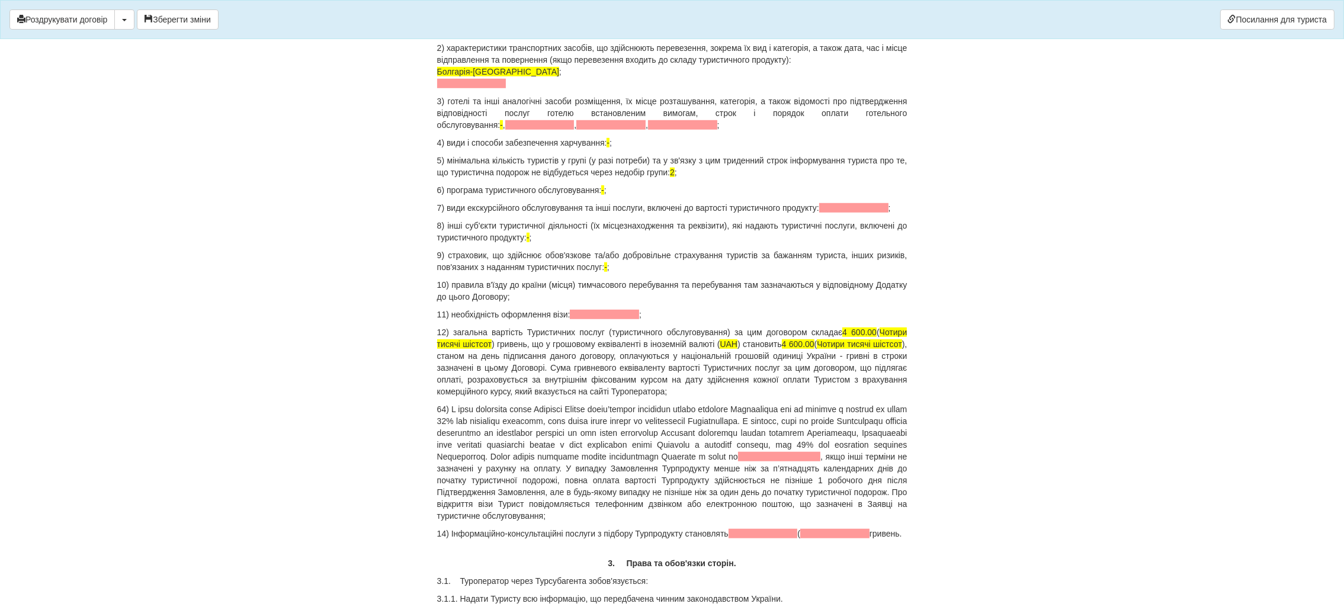
scroll to position [1219, 0]
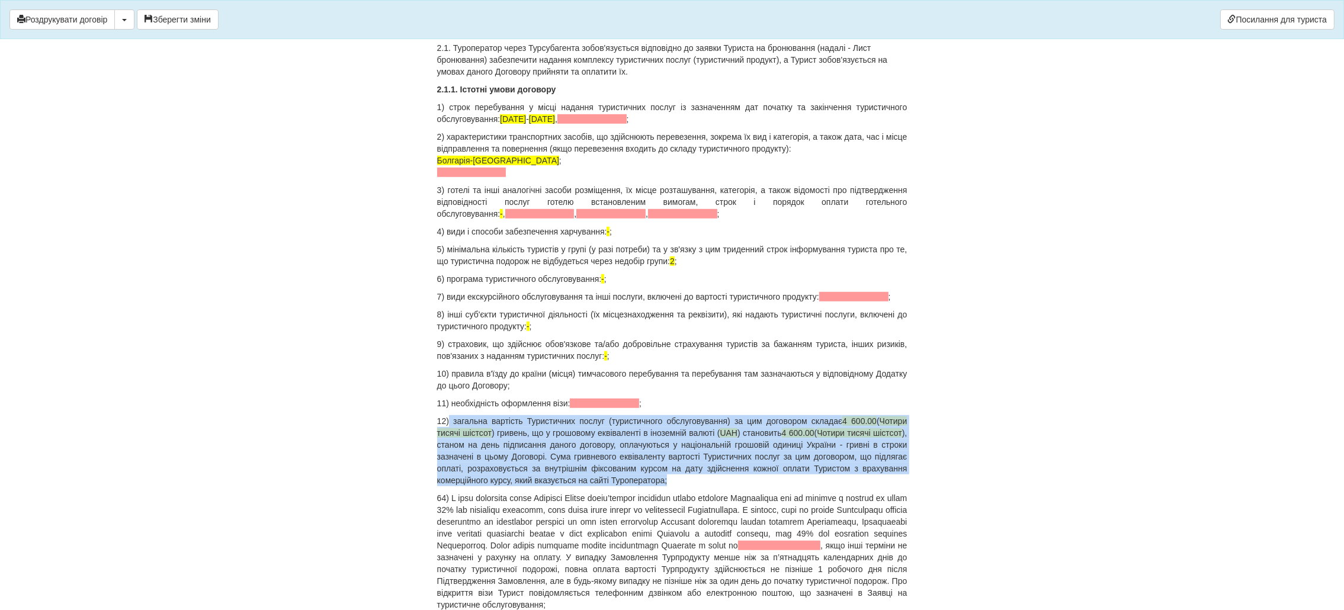
drag, startPoint x: 450, startPoint y: 411, endPoint x: 674, endPoint y: 467, distance: 231.3
click at [674, 467] on p "12) загальна вартість Туристичних послуг (туристичного обслуговування) за цим д…" at bounding box center [672, 450] width 470 height 71
copy p "загальна вартість Туристичних послуг (туристичного обслуговування) за цим догов…"
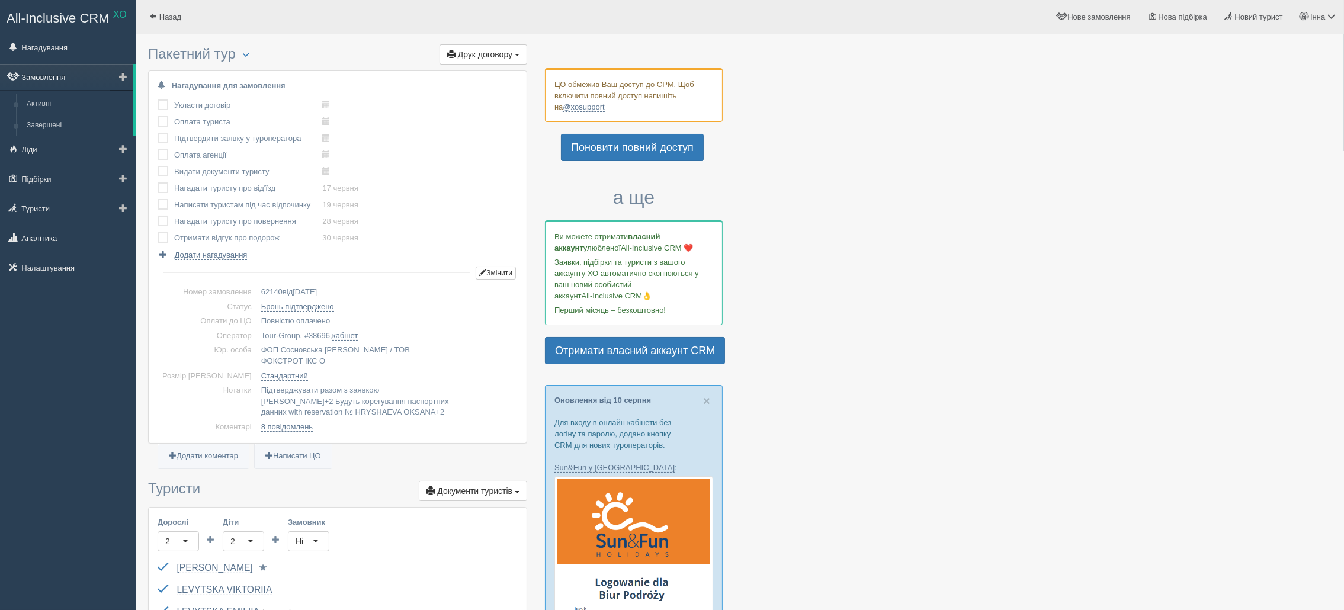
click at [42, 71] on link "Замовлення" at bounding box center [66, 77] width 133 height 26
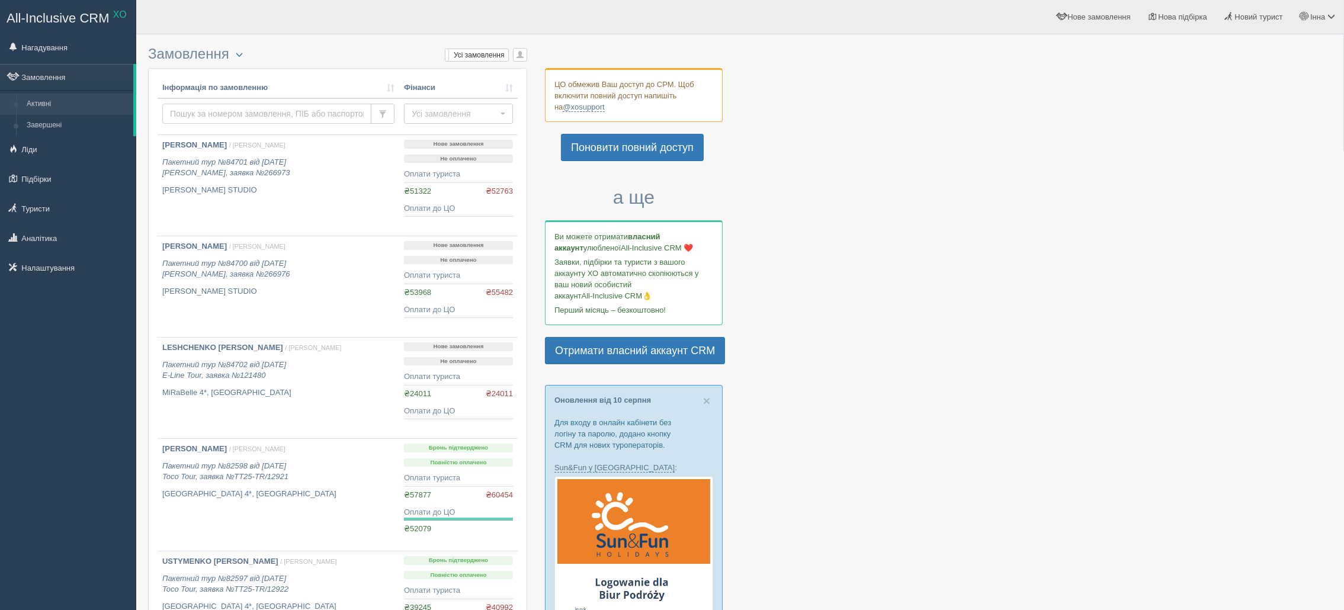
click at [236, 110] on input "text" at bounding box center [266, 114] width 209 height 20
paste input "62141"
type input "62141"
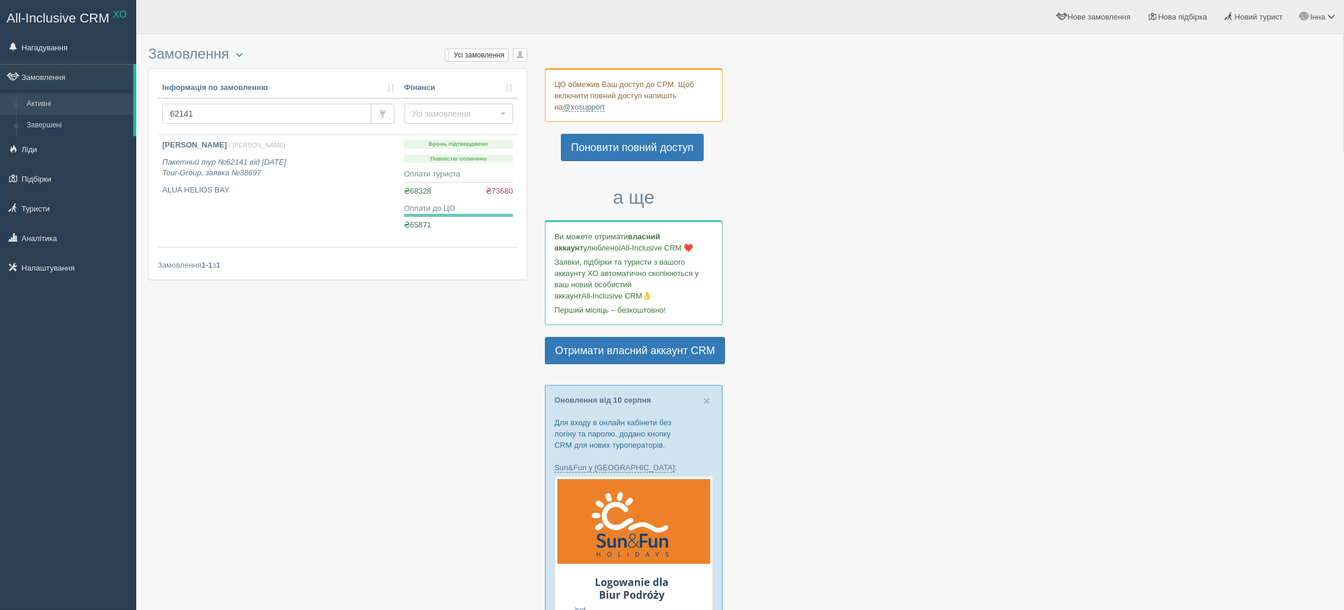
drag, startPoint x: 198, startPoint y: 121, endPoint x: 163, endPoint y: 124, distance: 35.7
click at [163, 124] on td "62141" at bounding box center [279, 116] width 242 height 37
paste input "0"
type input "62140"
drag, startPoint x: 238, startPoint y: 119, endPoint x: 145, endPoint y: 113, distance: 92.6
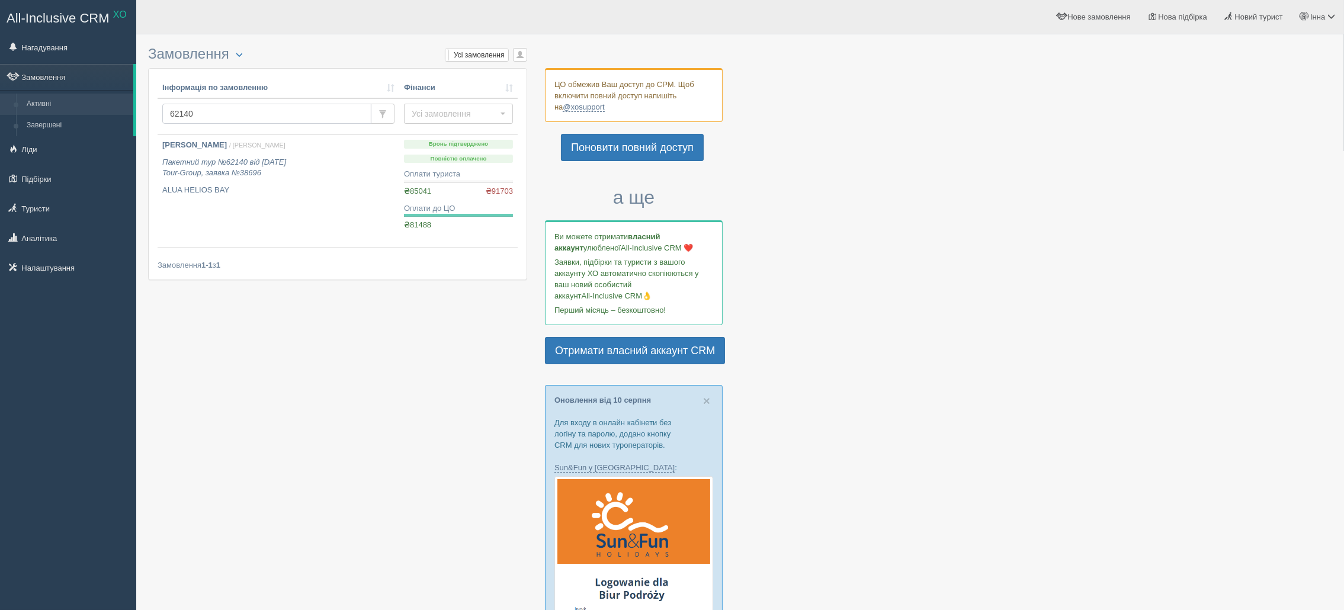
paste input "1695"
type input "61695"
drag, startPoint x: 211, startPoint y: 120, endPoint x: 152, endPoint y: 126, distance: 60.1
click at [152, 126] on div "Інформація по замовленню Фінанси 61695 Усі замовлення Усі замовлення Прибуткові…" at bounding box center [338, 169] width 378 height 200
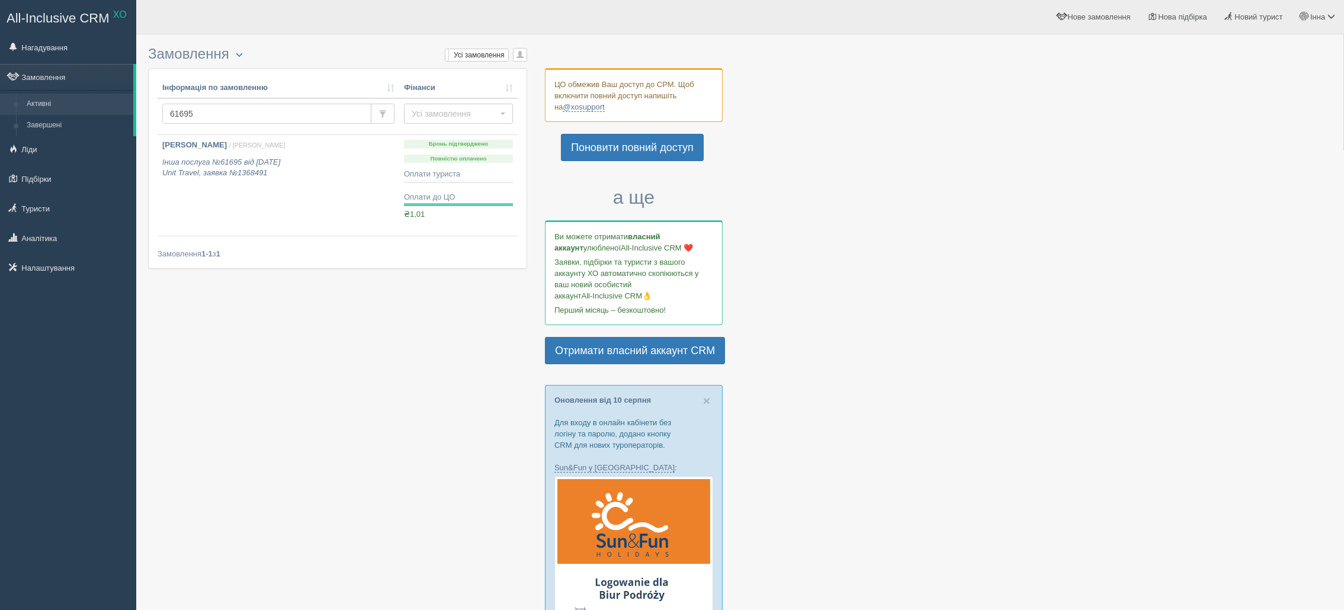
paste input "402"
type input "61402"
drag, startPoint x: 195, startPoint y: 113, endPoint x: 163, endPoint y: 112, distance: 32.0
click at [163, 112] on input "61402" at bounding box center [266, 114] width 209 height 20
paste input "5939"
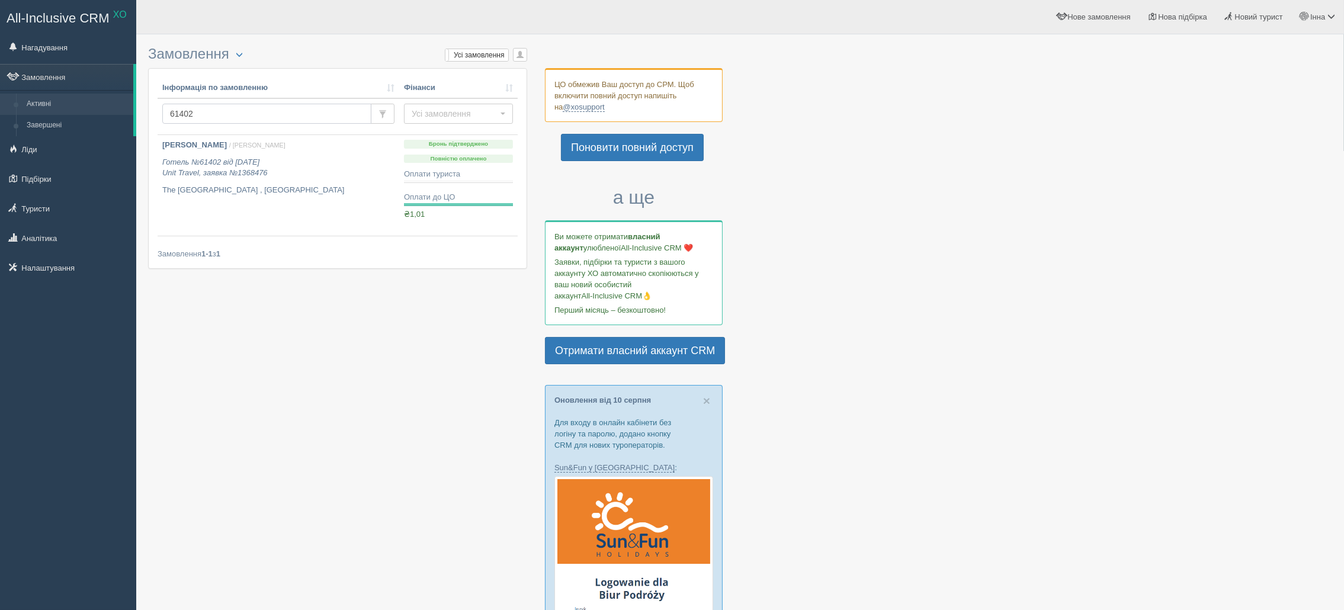
type input "59392"
